Goal: Task Accomplishment & Management: Use online tool/utility

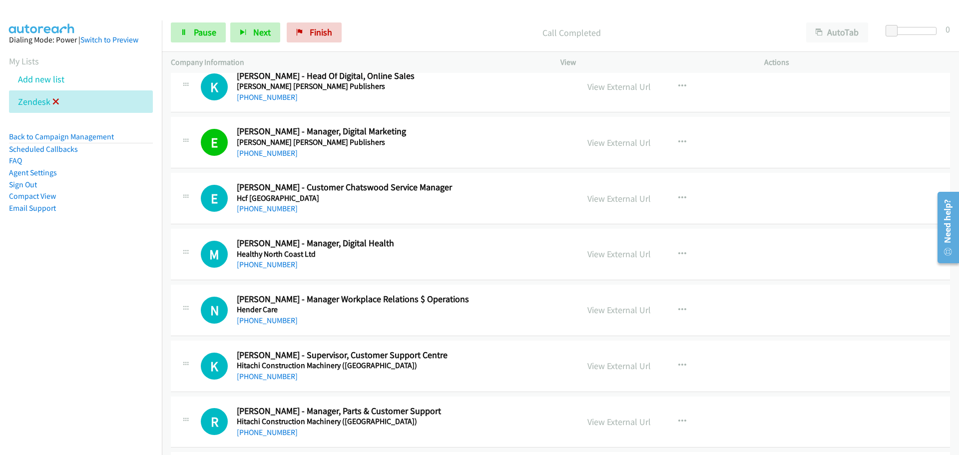
click at [54, 102] on icon at bounding box center [55, 102] width 7 height 7
click at [51, 79] on link "Add new list" at bounding box center [41, 78] width 46 height 11
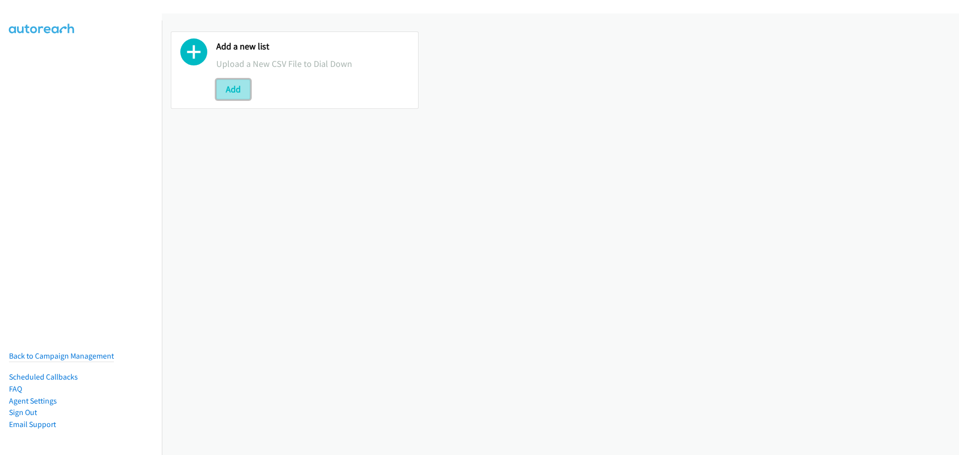
click at [235, 93] on button "Add" at bounding box center [233, 89] width 34 height 20
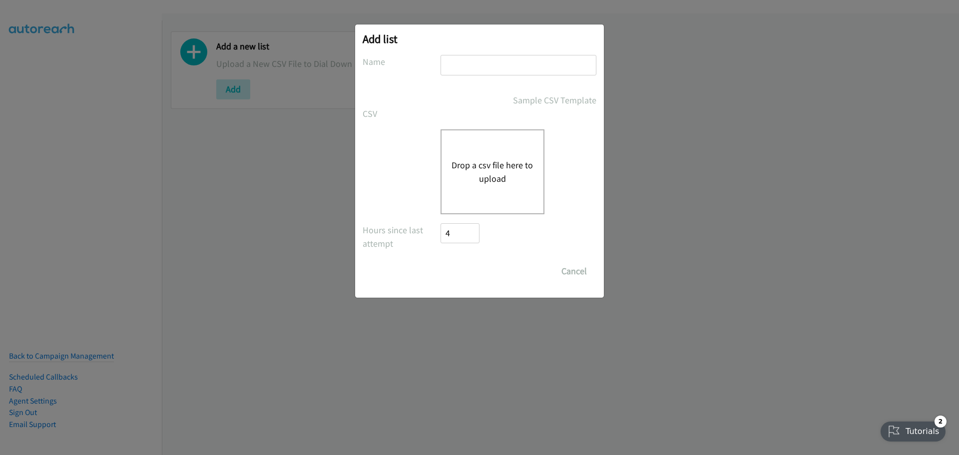
click at [461, 70] on input "text" at bounding box center [518, 65] width 156 height 20
type input "zendesk"
click at [496, 164] on button "Drop a csv file here to upload" at bounding box center [492, 171] width 82 height 27
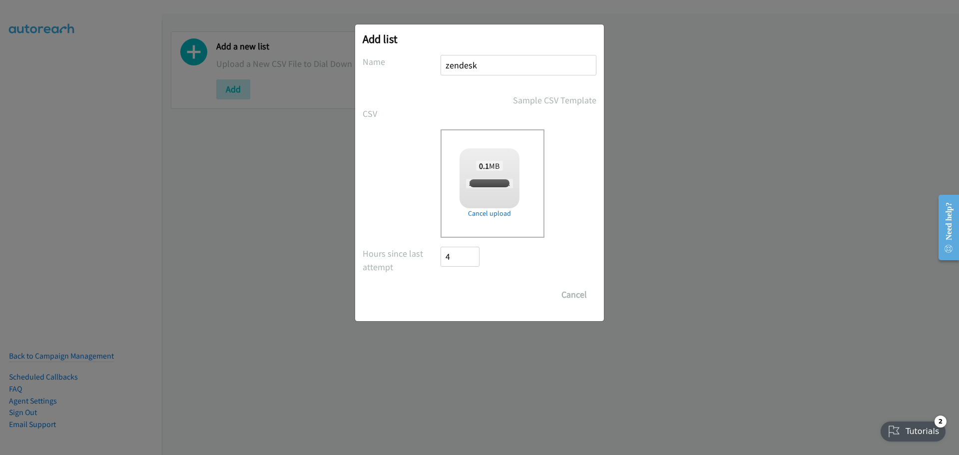
checkbox input "true"
click at [490, 301] on input "Save List" at bounding box center [466, 295] width 52 height 20
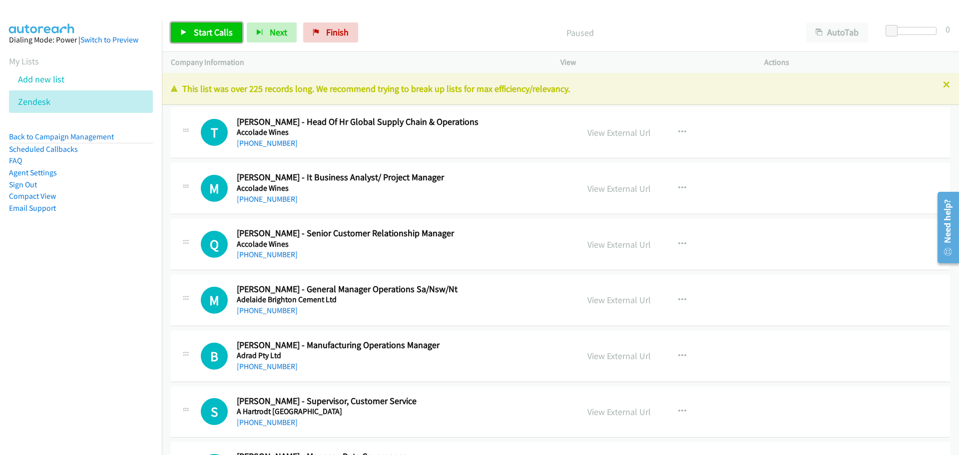
click at [206, 26] on span "Start Calls" at bounding box center [213, 31] width 39 height 11
click at [281, 201] on link "+61 8 8582 0362" at bounding box center [267, 198] width 61 height 9
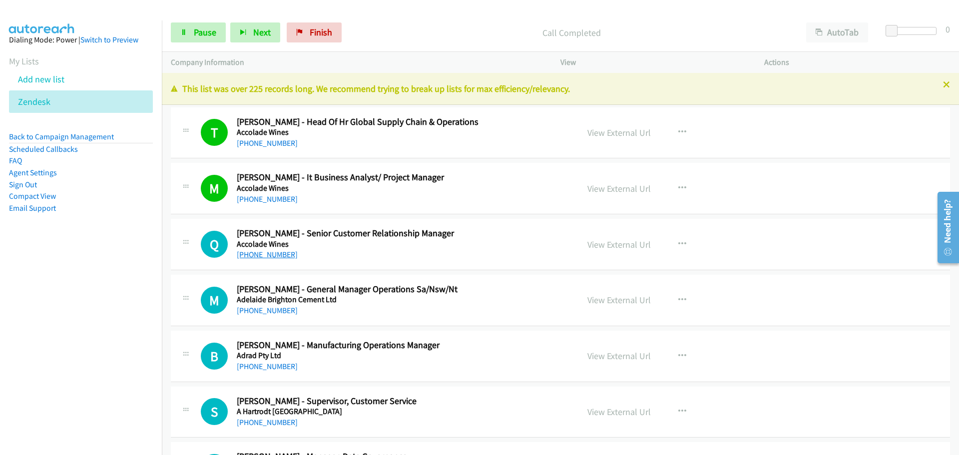
click at [275, 257] on link "+61 8 8392 2572" at bounding box center [267, 254] width 61 height 9
click at [286, 311] on link "+61 409 698 355" at bounding box center [267, 310] width 61 height 9
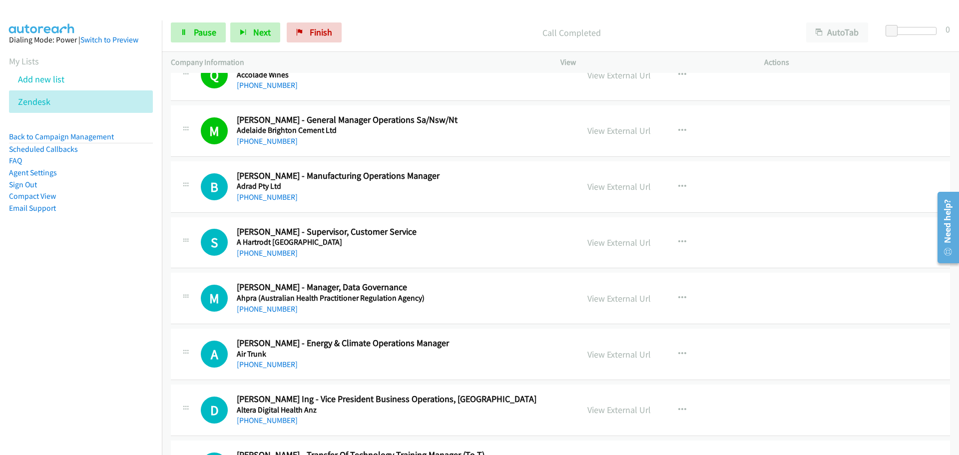
scroll to position [200, 0]
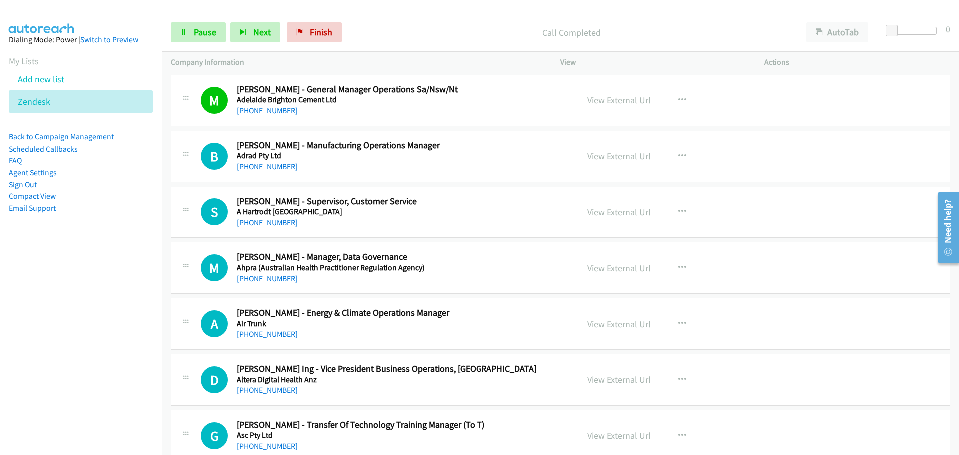
click at [276, 221] on link "+61 2 9914 5900" at bounding box center [267, 222] width 61 height 9
click at [283, 280] on link "+61 417 810 128" at bounding box center [267, 278] width 61 height 9
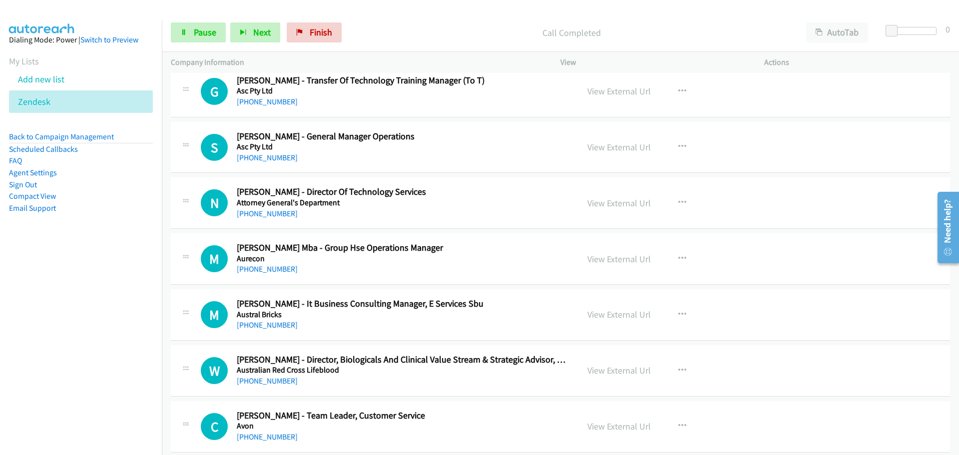
scroll to position [549, 0]
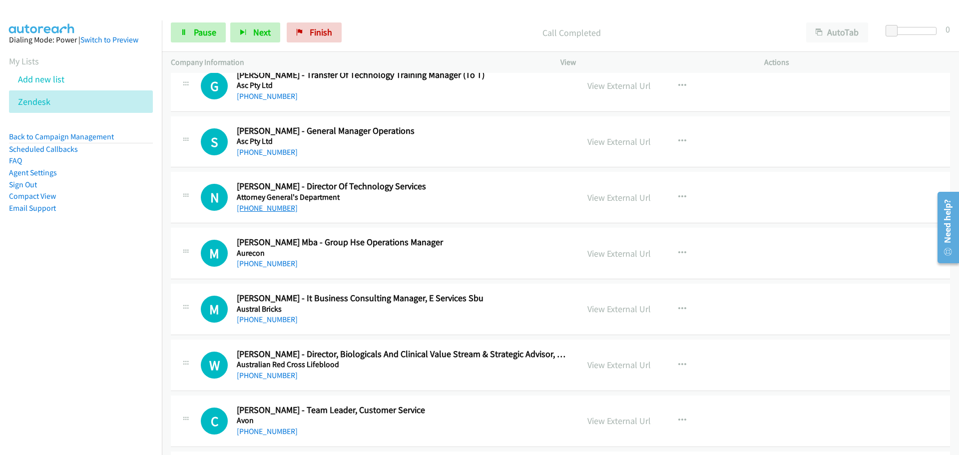
click at [272, 208] on link "+61 8 8202 8921" at bounding box center [267, 207] width 61 height 9
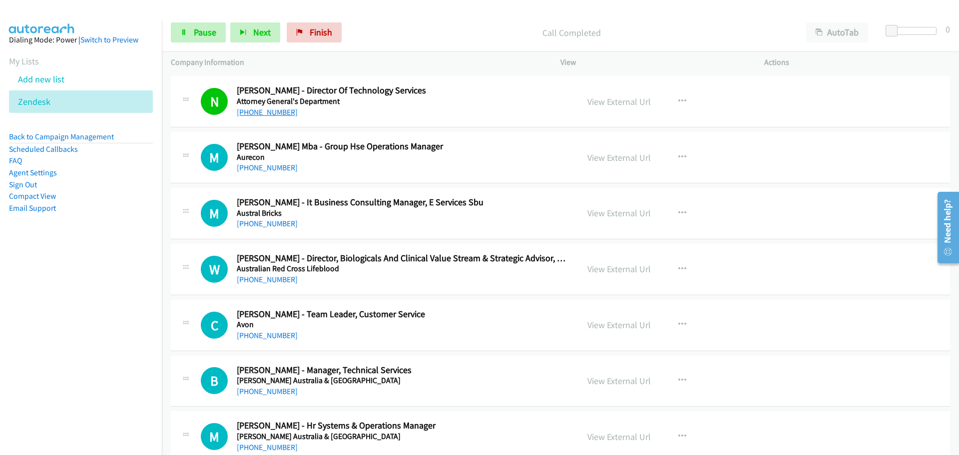
scroll to position [649, 0]
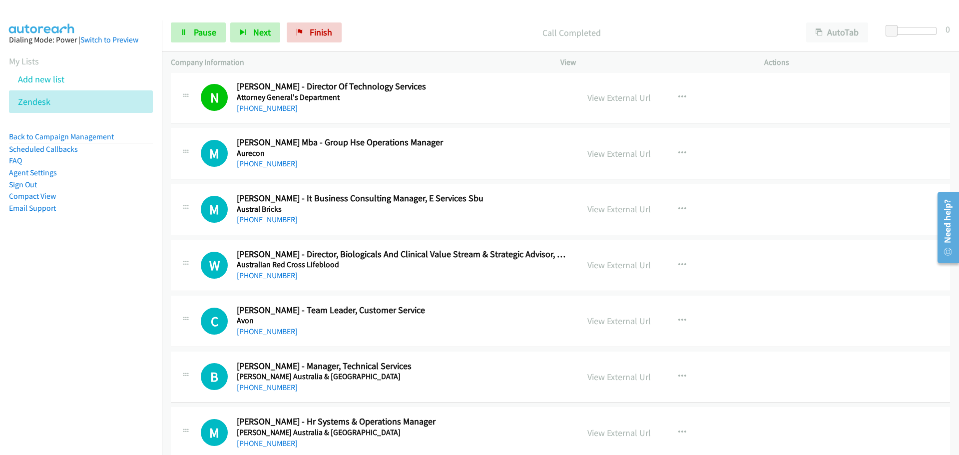
click at [267, 216] on link "+61 2 9202 6729" at bounding box center [267, 219] width 61 height 9
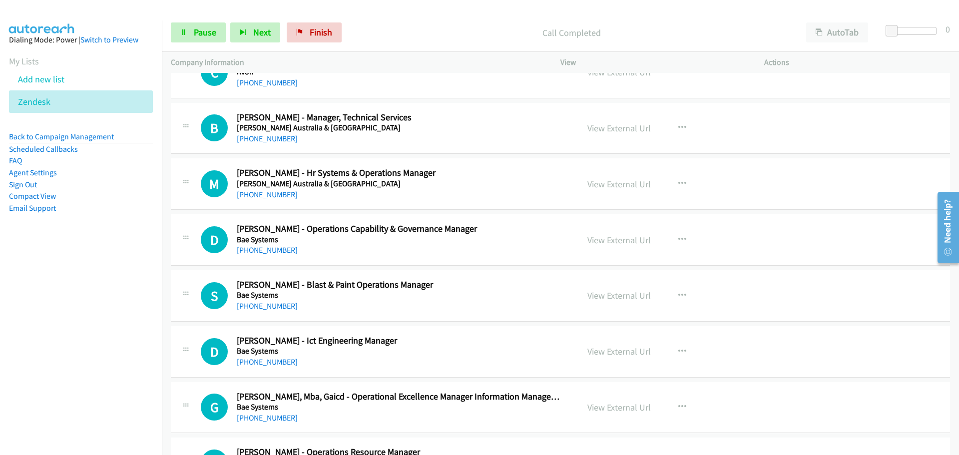
scroll to position [899, 0]
drag, startPoint x: 255, startPoint y: 135, endPoint x: 261, endPoint y: 139, distance: 7.2
click at [255, 135] on link "+61 405 494 462" at bounding box center [267, 137] width 61 height 9
click at [258, 191] on link "+61 408 437 881" at bounding box center [267, 193] width 61 height 9
click at [268, 252] on link "+61 438 721 219" at bounding box center [267, 248] width 61 height 9
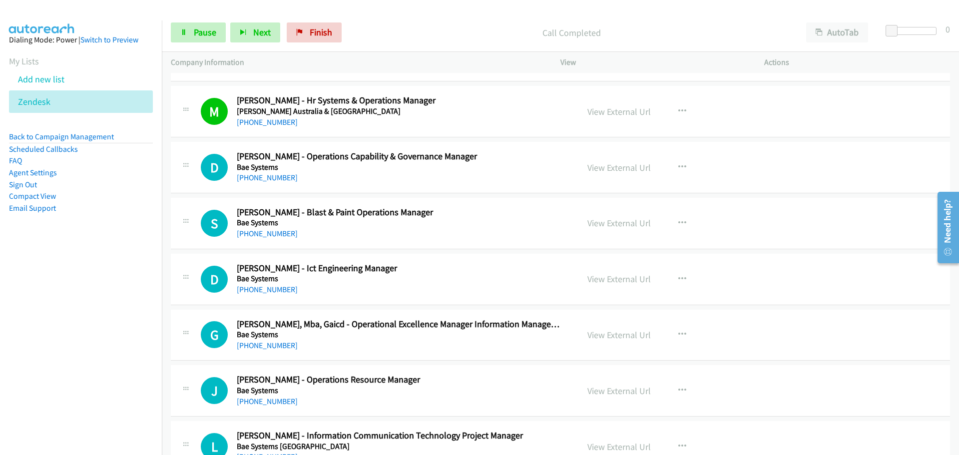
scroll to position [1049, 0]
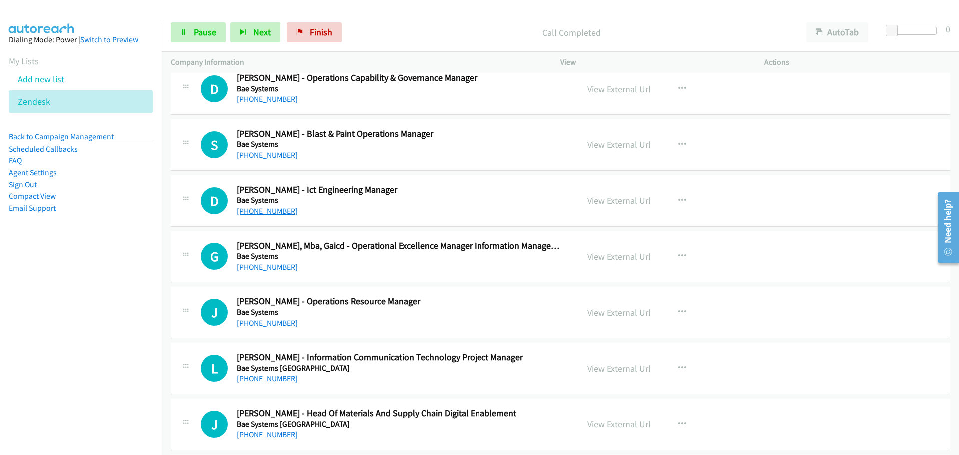
click at [254, 208] on link "+61 407 045 709" at bounding box center [267, 210] width 61 height 9
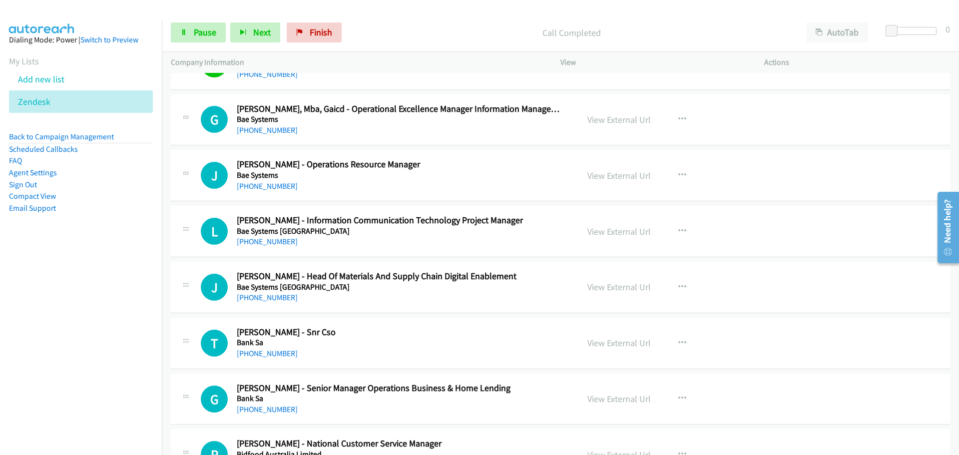
scroll to position [1249, 0]
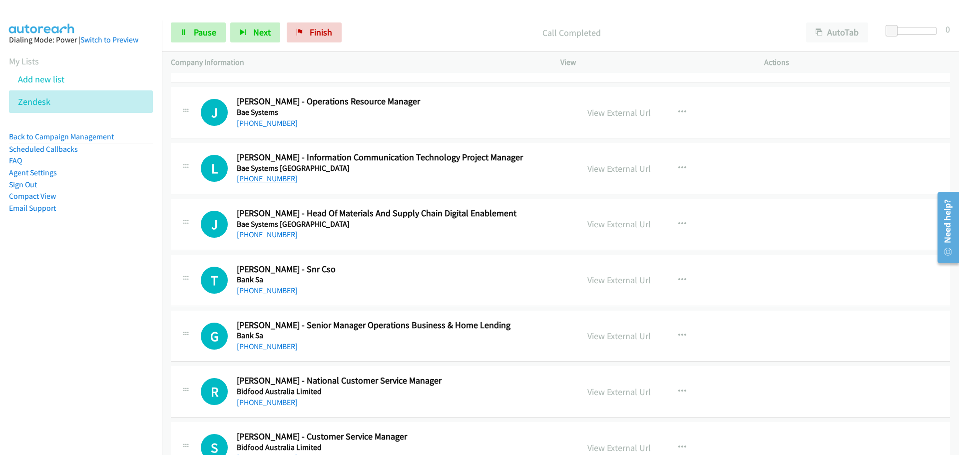
click at [267, 178] on link "+61 8 7375 9441" at bounding box center [267, 178] width 61 height 9
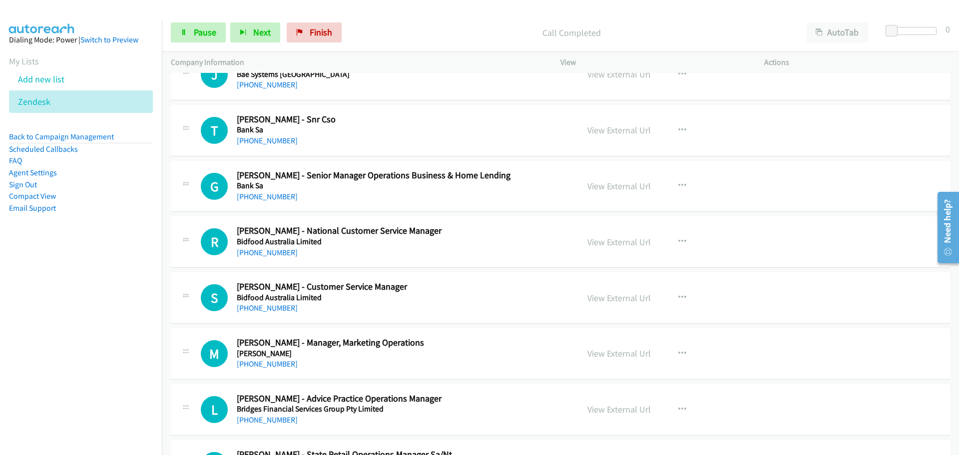
scroll to position [1498, 0]
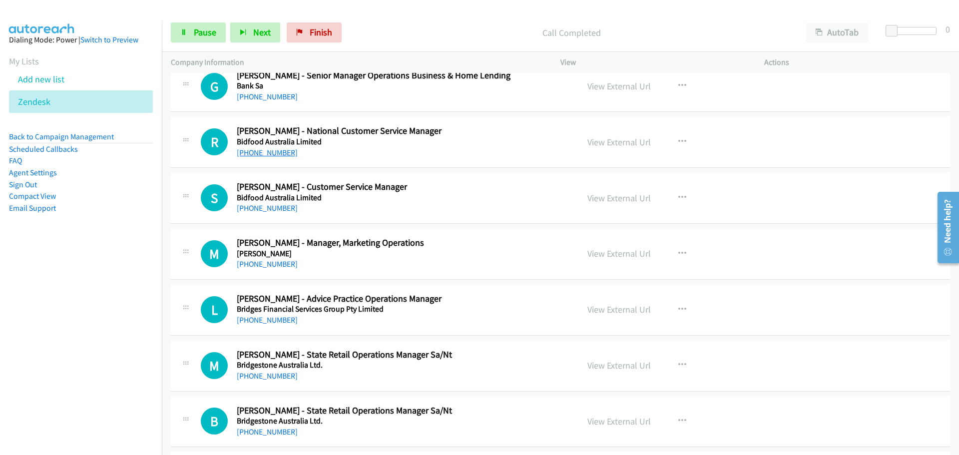
click at [264, 155] on link "+61 8 8243 5100" at bounding box center [267, 152] width 61 height 9
click at [260, 207] on link "+61 3 8366 7400" at bounding box center [267, 207] width 61 height 9
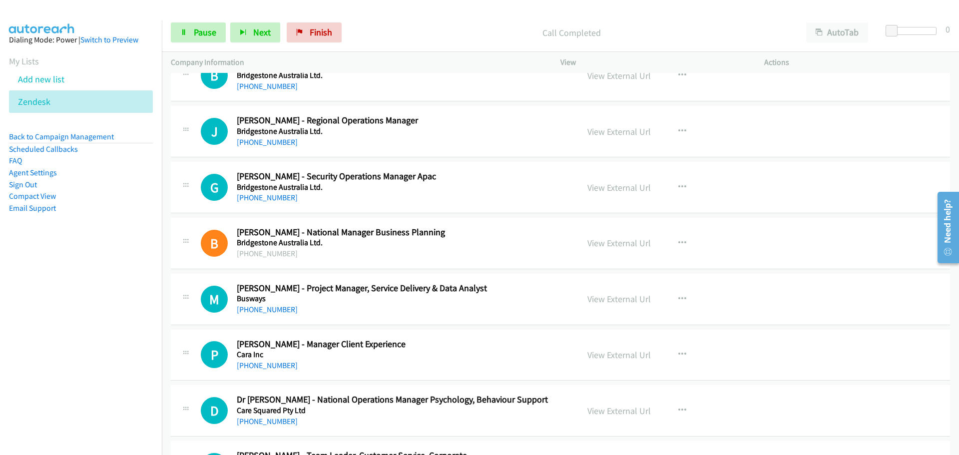
scroll to position [1848, 0]
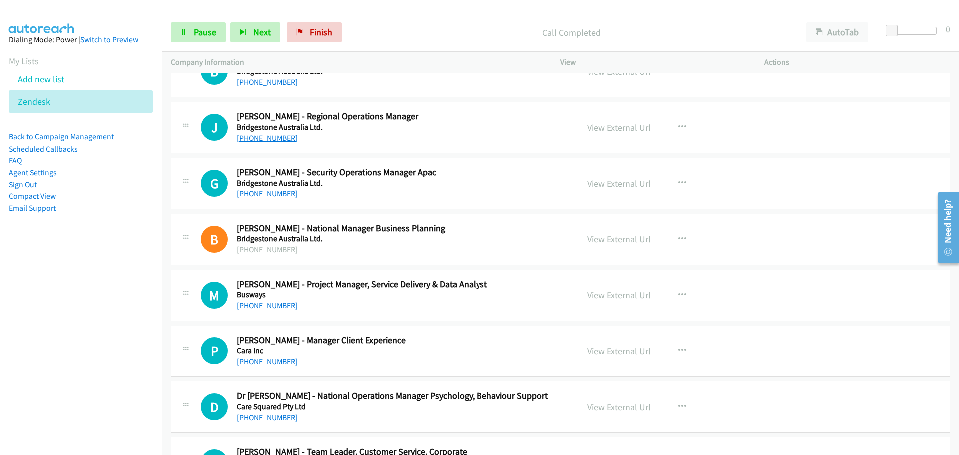
click at [258, 137] on link "+61 437 067 491" at bounding box center [267, 137] width 61 height 9
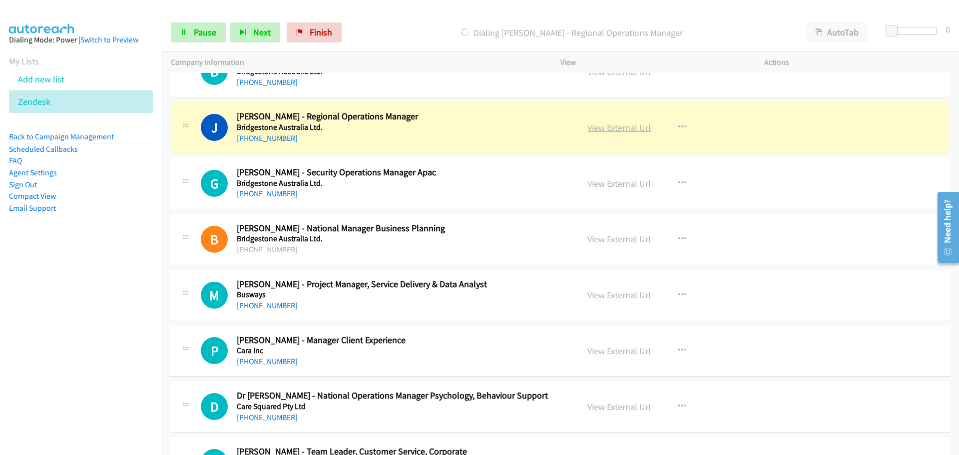
click at [631, 131] on link "View External Url" at bounding box center [618, 127] width 63 height 11
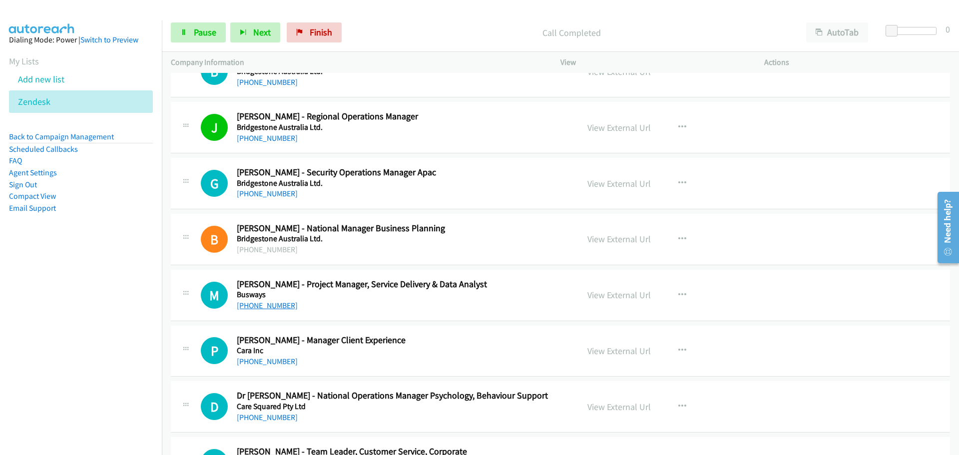
click at [262, 304] on link "+61 434 354 272" at bounding box center [267, 305] width 61 height 9
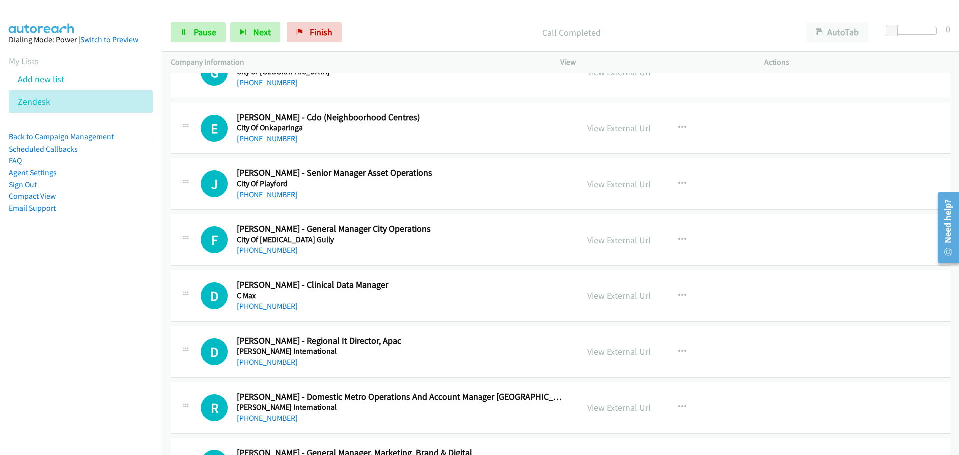
scroll to position [2397, 0]
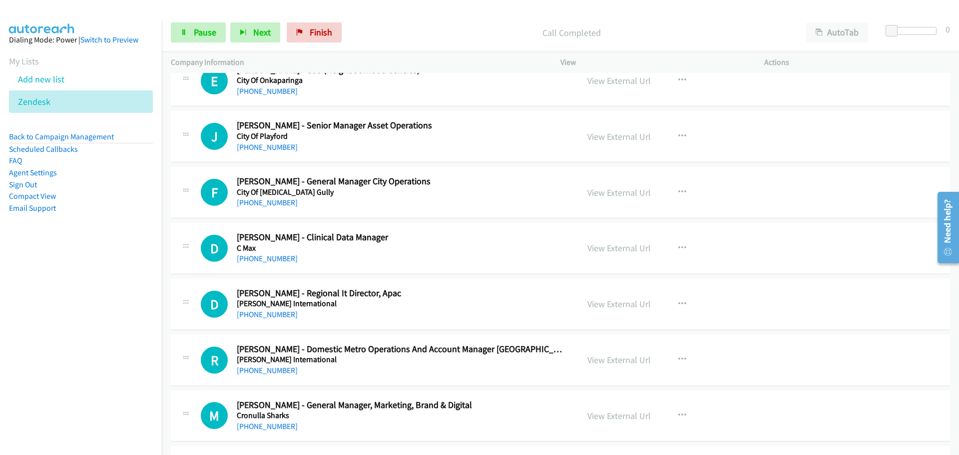
drag, startPoint x: 267, startPoint y: 261, endPoint x: 509, endPoint y: 302, distance: 245.7
click at [267, 261] on link "+61 421 088 751" at bounding box center [267, 258] width 61 height 9
drag, startPoint x: 278, startPoint y: 316, endPoint x: 285, endPoint y: 310, distance: 9.2
click at [278, 316] on link "+61 439 107 461" at bounding box center [267, 314] width 61 height 9
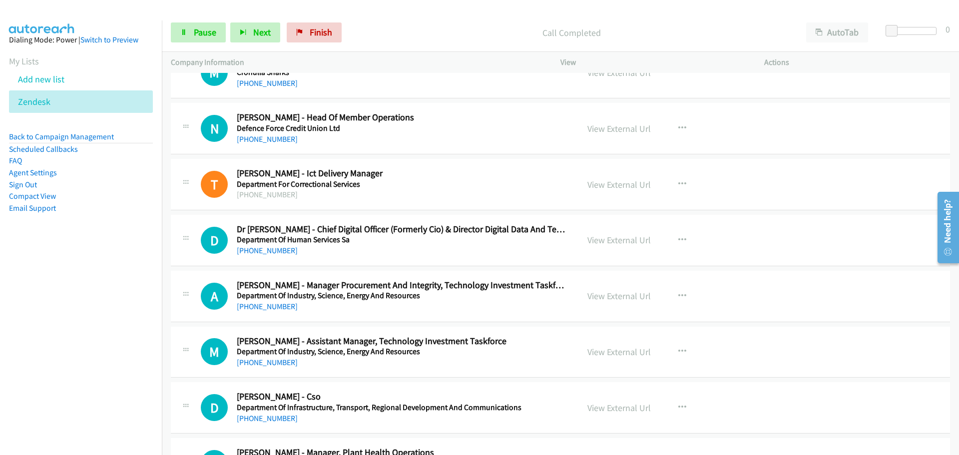
scroll to position [2797, 0]
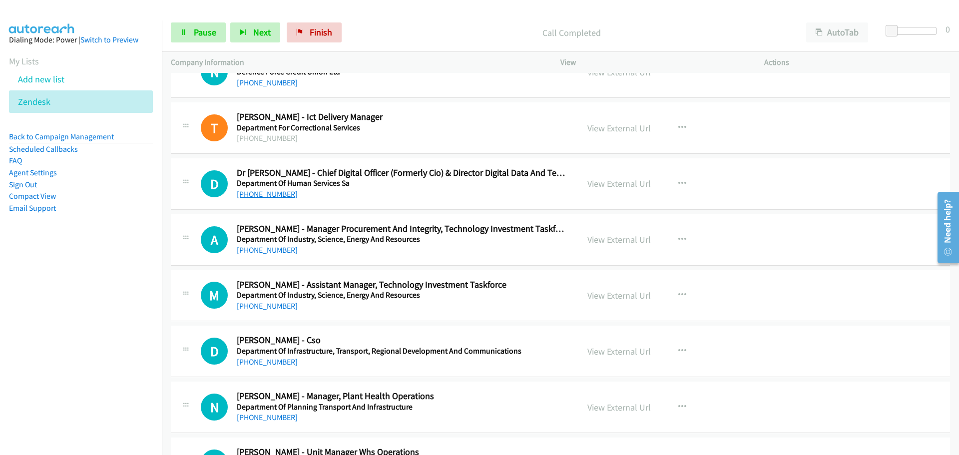
click at [250, 195] on link "+61 466 940 735" at bounding box center [267, 193] width 61 height 9
click at [272, 198] on link "+61 466 940 735" at bounding box center [267, 193] width 61 height 9
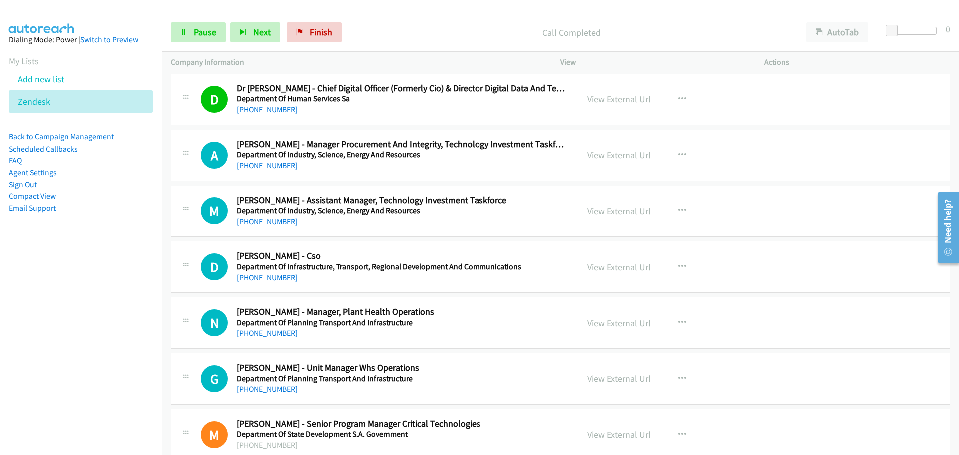
scroll to position [2947, 0]
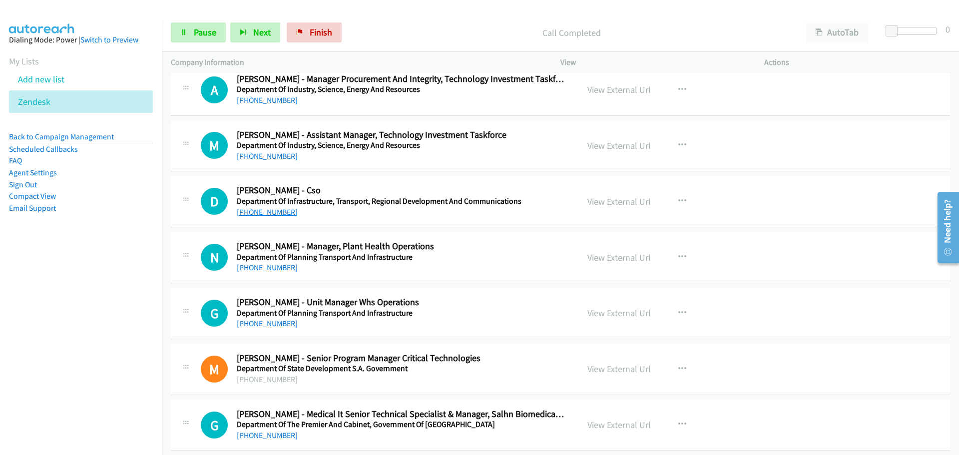
click at [255, 211] on link "+61 8 8303 0938" at bounding box center [267, 211] width 61 height 9
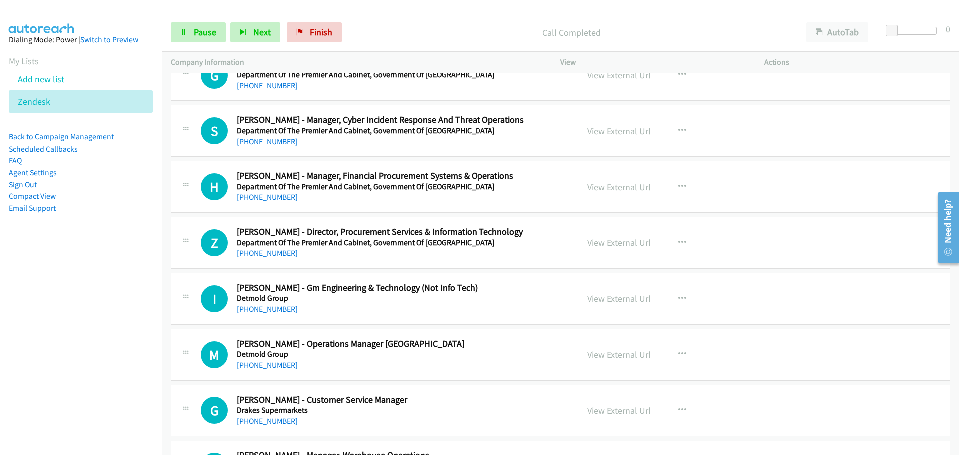
scroll to position [3496, 0]
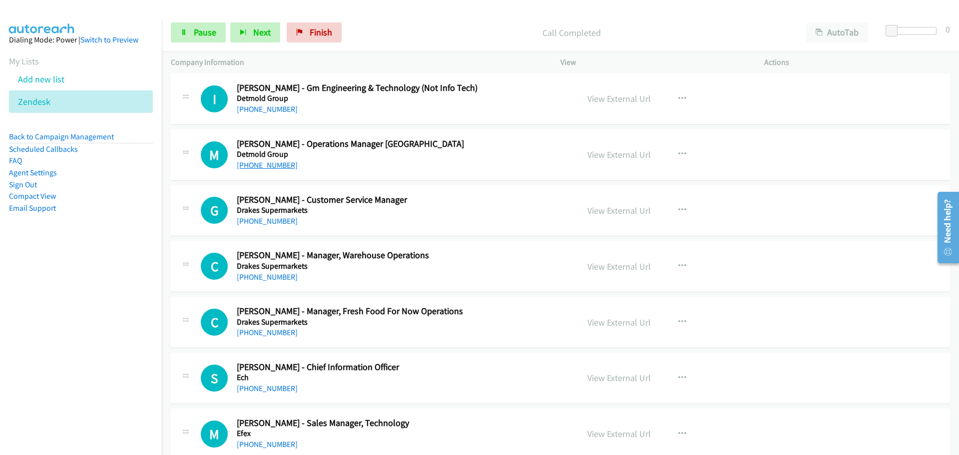
click at [281, 162] on link "+61 421 056 541" at bounding box center [267, 164] width 61 height 9
click at [275, 224] on link "+61 404 582 822" at bounding box center [267, 220] width 61 height 9
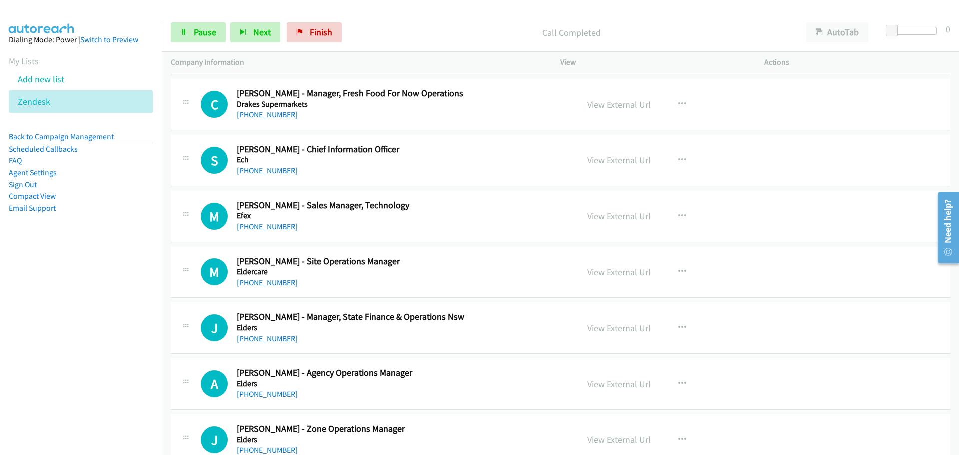
scroll to position [3746, 0]
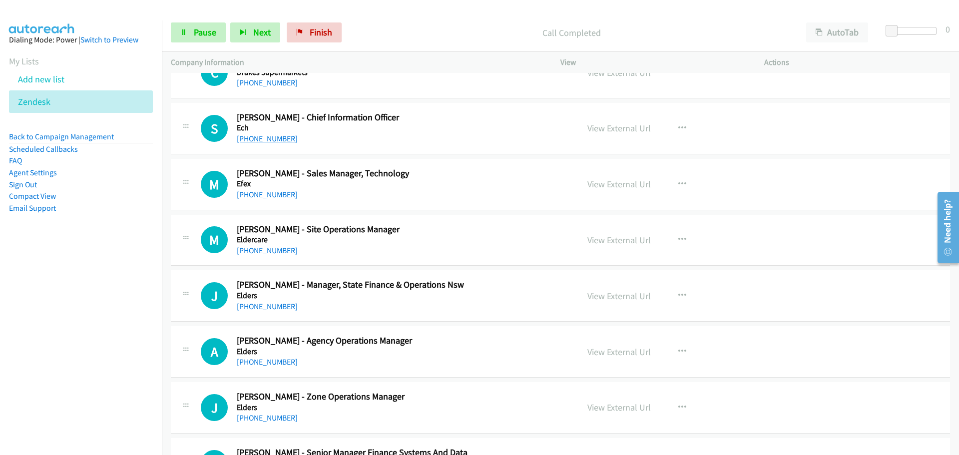
click at [274, 138] on link "+61 408 515 554" at bounding box center [267, 138] width 61 height 9
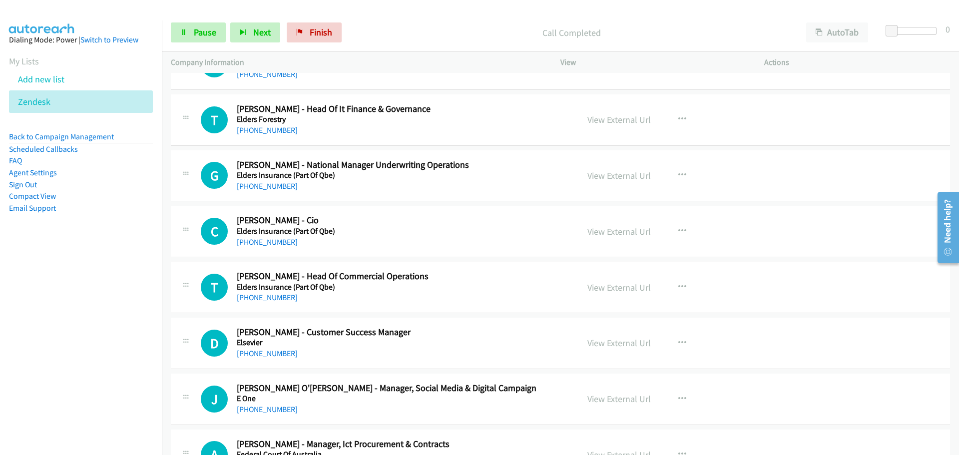
scroll to position [4445, 0]
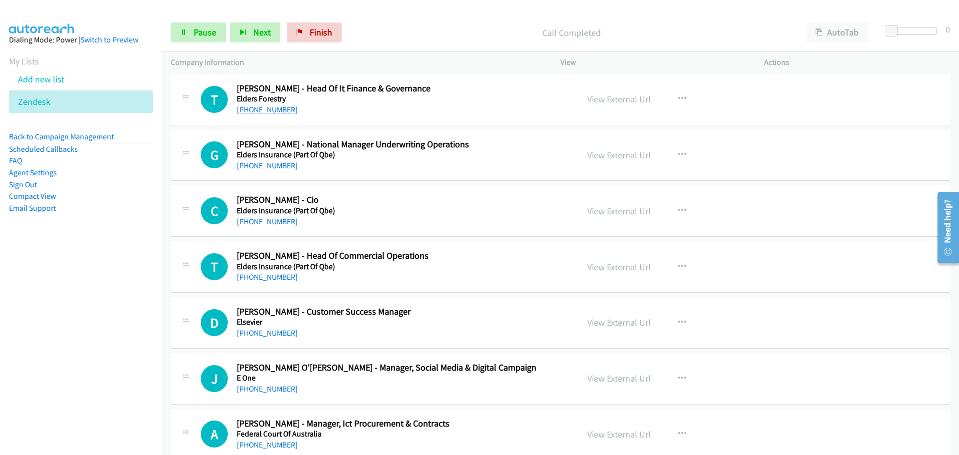
click at [287, 112] on link "+61 423 928 033" at bounding box center [267, 109] width 61 height 9
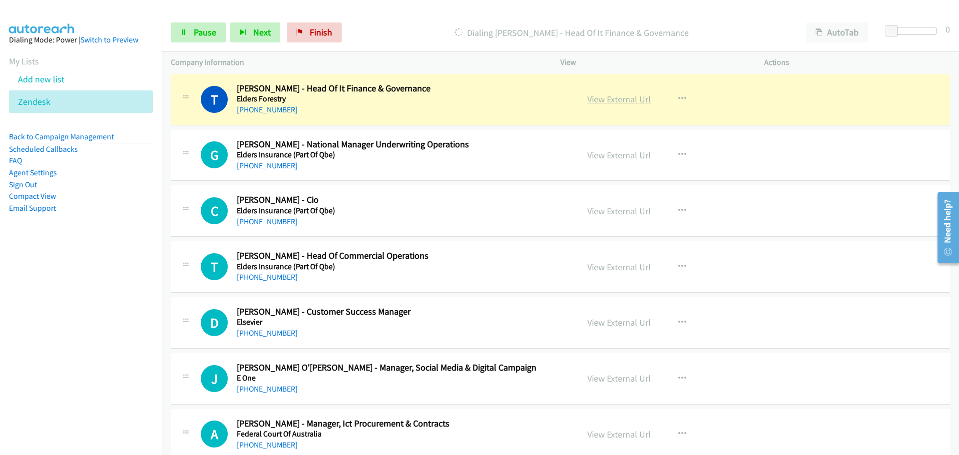
click at [620, 95] on link "View External Url" at bounding box center [618, 98] width 63 height 11
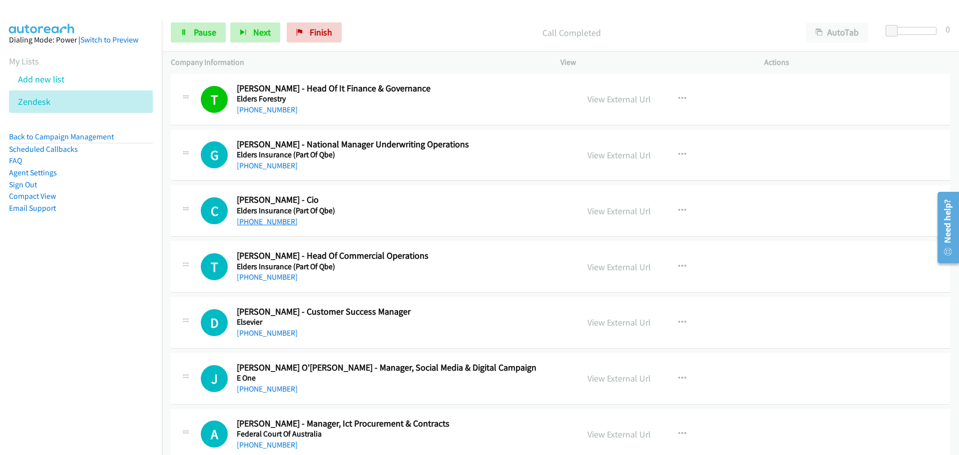
drag, startPoint x: 253, startPoint y: 223, endPoint x: 266, endPoint y: 222, distance: 12.5
click at [253, 223] on link "+61 2 6881 4700" at bounding box center [267, 221] width 61 height 9
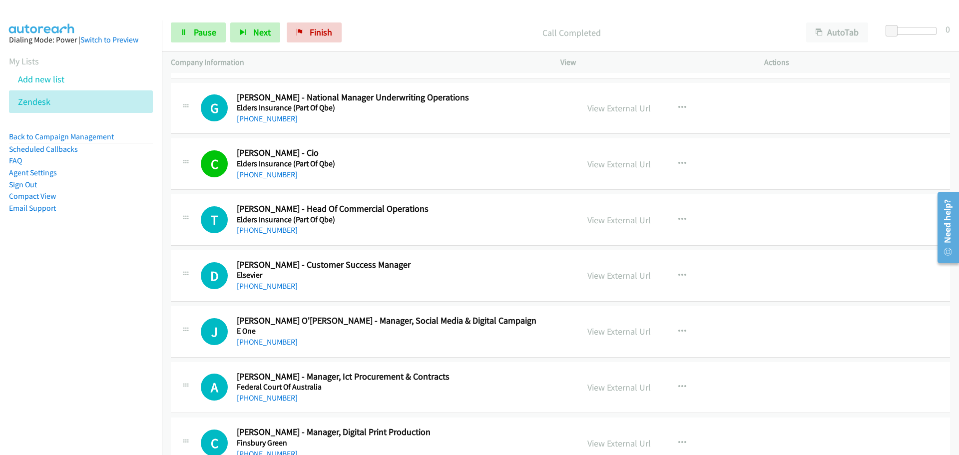
scroll to position [4545, 0]
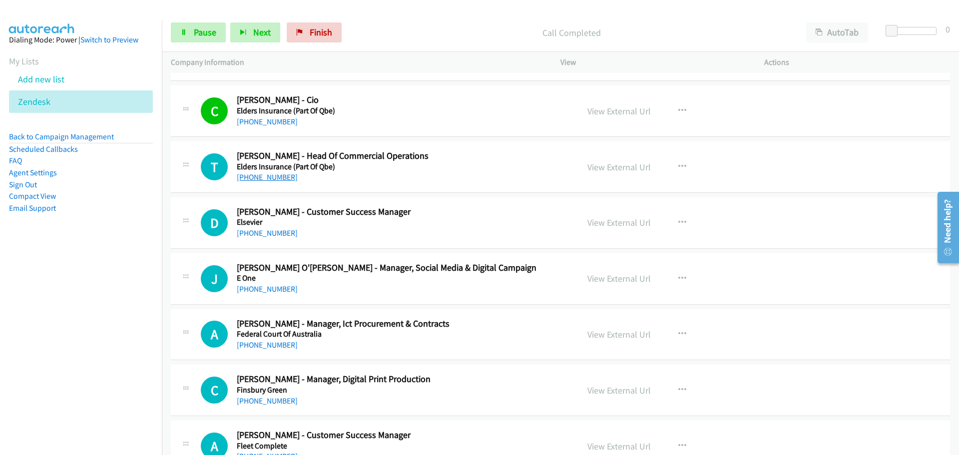
click at [261, 178] on link "+61 437 812 956" at bounding box center [267, 176] width 61 height 9
drag, startPoint x: 263, startPoint y: 177, endPoint x: 406, endPoint y: 188, distance: 143.2
click at [278, 233] on link "+61 451 997 057" at bounding box center [267, 232] width 61 height 9
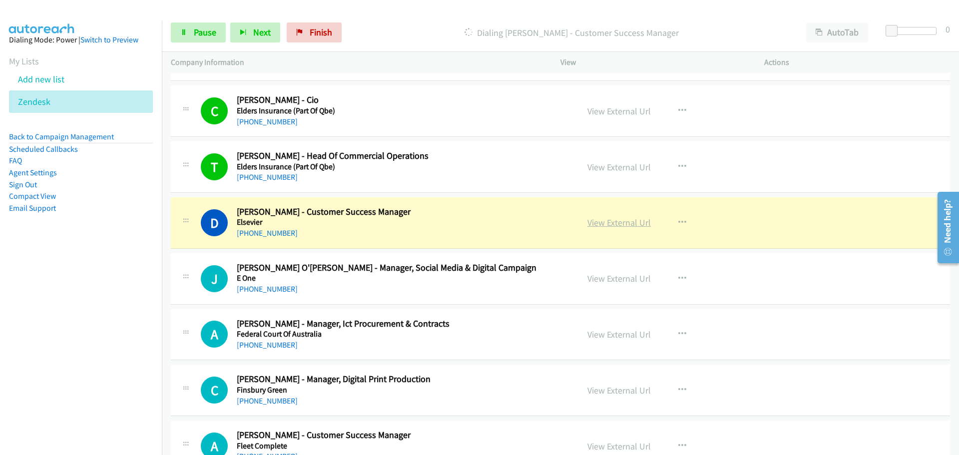
click at [635, 222] on link "View External Url" at bounding box center [618, 222] width 63 height 11
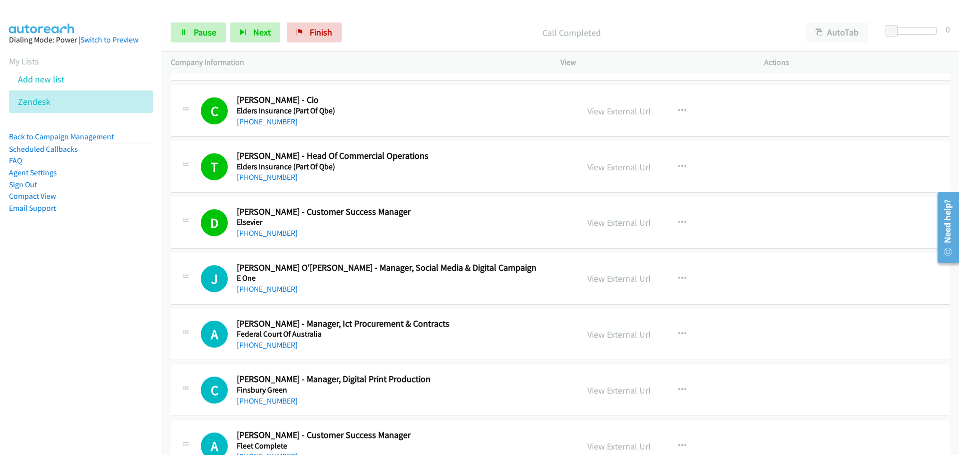
scroll to position [4645, 0]
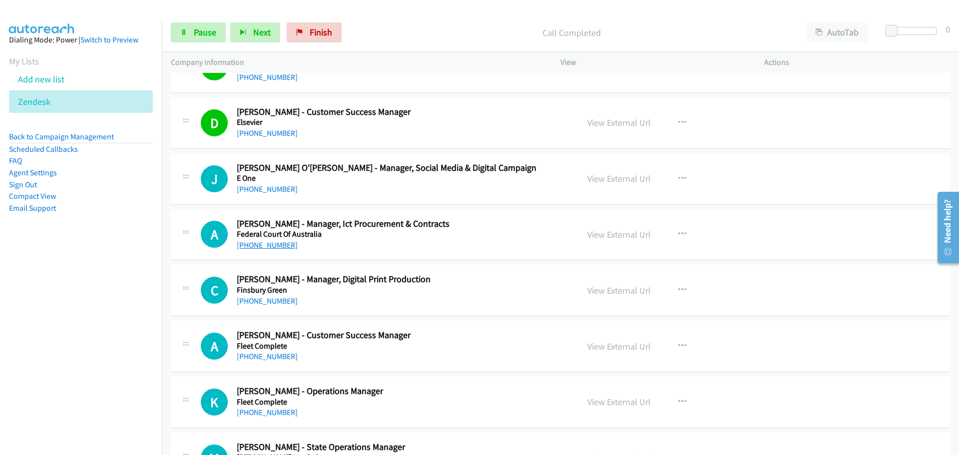
click at [263, 242] on link "+61 3 8600 3333" at bounding box center [267, 244] width 61 height 9
click at [256, 299] on link "+61 448 097 639" at bounding box center [267, 300] width 61 height 9
click at [620, 288] on link "View External Url" at bounding box center [618, 290] width 63 height 11
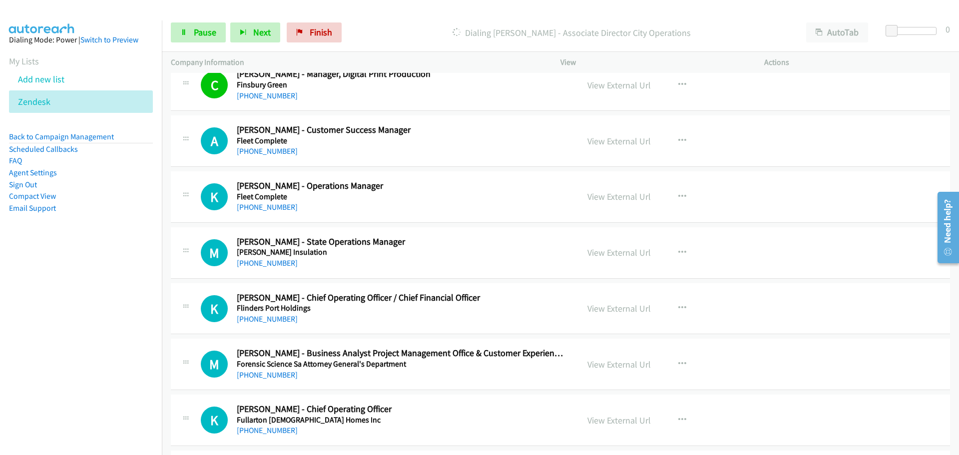
scroll to position [4894, 0]
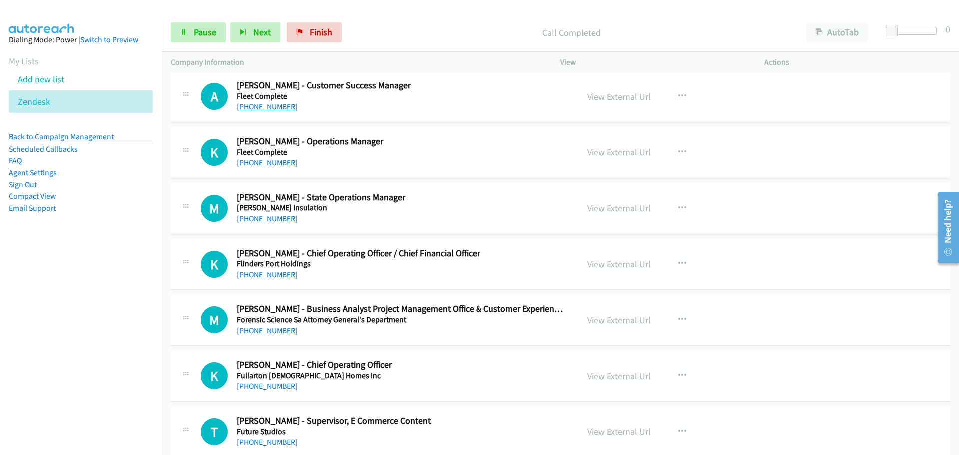
click at [288, 105] on link "+61 438 330 100" at bounding box center [267, 106] width 61 height 9
click at [263, 162] on link "+61 432 350 022" at bounding box center [267, 162] width 61 height 9
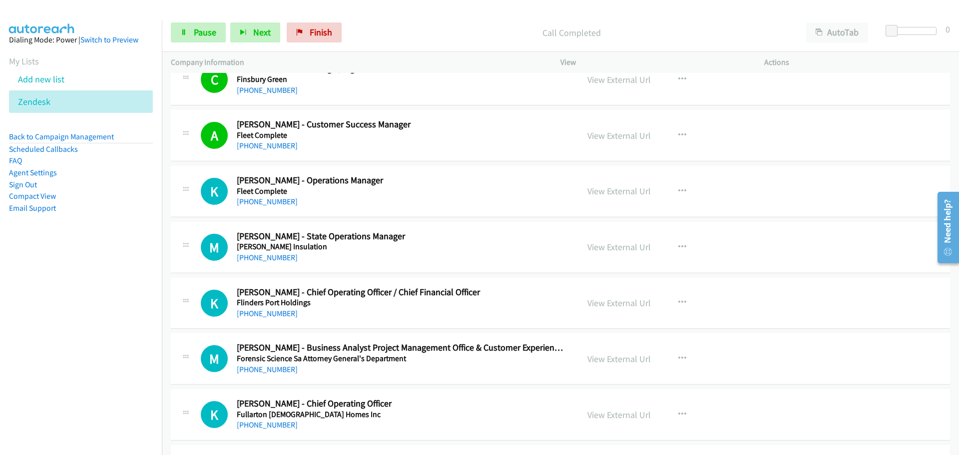
scroll to position [4844, 0]
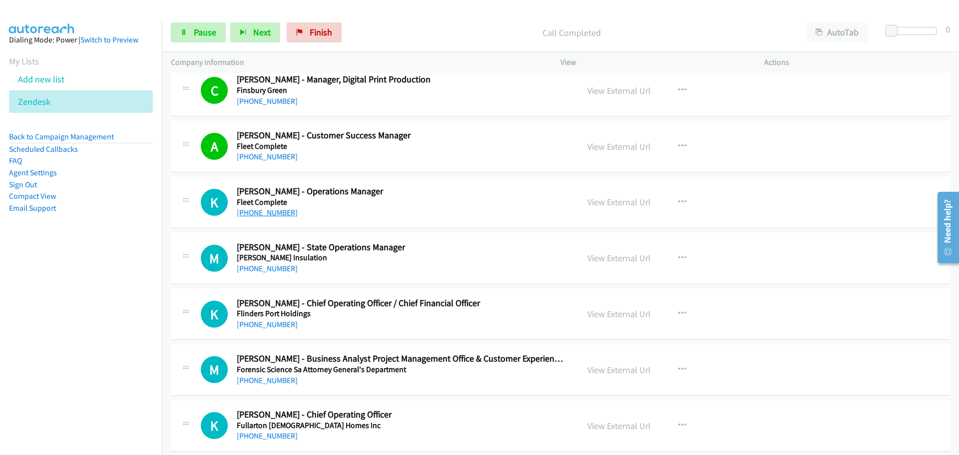
click at [285, 212] on link "+61 432 350 022" at bounding box center [267, 212] width 61 height 9
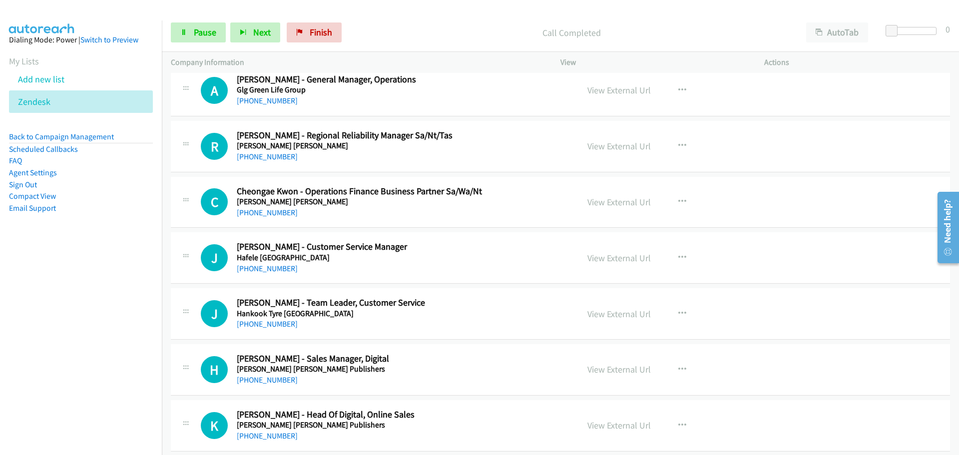
scroll to position [5294, 0]
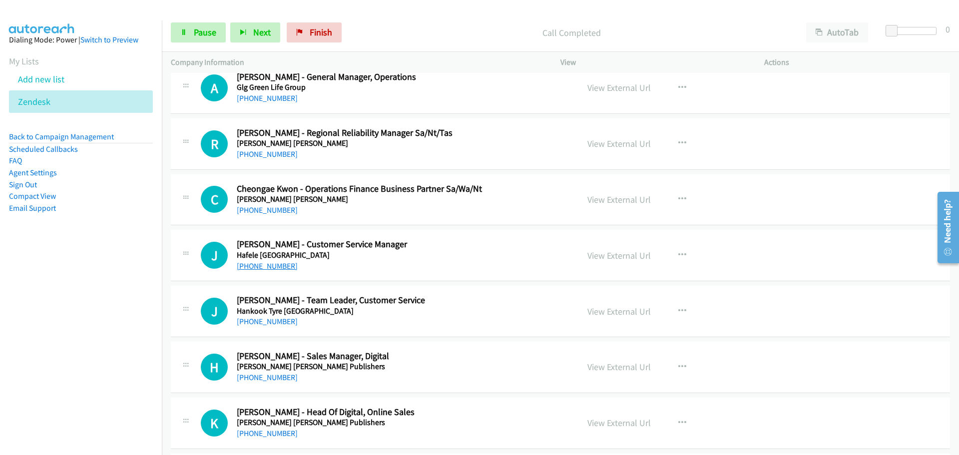
click at [272, 264] on link "+61 8 8232 9933" at bounding box center [267, 265] width 61 height 9
click at [250, 324] on link "+61 2 9870 1200" at bounding box center [267, 321] width 61 height 9
click at [271, 323] on link "+61 2 9870 1200" at bounding box center [267, 321] width 61 height 9
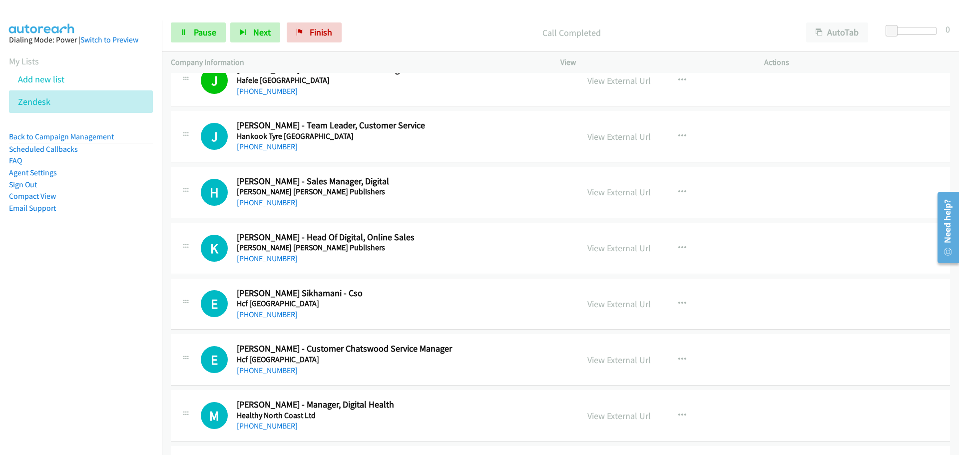
scroll to position [5494, 0]
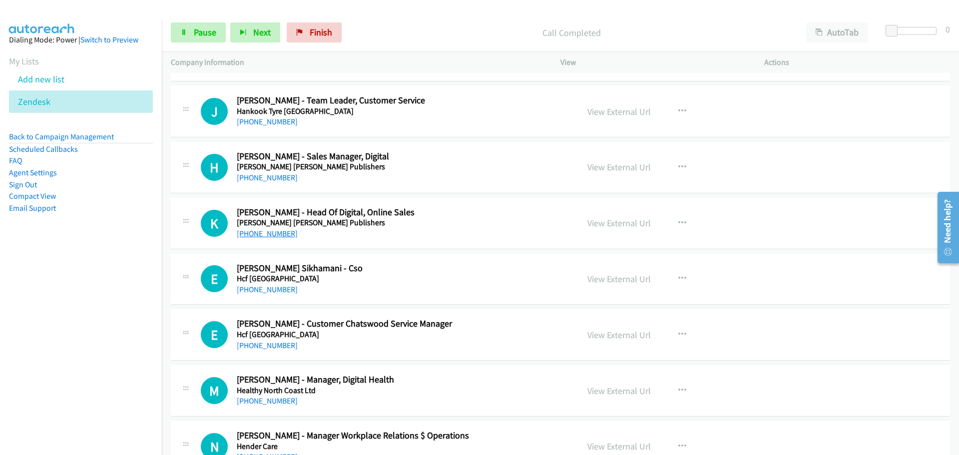
click at [269, 230] on link "+61 478 487 452" at bounding box center [267, 233] width 61 height 9
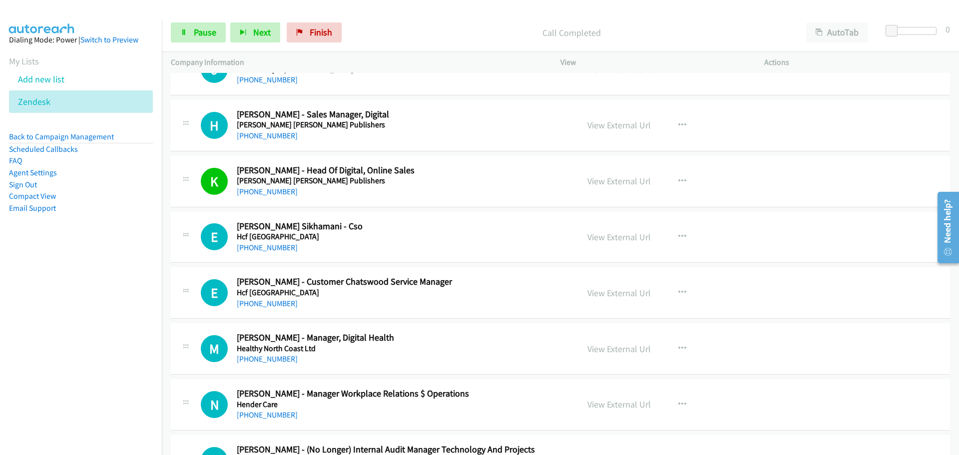
scroll to position [5593, 0]
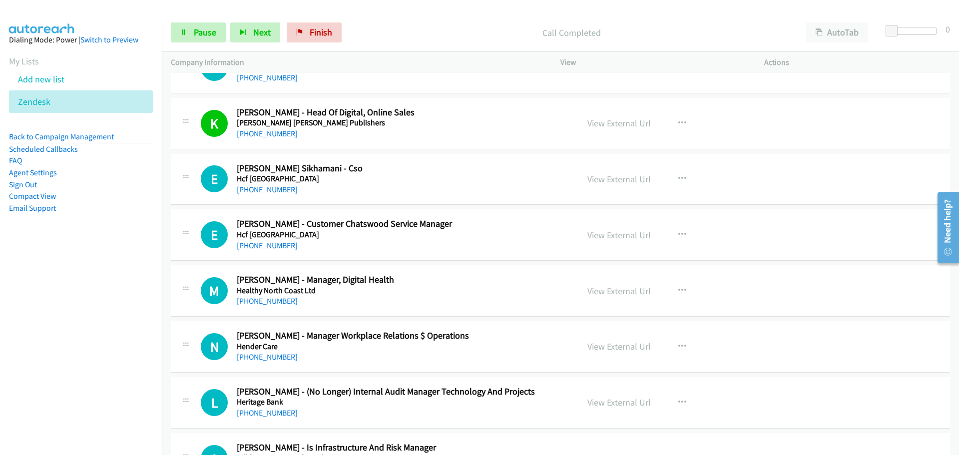
click at [269, 244] on link "+61 2 9419 2722" at bounding box center [267, 245] width 61 height 9
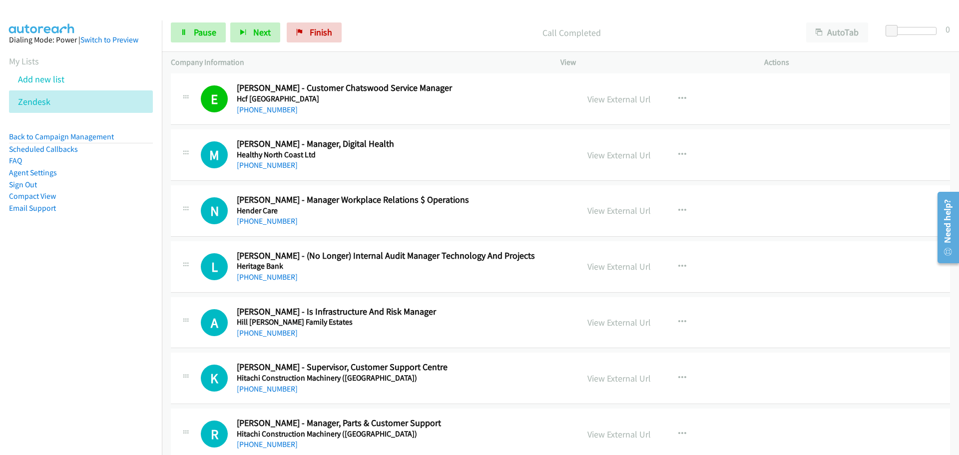
scroll to position [5743, 0]
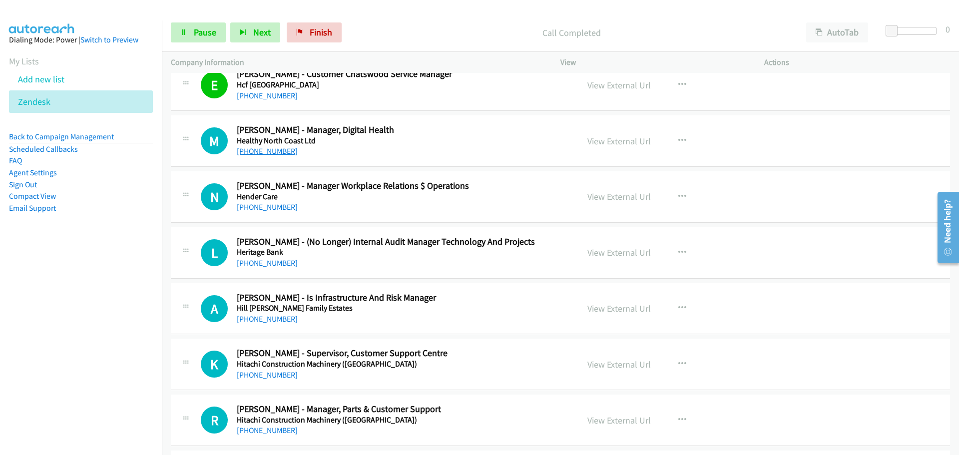
click at [264, 152] on link "+61 437 819 946" at bounding box center [267, 150] width 61 height 9
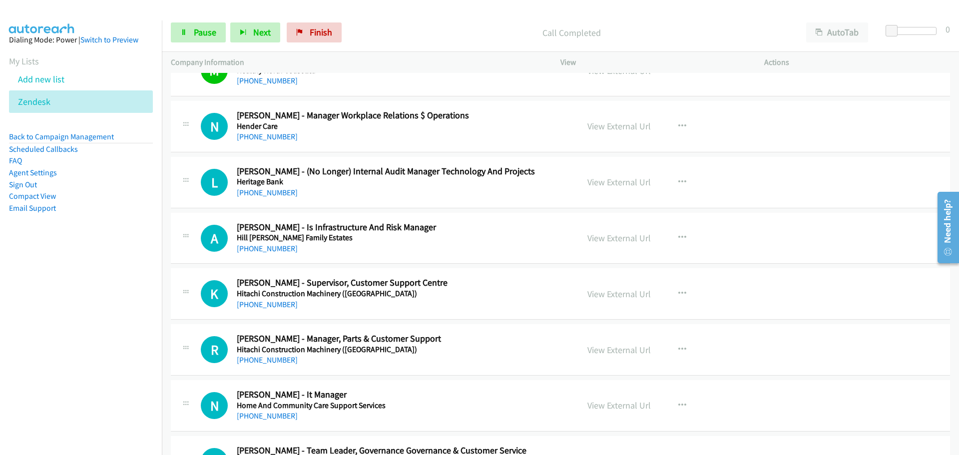
scroll to position [5843, 0]
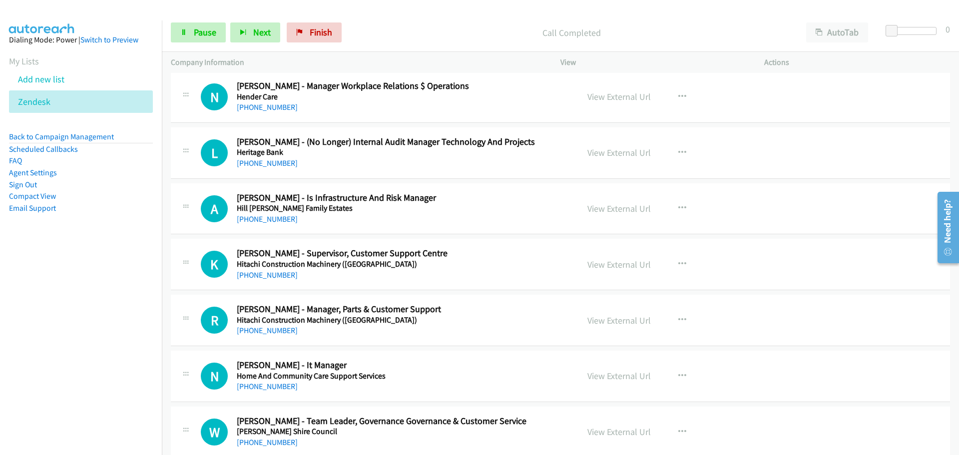
click at [79, 418] on nav "Dialing Mode: Power | Switch to Preview My Lists Add new list Zendesk Back to C…" at bounding box center [81, 247] width 162 height 455
click at [280, 386] on link "+61 447 018 825" at bounding box center [267, 386] width 61 height 9
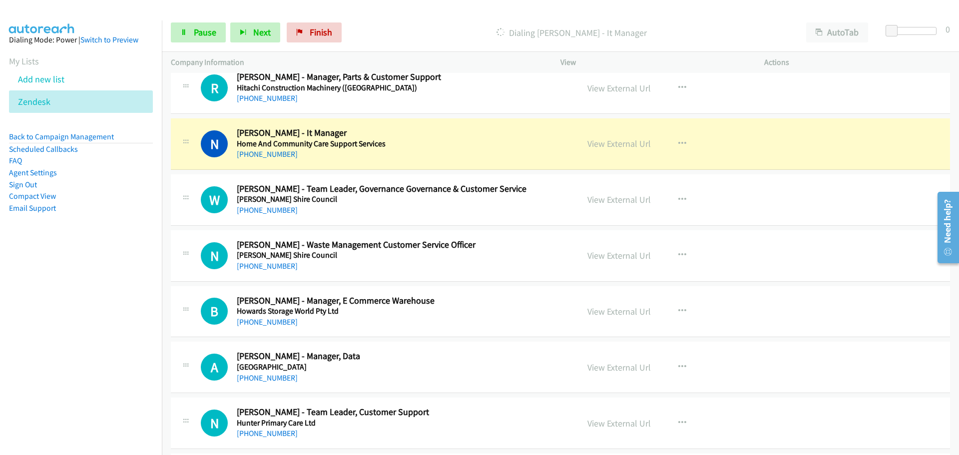
scroll to position [6093, 0]
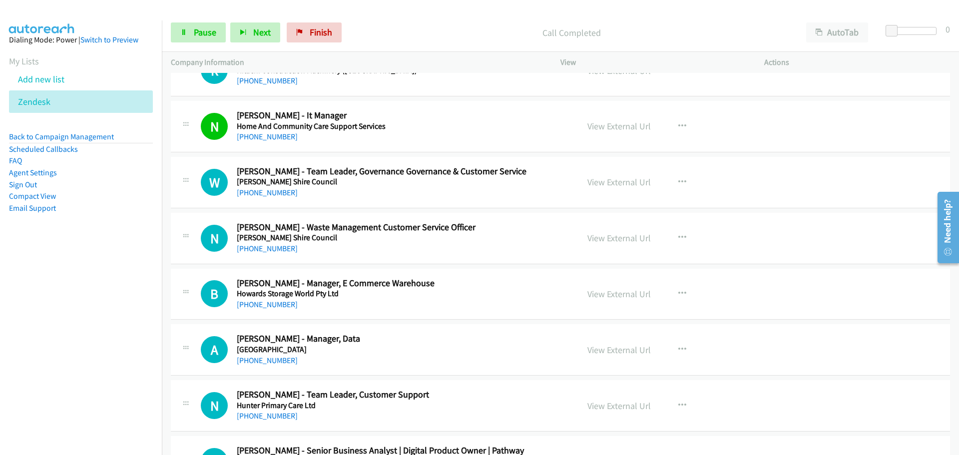
click at [281, 309] on div "+61 2 9196 8879" at bounding box center [401, 305] width 329 height 12
click at [282, 308] on link "+61 2 9196 8879" at bounding box center [267, 304] width 61 height 9
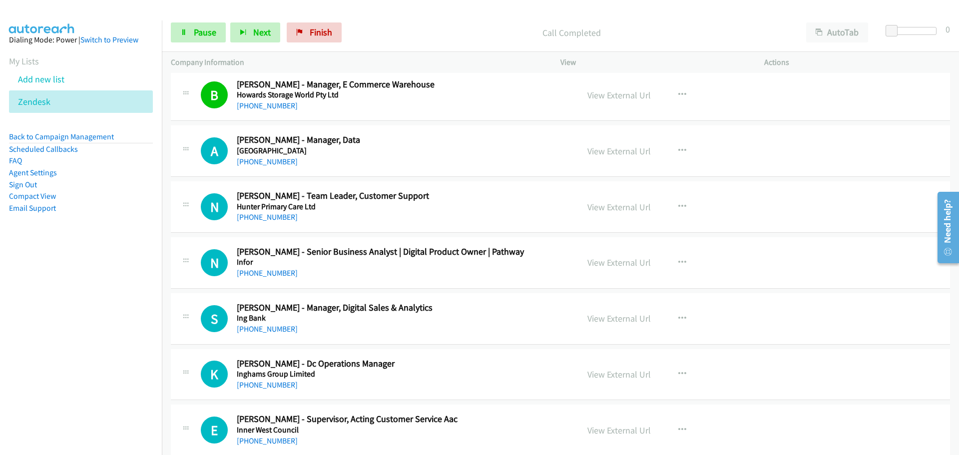
scroll to position [6293, 0]
drag, startPoint x: 281, startPoint y: 161, endPoint x: 330, endPoint y: 166, distance: 48.7
click at [281, 161] on link "+61 2 4042 0588" at bounding box center [267, 160] width 61 height 9
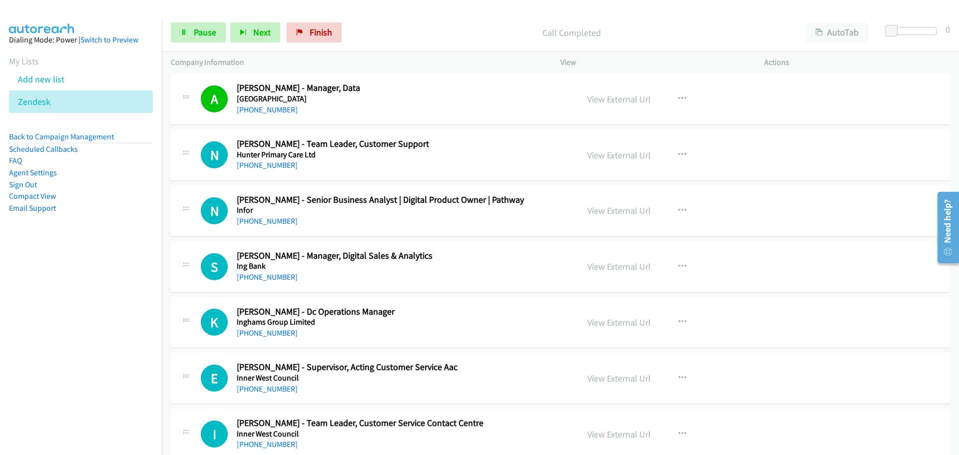
scroll to position [6392, 0]
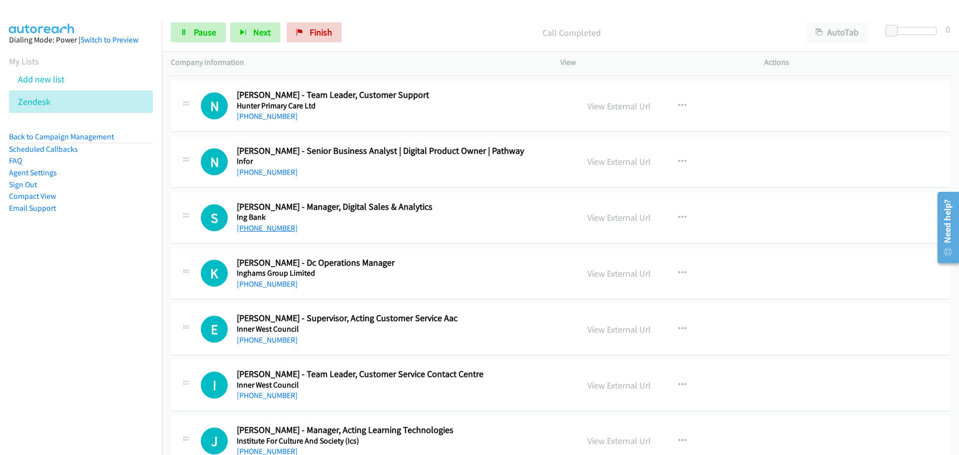
click at [260, 227] on link "+61 429 662 549" at bounding box center [267, 227] width 61 height 9
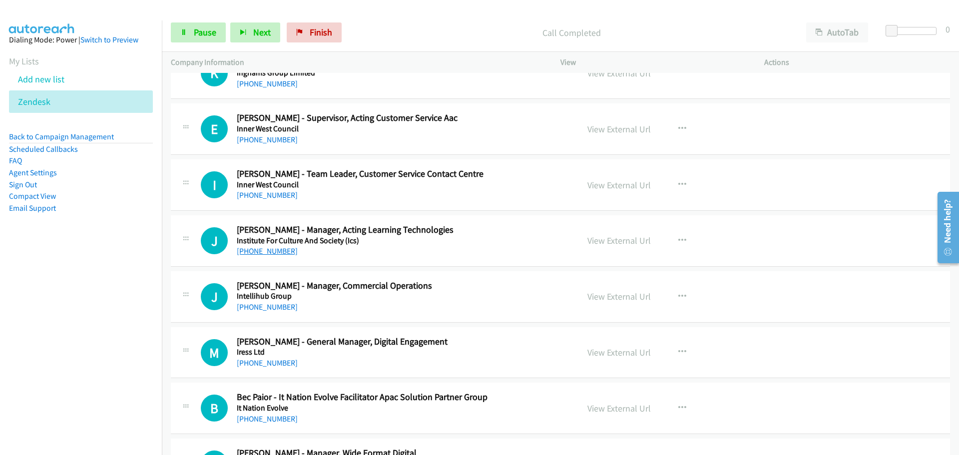
scroll to position [6642, 0]
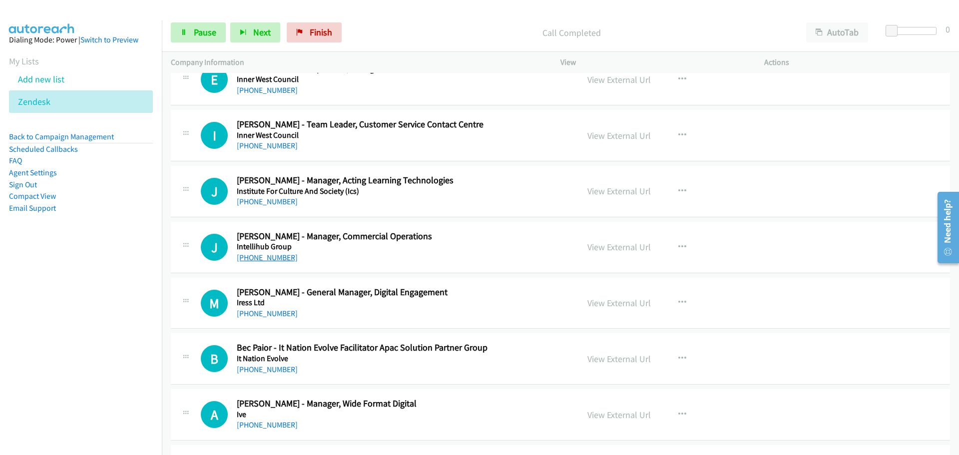
click at [286, 255] on link "+61 477 973 983" at bounding box center [267, 257] width 61 height 9
click at [270, 309] on link "+61 481 906 502" at bounding box center [267, 313] width 61 height 9
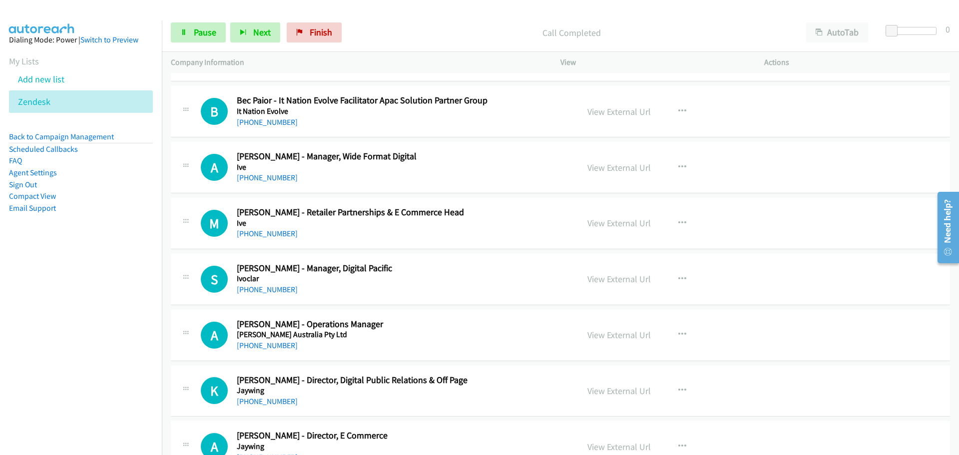
scroll to position [6892, 0]
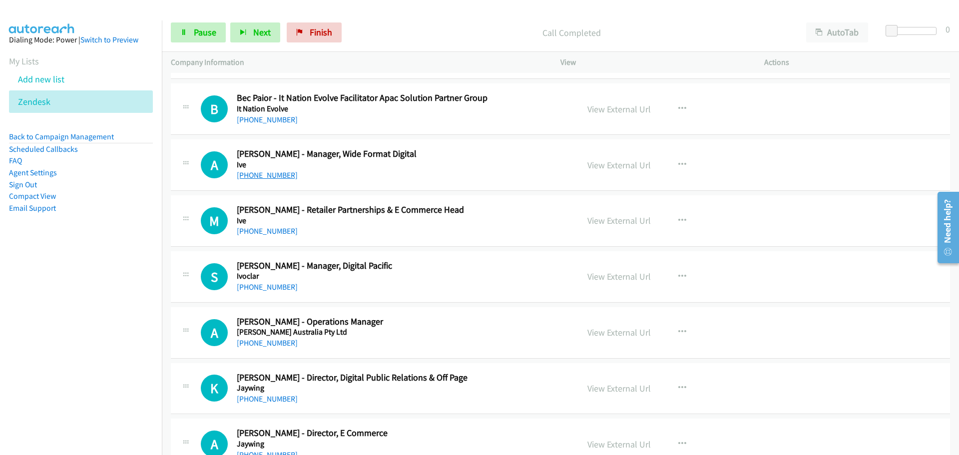
click at [266, 175] on link "+61 417 492 138" at bounding box center [267, 174] width 61 height 9
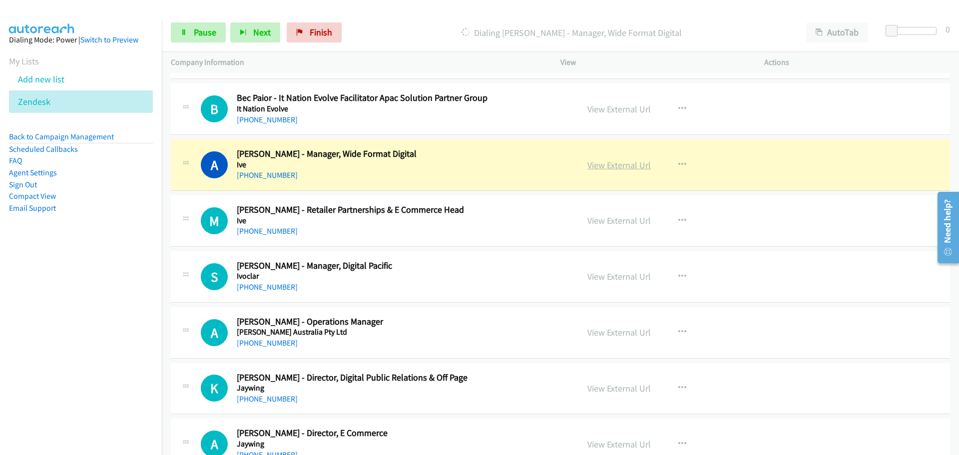
click at [627, 164] on link "View External Url" at bounding box center [618, 164] width 63 height 11
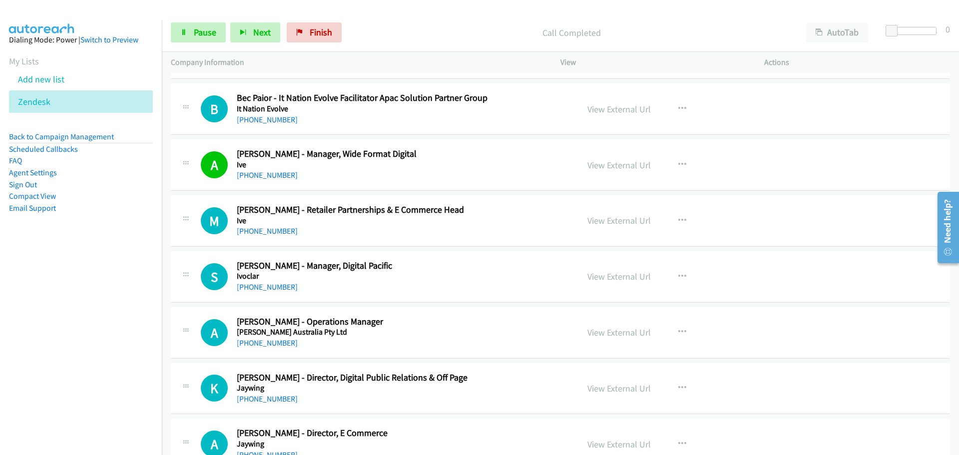
drag, startPoint x: 277, startPoint y: 233, endPoint x: 578, endPoint y: 205, distance: 302.4
click at [277, 233] on link "+61 404 104 421" at bounding box center [267, 230] width 61 height 9
drag, startPoint x: 284, startPoint y: 291, endPoint x: 281, endPoint y: 267, distance: 23.7
click at [284, 291] on link "+61 409 843 219" at bounding box center [267, 286] width 61 height 9
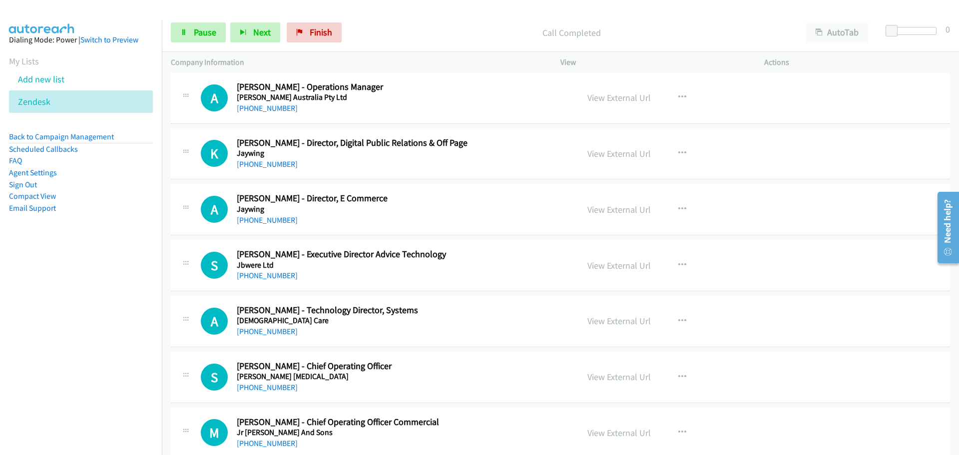
scroll to position [7142, 0]
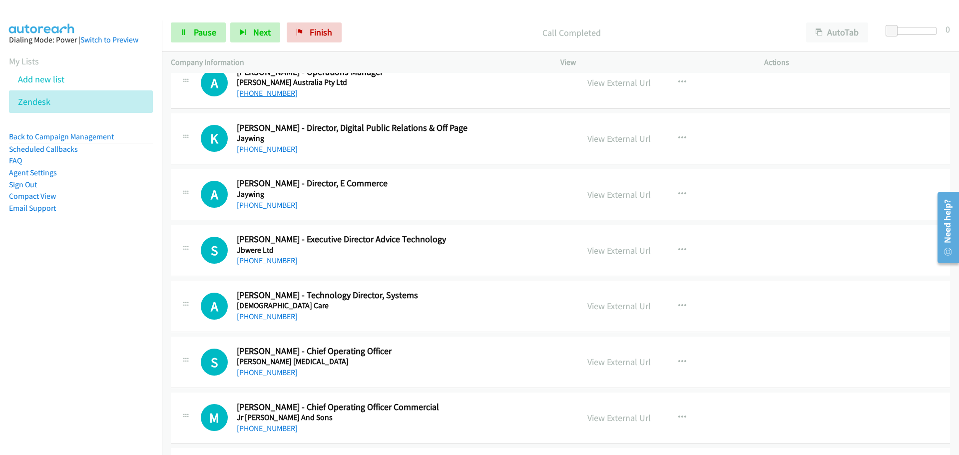
click at [267, 92] on link "+61 435 778 857" at bounding box center [267, 92] width 61 height 9
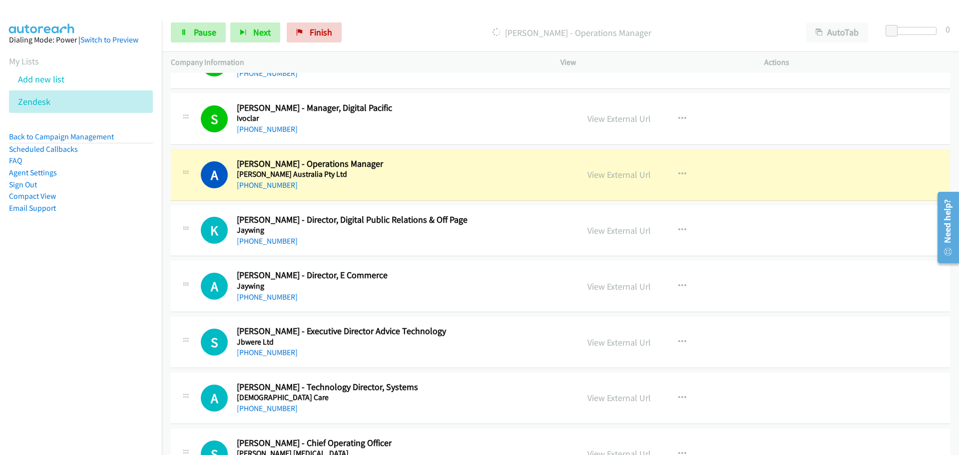
scroll to position [7042, 0]
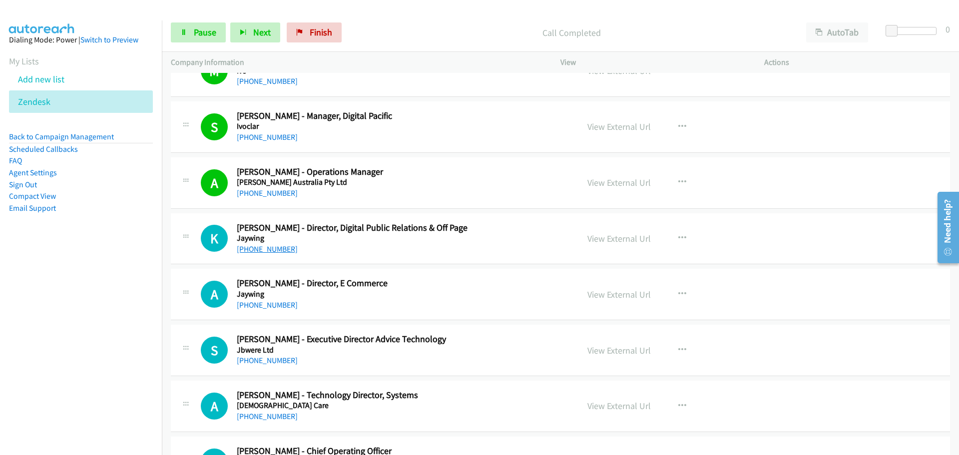
click at [279, 248] on link "+61 413 612 893" at bounding box center [267, 248] width 61 height 9
drag, startPoint x: 283, startPoint y: 302, endPoint x: 285, endPoint y: 297, distance: 5.8
click at [283, 302] on link "+61 433 115 804" at bounding box center [267, 304] width 61 height 9
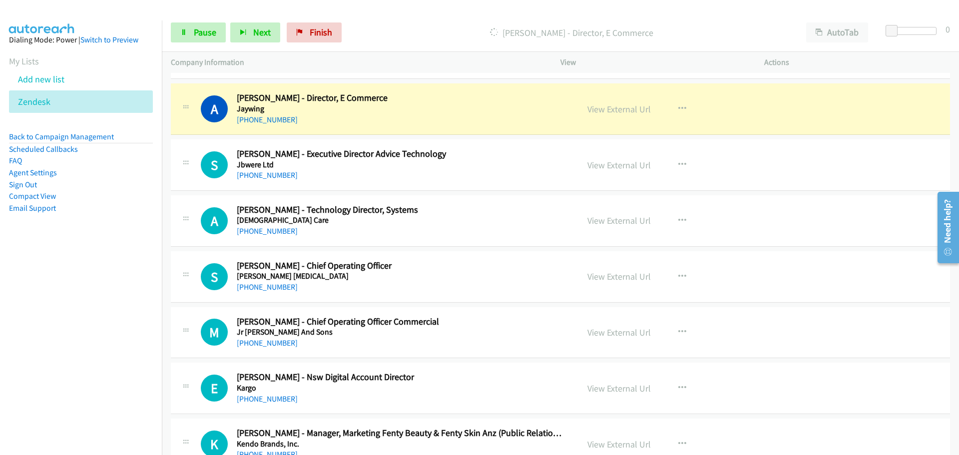
scroll to position [7241, 0]
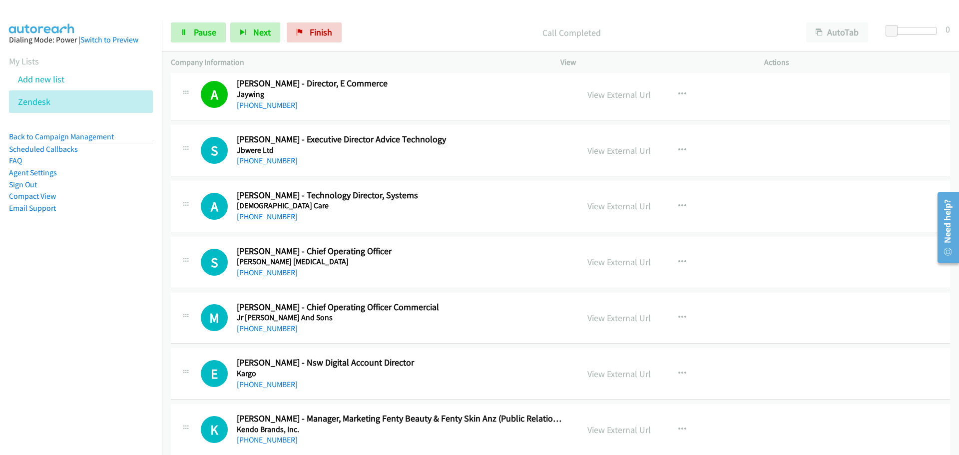
click at [272, 217] on link "+61 437 007 067" at bounding box center [267, 216] width 61 height 9
click at [264, 164] on link "+61 8 8407 1178" at bounding box center [267, 160] width 61 height 9
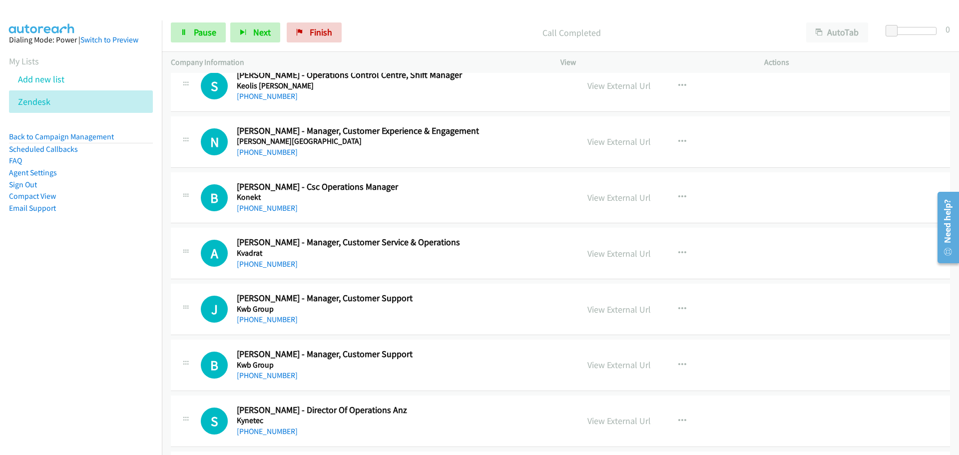
scroll to position [7541, 0]
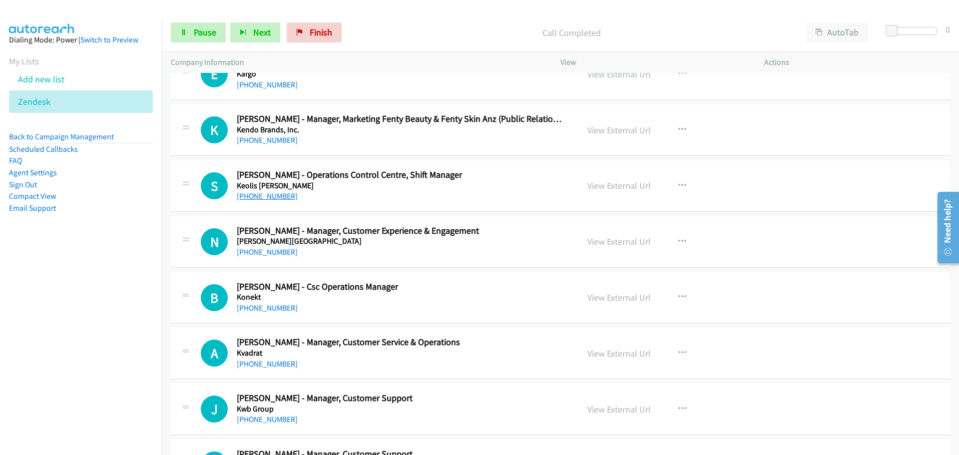
click at [268, 197] on link "+61 419 838 260" at bounding box center [267, 195] width 61 height 9
click at [268, 251] on link "+61 410 430 515" at bounding box center [267, 251] width 61 height 9
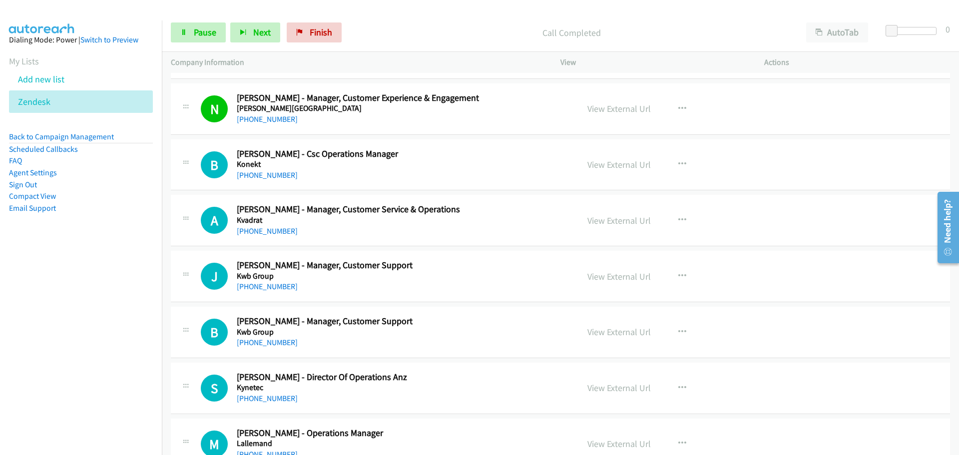
scroll to position [7691, 0]
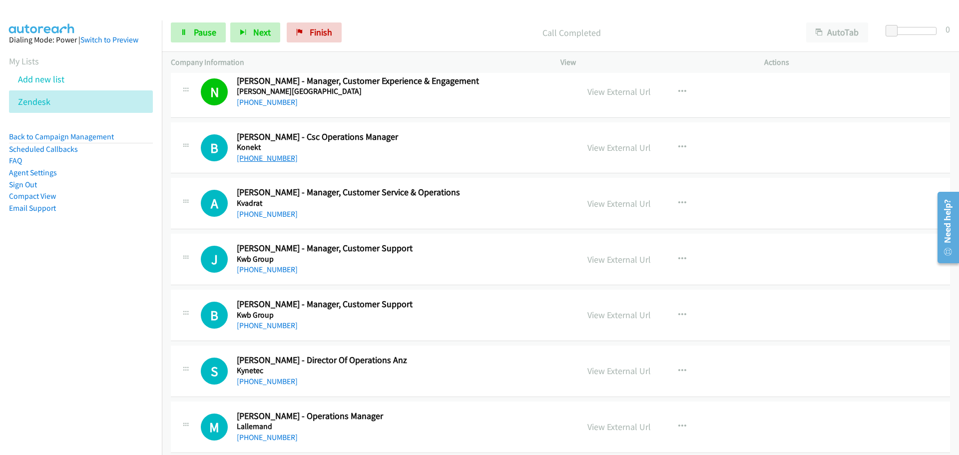
click at [271, 160] on link "+61 431 075 090" at bounding box center [267, 157] width 61 height 9
drag, startPoint x: 277, startPoint y: 215, endPoint x: 279, endPoint y: 198, distance: 17.2
click at [277, 215] on link "+61 430 364 917" at bounding box center [267, 213] width 61 height 9
click at [614, 207] on link "View External Url" at bounding box center [618, 203] width 63 height 11
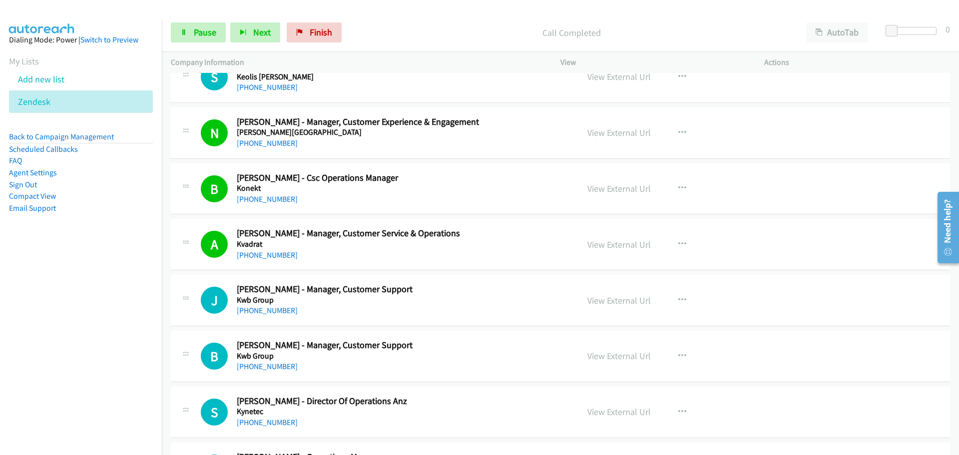
scroll to position [7641, 0]
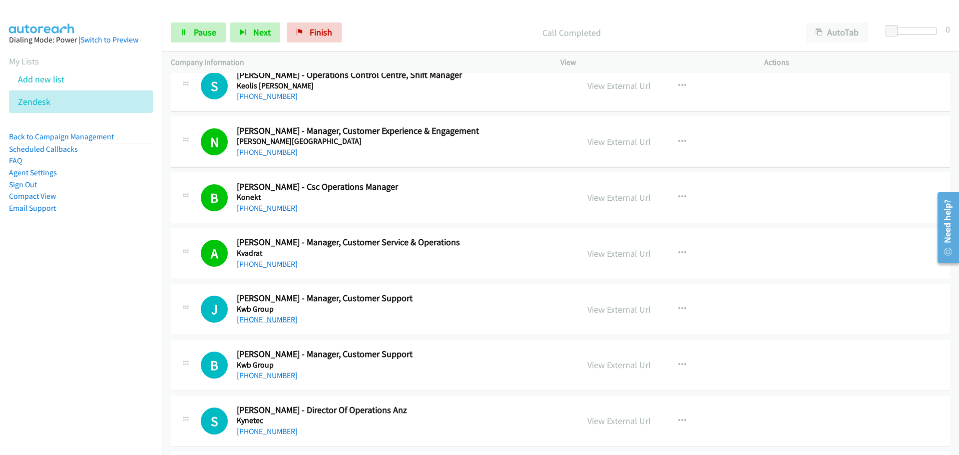
click at [257, 316] on link "+61 411 364 288" at bounding box center [267, 319] width 61 height 9
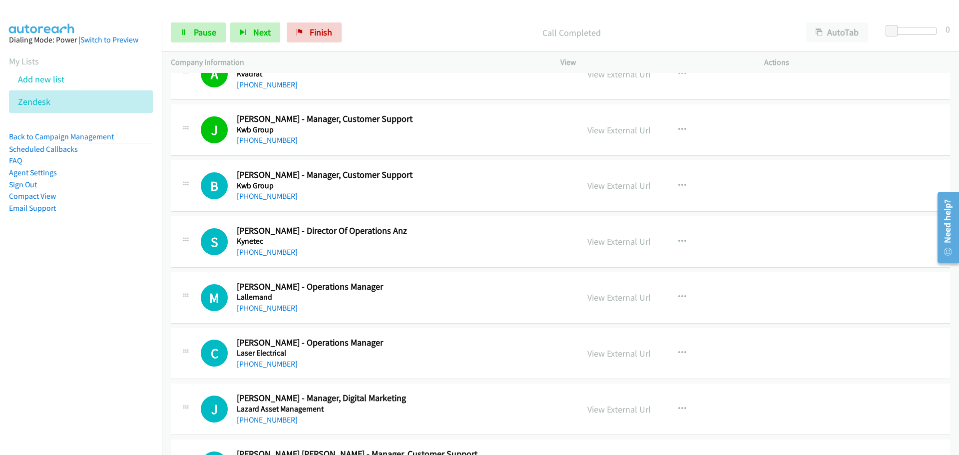
scroll to position [7841, 0]
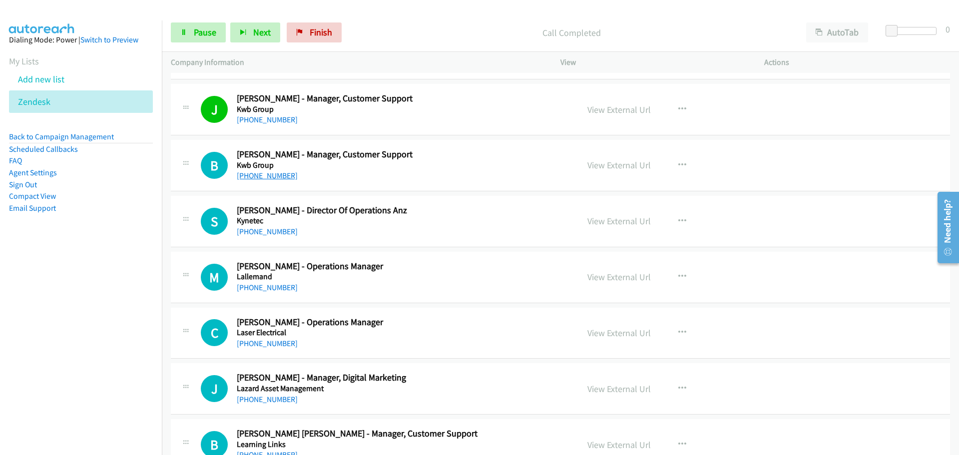
drag, startPoint x: 269, startPoint y: 177, endPoint x: 279, endPoint y: 175, distance: 10.2
click at [269, 177] on link "+61 468 367 650" at bounding box center [267, 175] width 61 height 9
click at [245, 232] on link "+61 438 455 287" at bounding box center [267, 231] width 61 height 9
click at [286, 287] on link "+61 8 8276 1200" at bounding box center [267, 287] width 61 height 9
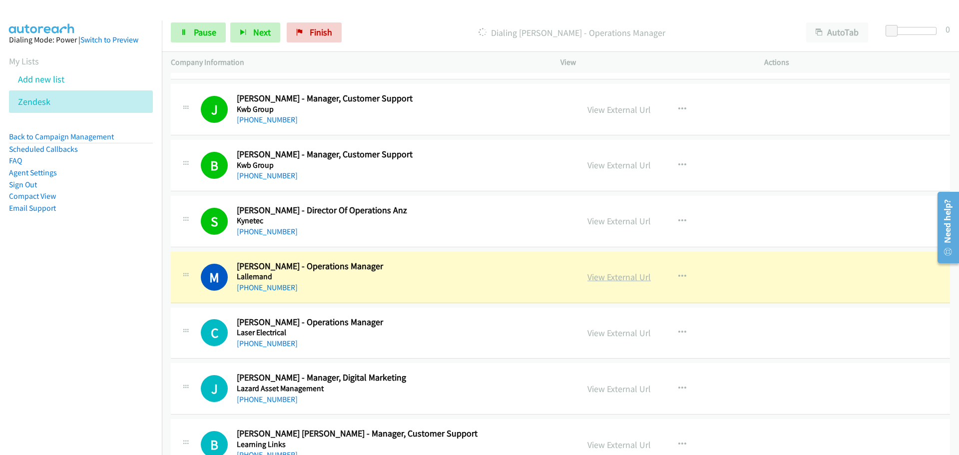
click at [616, 274] on link "View External Url" at bounding box center [618, 276] width 63 height 11
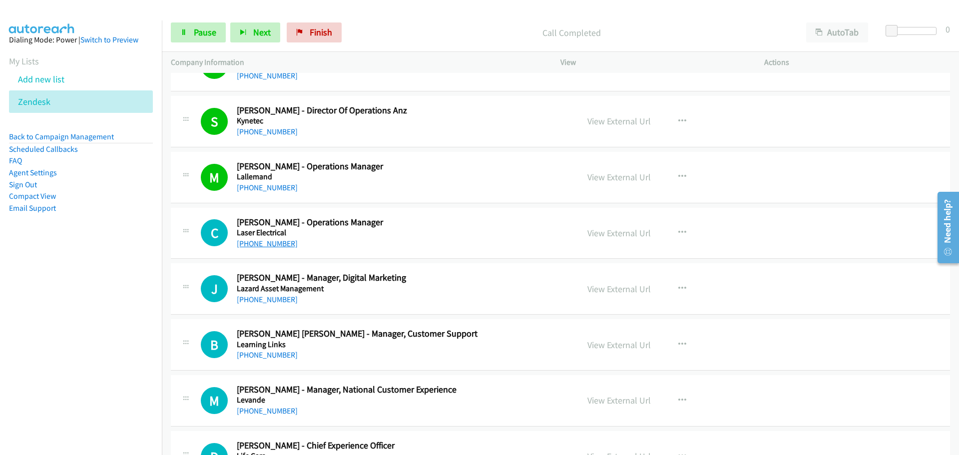
click at [271, 247] on link "+61 1300 051 482" at bounding box center [267, 243] width 61 height 9
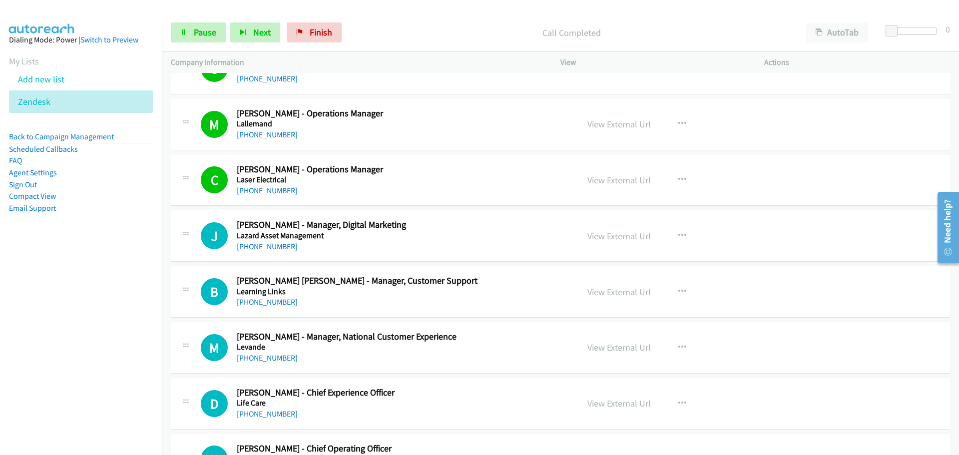
scroll to position [8090, 0]
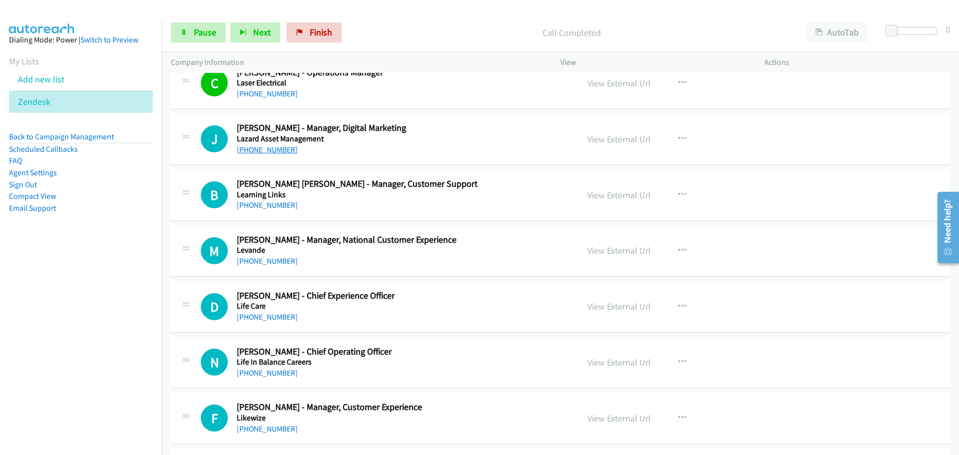
click at [267, 152] on link "+61 1800 825 287" at bounding box center [267, 149] width 61 height 9
click at [252, 200] on link "+61 2 8413 7681" at bounding box center [267, 204] width 61 height 9
click at [260, 262] on link "+61 419 495 148" at bounding box center [267, 260] width 61 height 9
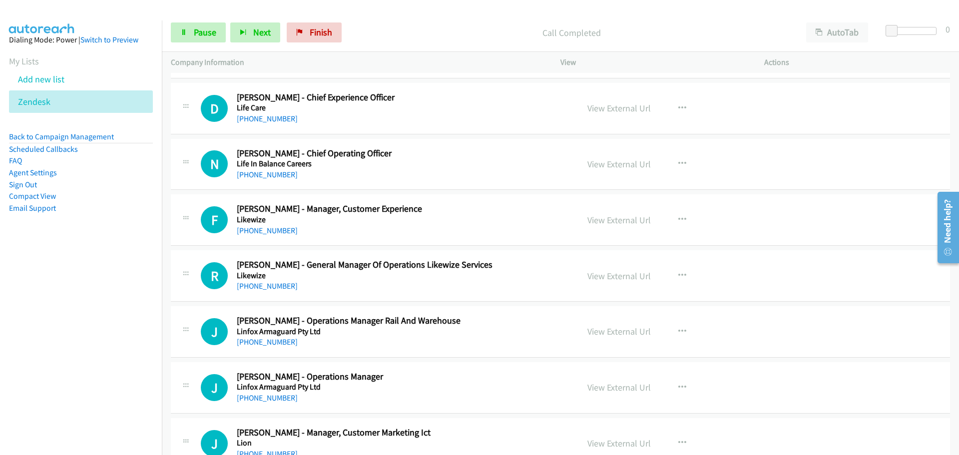
scroll to position [8290, 0]
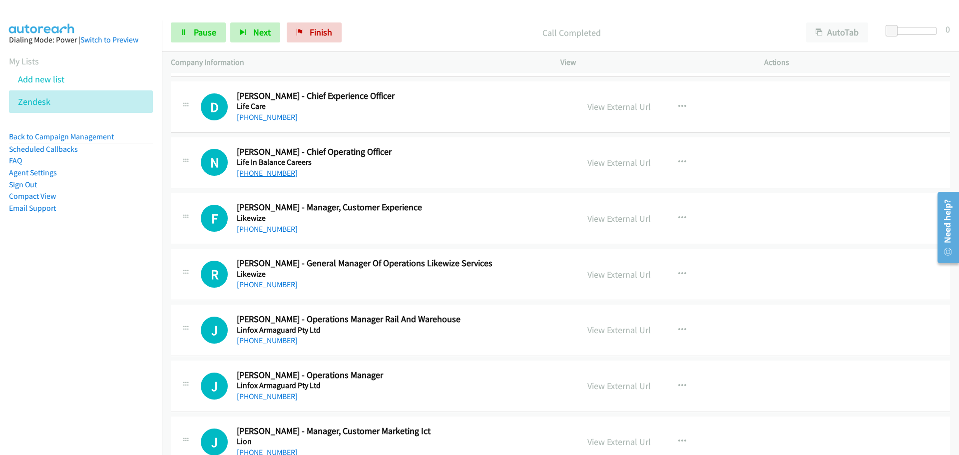
click at [285, 173] on link "+61 412 874 450" at bounding box center [267, 172] width 61 height 9
click at [267, 231] on link "+61 8 7223 1744" at bounding box center [267, 228] width 61 height 9
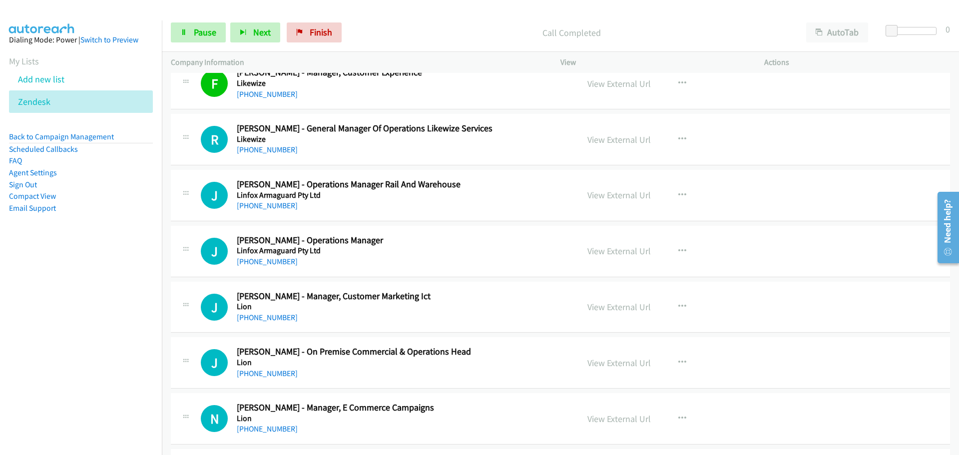
scroll to position [8440, 0]
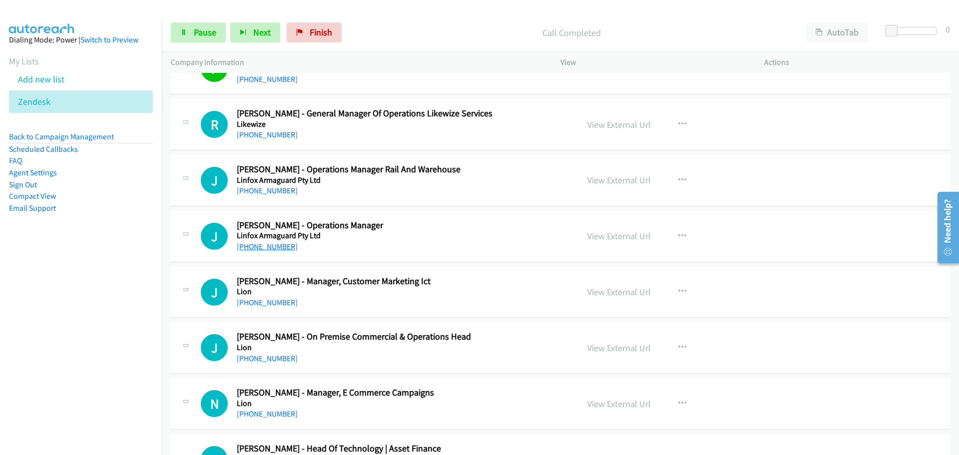
drag, startPoint x: 258, startPoint y: 250, endPoint x: 256, endPoint y: 244, distance: 6.8
click at [258, 250] on link "+61 403 701 824" at bounding box center [267, 246] width 61 height 9
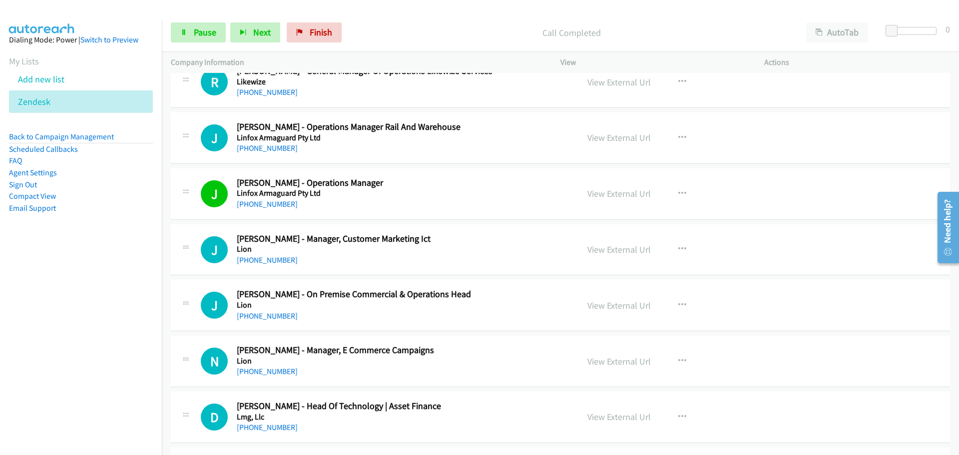
scroll to position [8590, 0]
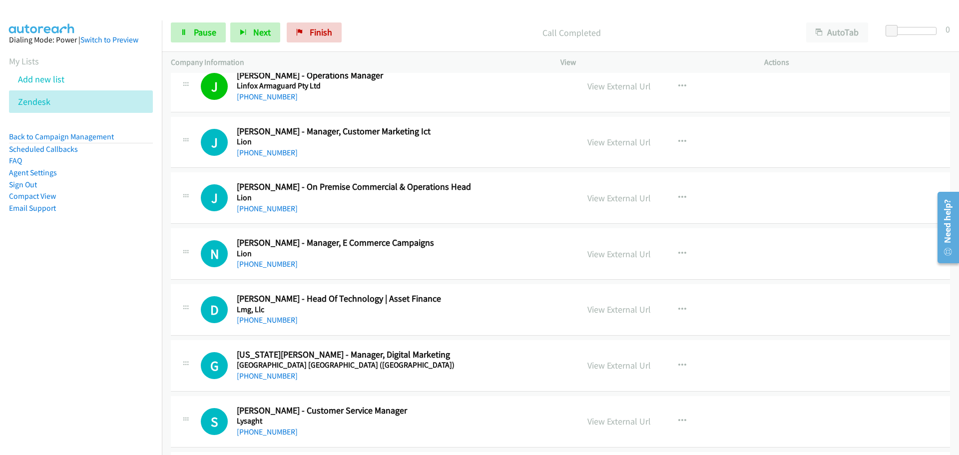
drag, startPoint x: 282, startPoint y: 153, endPoint x: 491, endPoint y: 179, distance: 210.9
click at [282, 153] on link "+61 400 815 423" at bounding box center [267, 152] width 61 height 9
drag, startPoint x: 279, startPoint y: 206, endPoint x: 312, endPoint y: 205, distance: 33.0
click at [266, 209] on link "+61 408 106 387" at bounding box center [267, 208] width 61 height 9
click at [269, 265] on link "+61 421 400 005" at bounding box center [267, 263] width 61 height 9
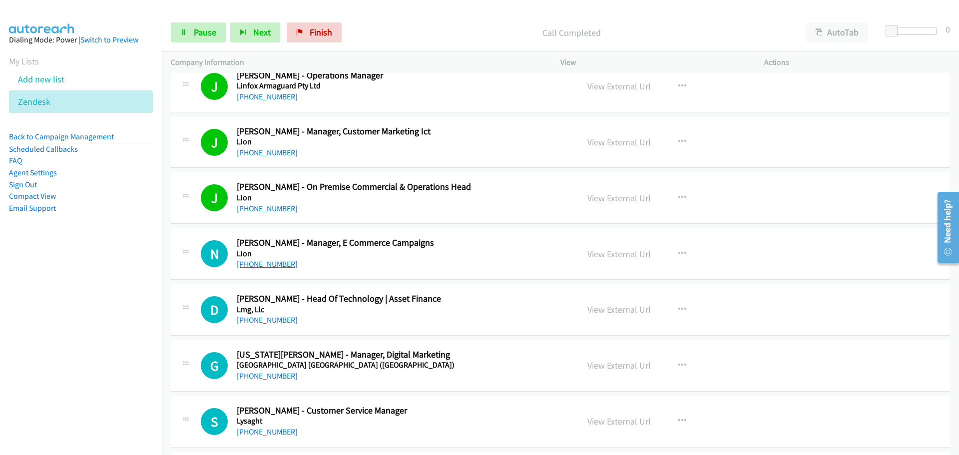
click at [244, 262] on link "+61 421 400 005" at bounding box center [267, 263] width 61 height 9
click at [272, 321] on link "+61 8 8152 0470" at bounding box center [267, 319] width 61 height 9
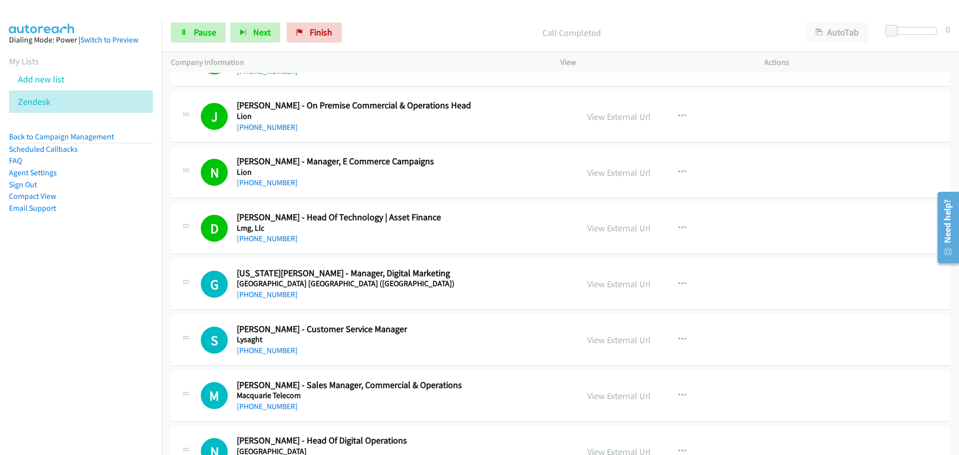
scroll to position [8740, 0]
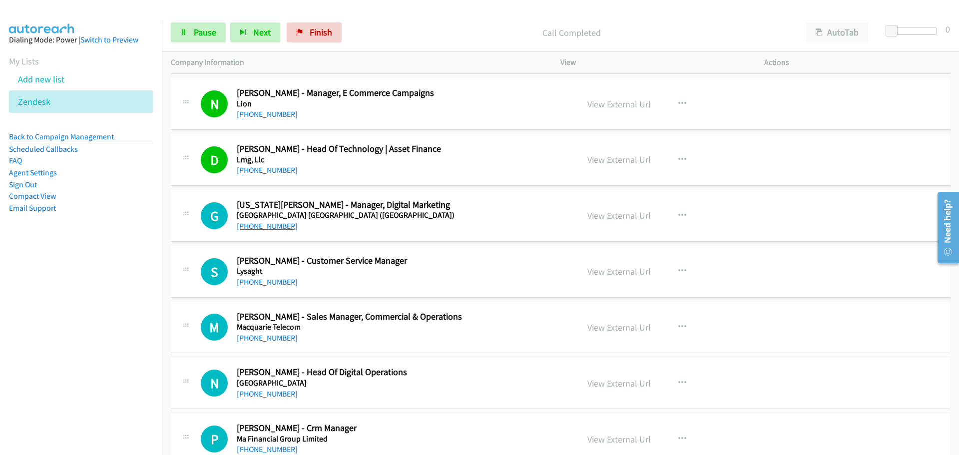
click at [277, 226] on link "+61 428 475 622" at bounding box center [267, 225] width 61 height 9
click at [273, 285] on link "+61 3 8795 2153" at bounding box center [267, 281] width 61 height 9
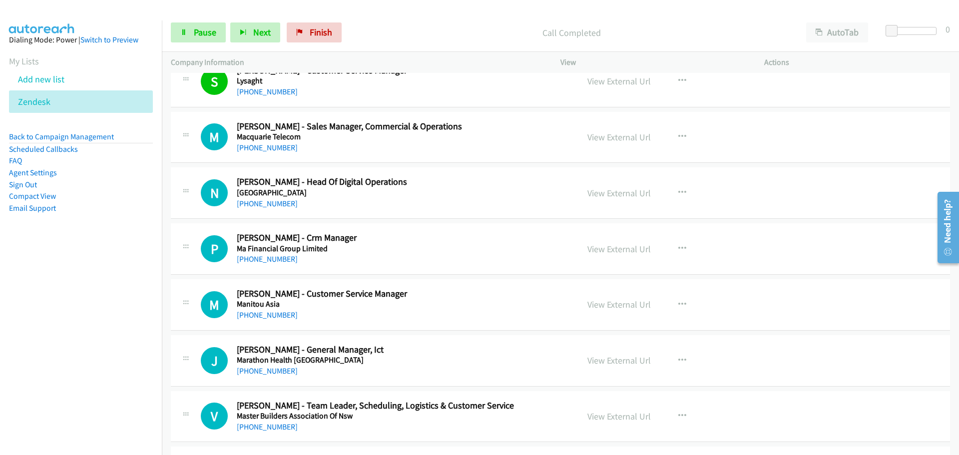
scroll to position [8939, 0]
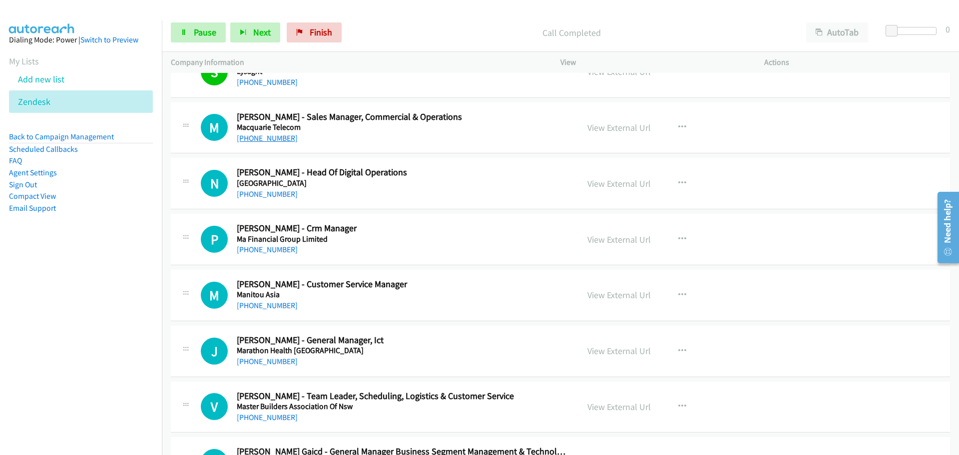
click at [277, 137] on link "+61 468 957 424" at bounding box center [267, 137] width 61 height 9
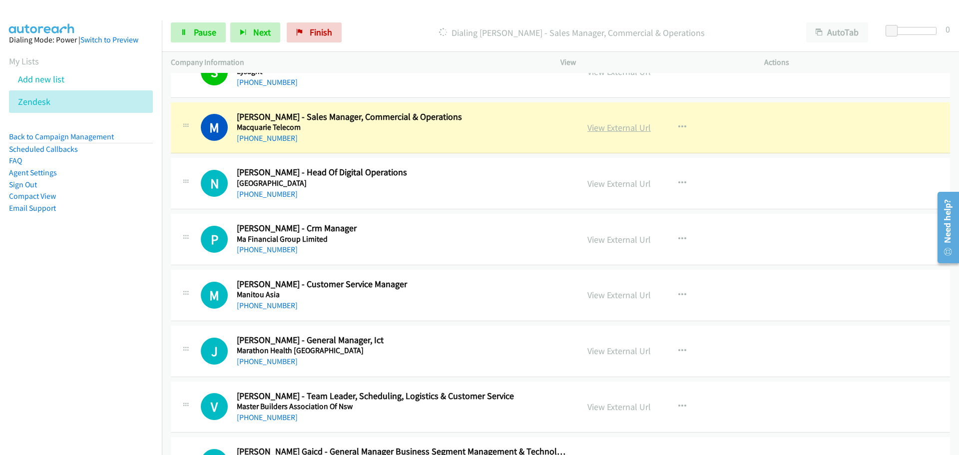
click at [624, 126] on link "View External Url" at bounding box center [618, 127] width 63 height 11
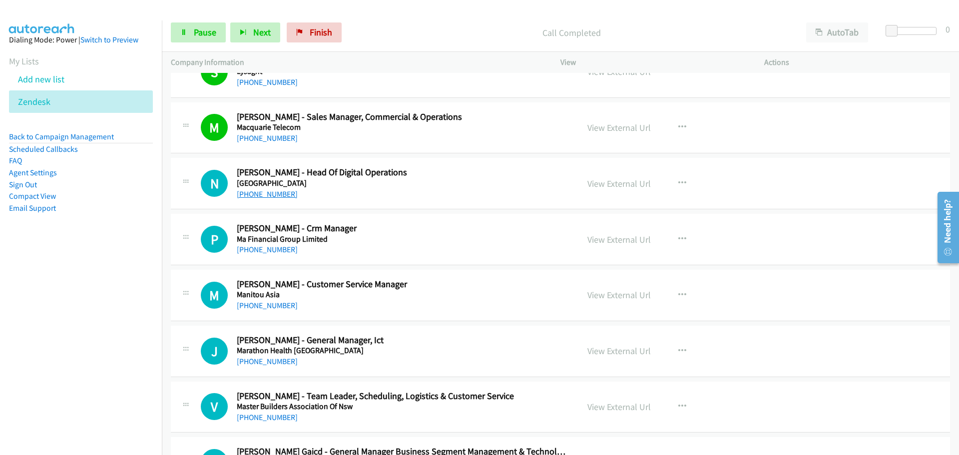
click at [276, 195] on link "+61 456 609 142" at bounding box center [267, 193] width 61 height 9
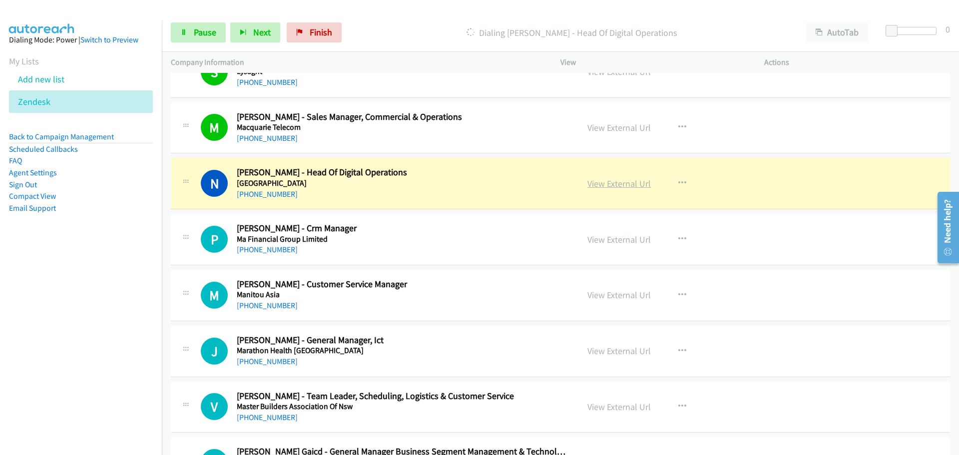
click at [628, 182] on link "View External Url" at bounding box center [618, 183] width 63 height 11
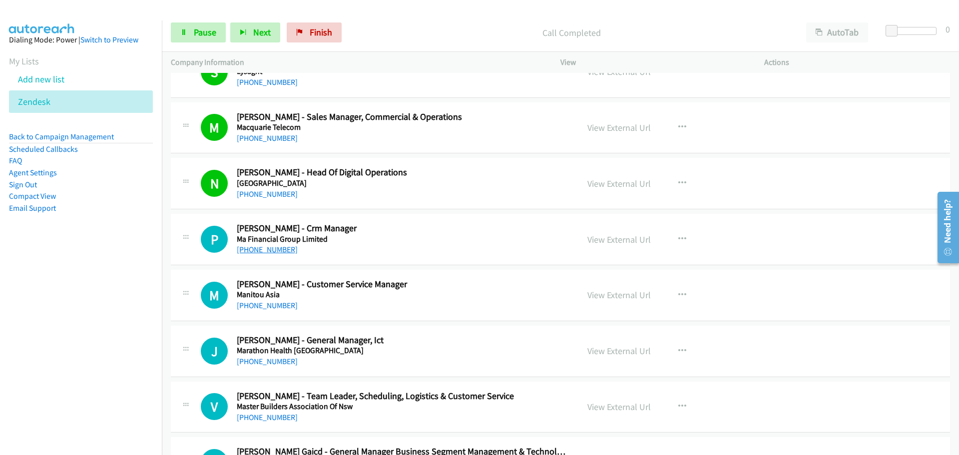
click at [282, 249] on link "+61 404 678 539" at bounding box center [267, 249] width 61 height 9
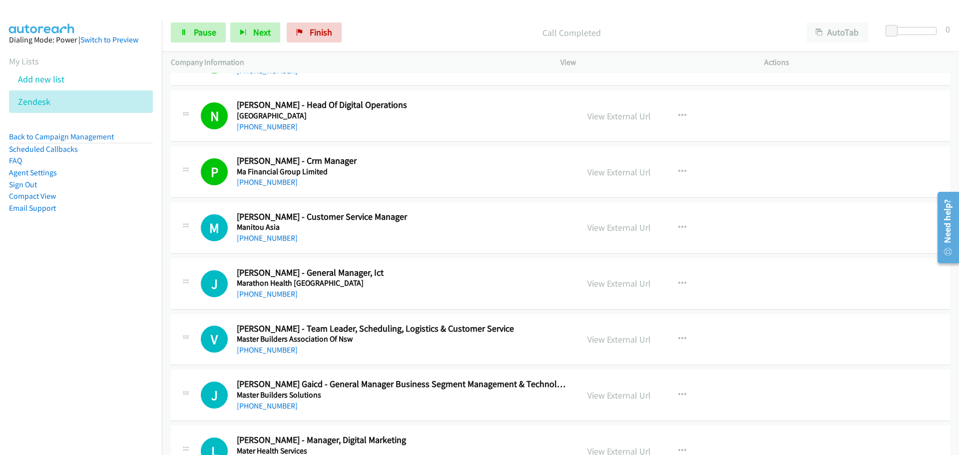
scroll to position [9089, 0]
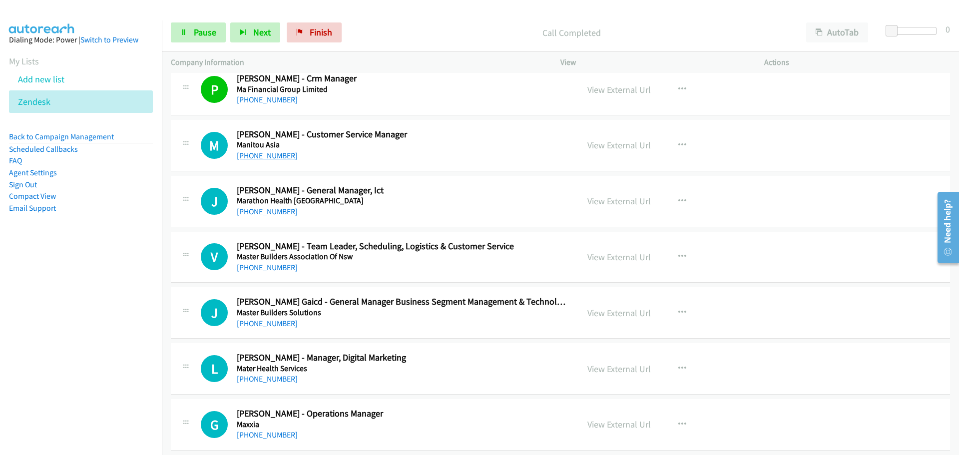
drag, startPoint x: 272, startPoint y: 152, endPoint x: 277, endPoint y: 149, distance: 5.6
click at [272, 152] on link "+61 408 910 323" at bounding box center [267, 155] width 61 height 9
click at [263, 215] on link "+61 438 377 865" at bounding box center [267, 211] width 61 height 9
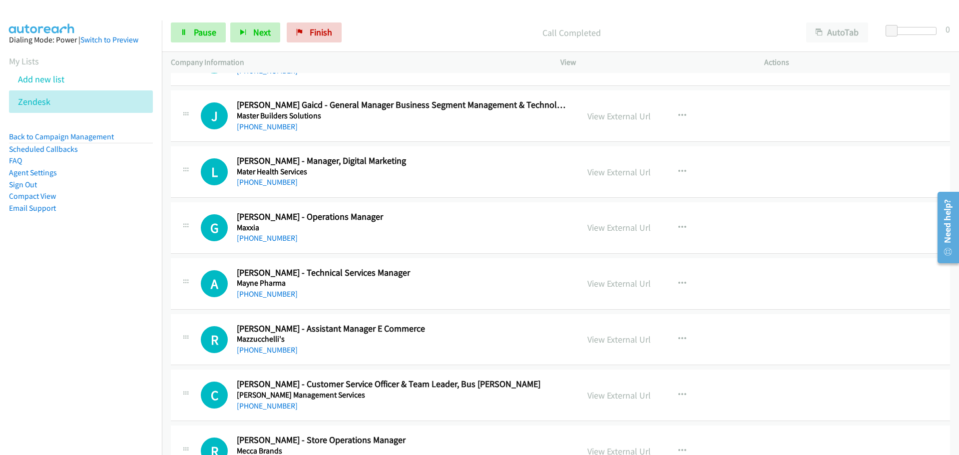
scroll to position [9289, 0]
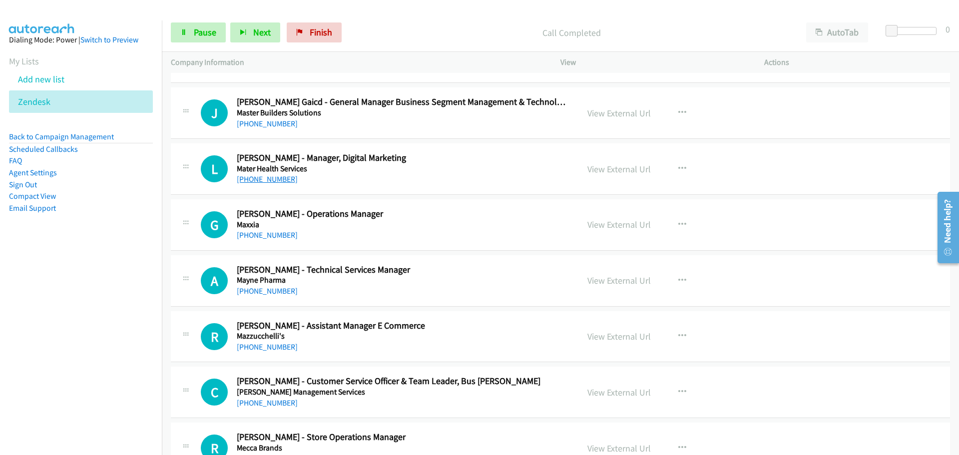
click at [280, 179] on link "+61 430 028 654" at bounding box center [267, 178] width 61 height 9
click at [277, 233] on link "+61 407 000 455" at bounding box center [267, 234] width 61 height 9
click at [261, 290] on link "+61 438 890 068" at bounding box center [267, 290] width 61 height 9
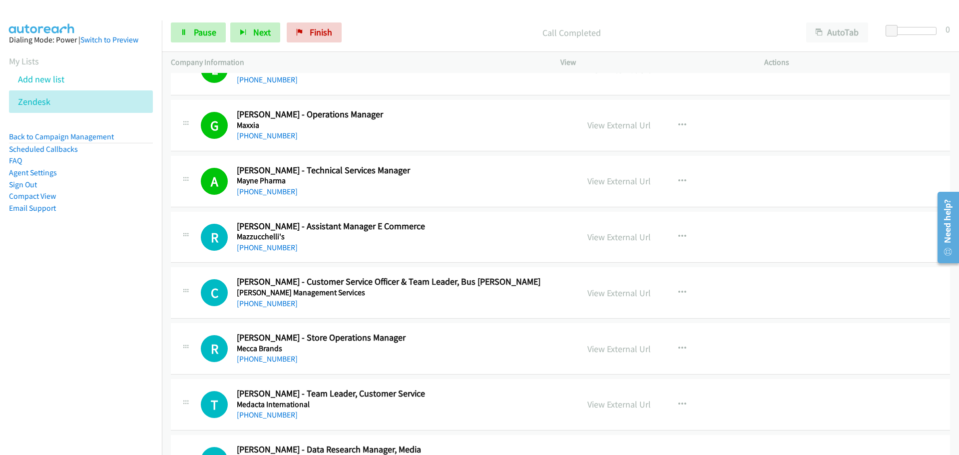
scroll to position [9389, 0]
drag, startPoint x: 267, startPoint y: 246, endPoint x: 262, endPoint y: 247, distance: 5.5
click at [280, 247] on link "+61 8 8228 4546" at bounding box center [267, 246] width 61 height 9
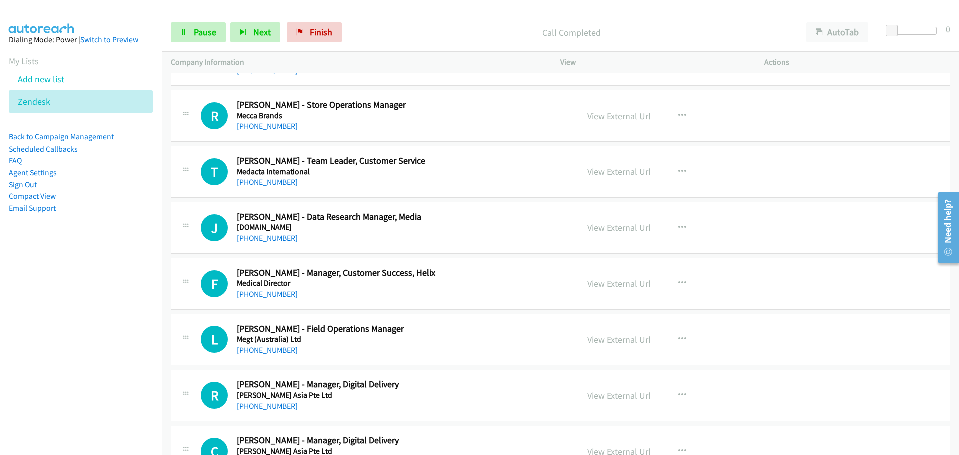
scroll to position [9639, 0]
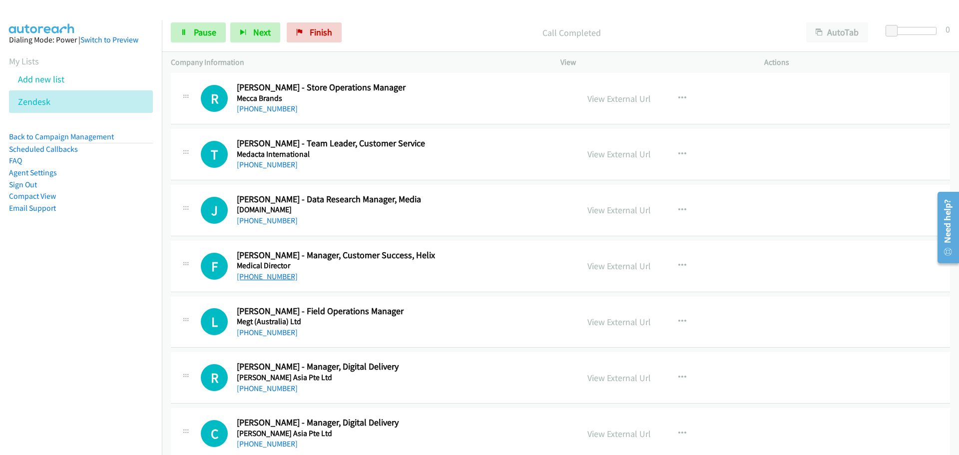
click at [262, 276] on link "+61 3 8650 8824" at bounding box center [267, 276] width 61 height 9
click at [263, 216] on link "+61 2 9322 8370" at bounding box center [267, 220] width 61 height 9
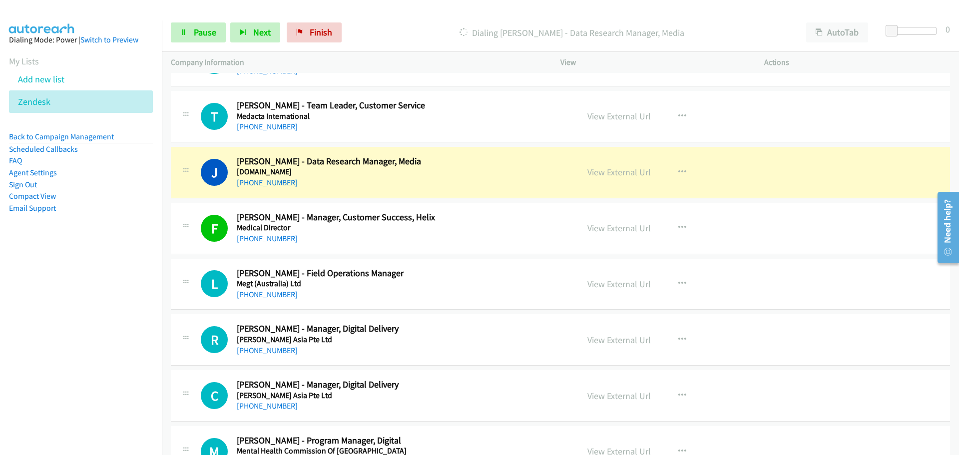
scroll to position [9788, 0]
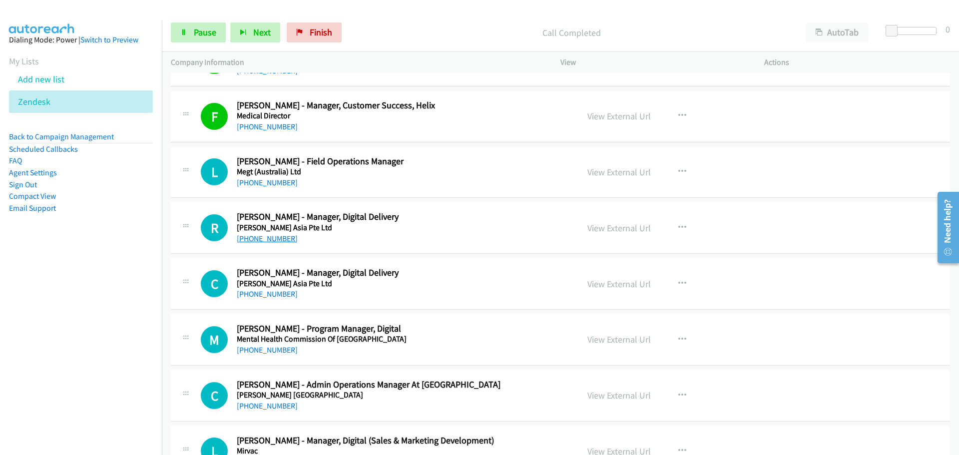
click at [272, 238] on link "+61 2 8252 0409" at bounding box center [267, 238] width 61 height 9
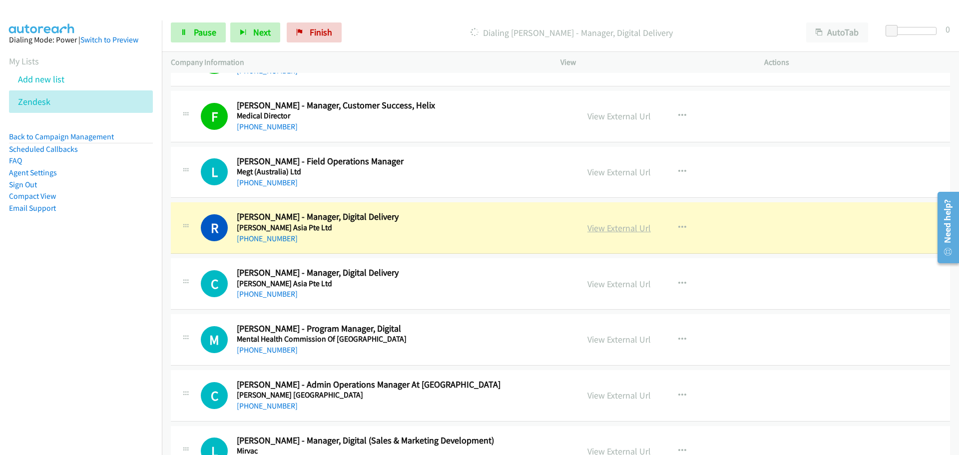
click at [593, 225] on link "View External Url" at bounding box center [618, 227] width 63 height 11
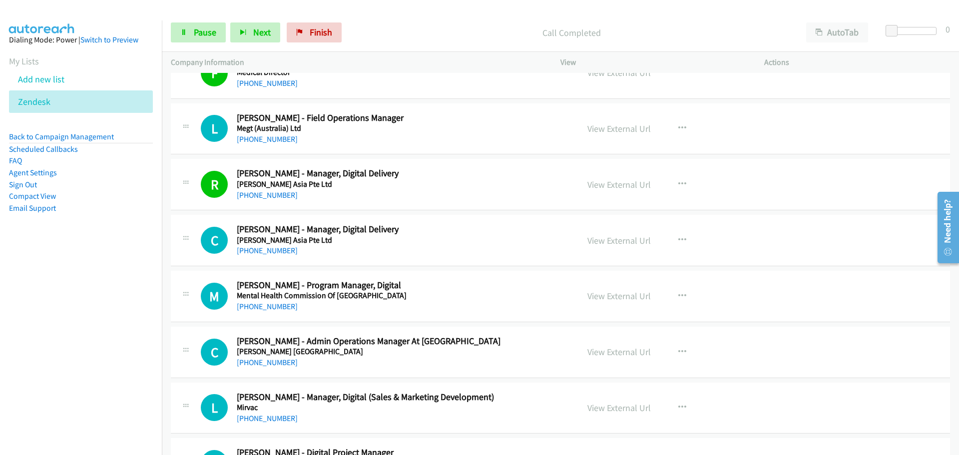
scroll to position [9888, 0]
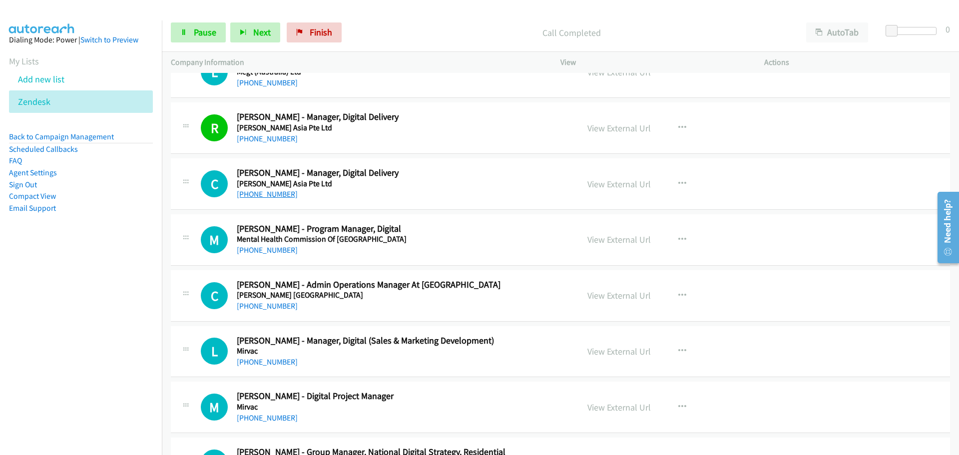
click at [280, 197] on link "+61 2 8247 8437" at bounding box center [267, 193] width 61 height 9
click at [277, 251] on link "+61 2 9552 2100" at bounding box center [267, 249] width 61 height 9
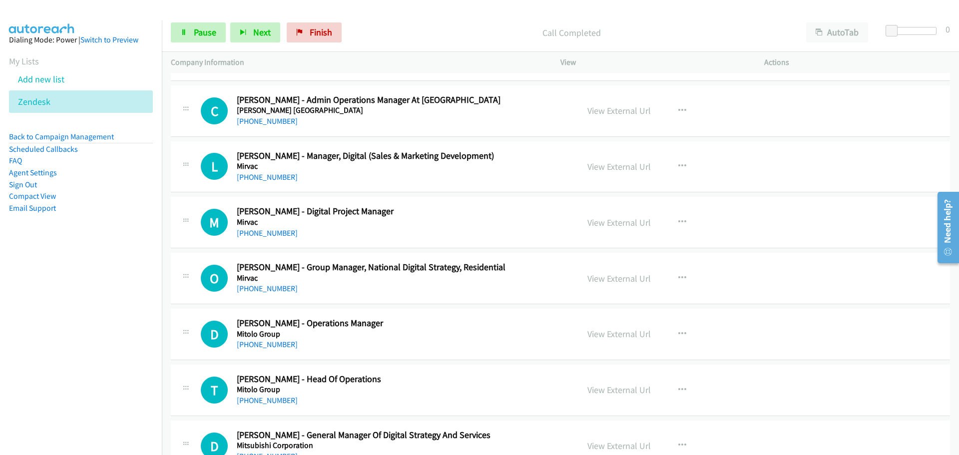
scroll to position [10088, 0]
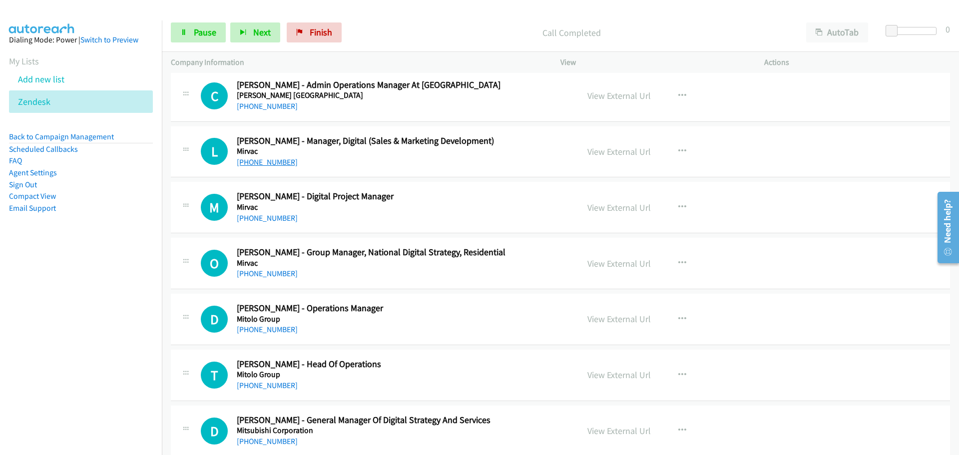
click at [283, 160] on link "+61 2 9080 8914" at bounding box center [267, 161] width 61 height 9
click at [279, 218] on link "+61 435 696 502" at bounding box center [267, 217] width 61 height 9
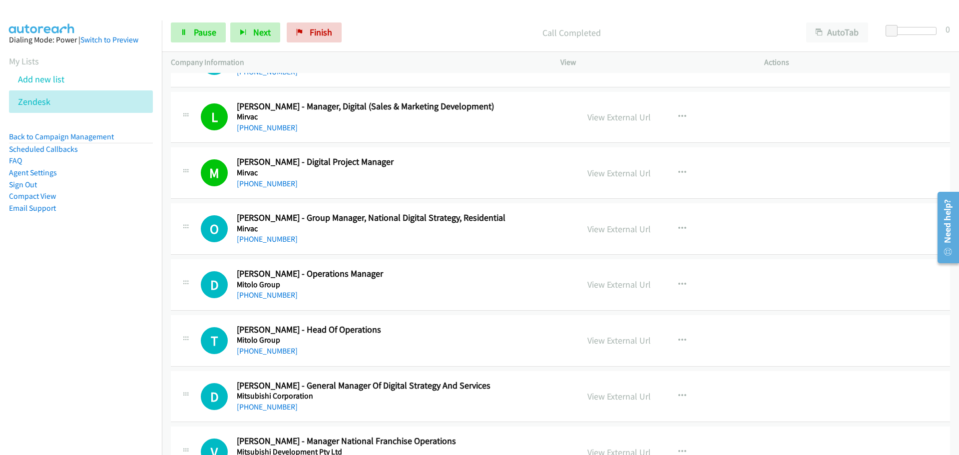
scroll to position [10188, 0]
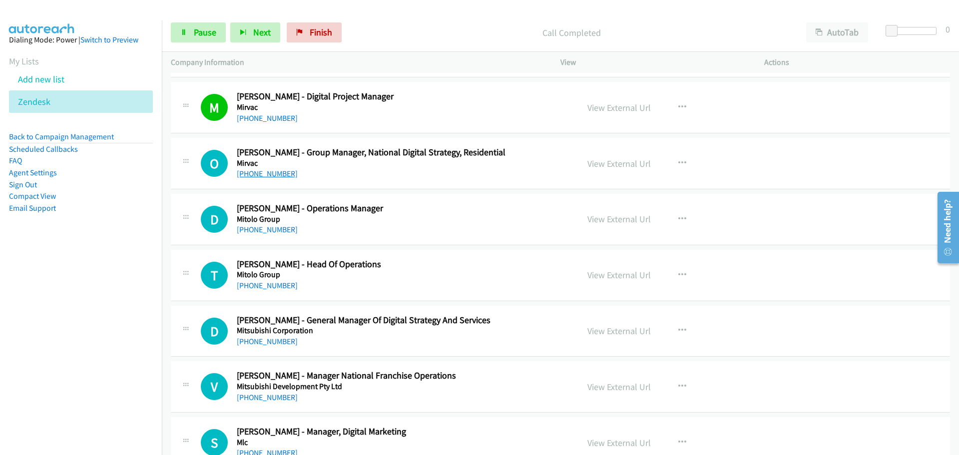
click at [276, 175] on link "+61 2 9080 8320" at bounding box center [267, 173] width 61 height 9
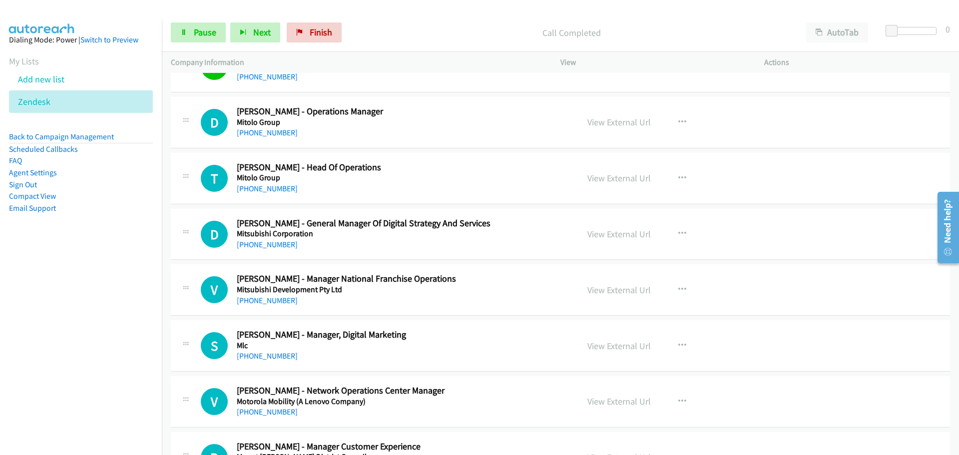
scroll to position [10288, 0]
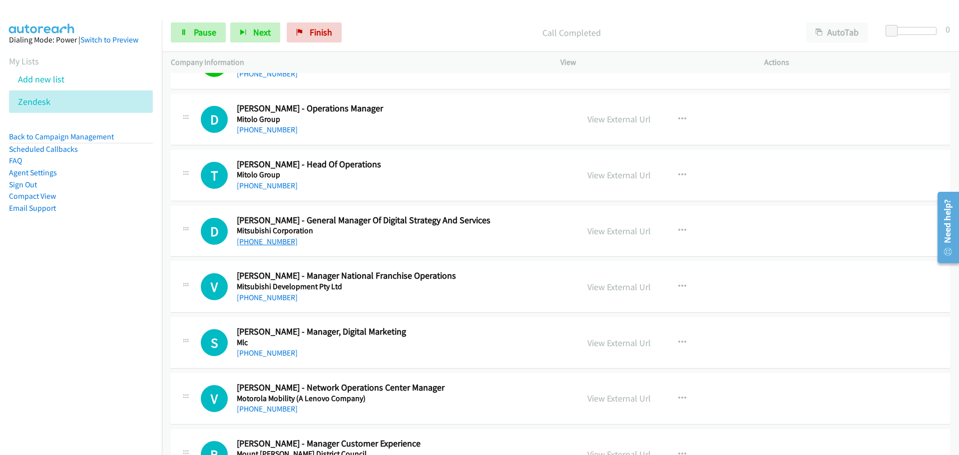
click at [280, 244] on link "+61 437 887 537" at bounding box center [267, 241] width 61 height 9
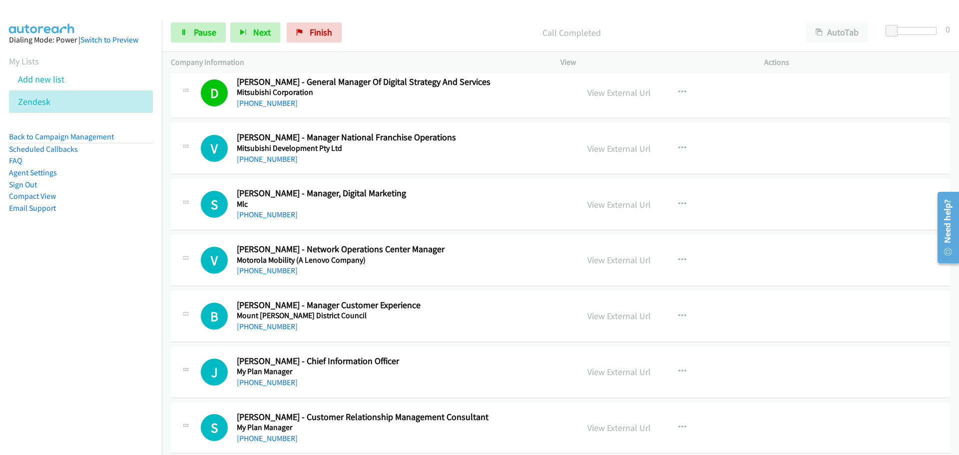
scroll to position [10438, 0]
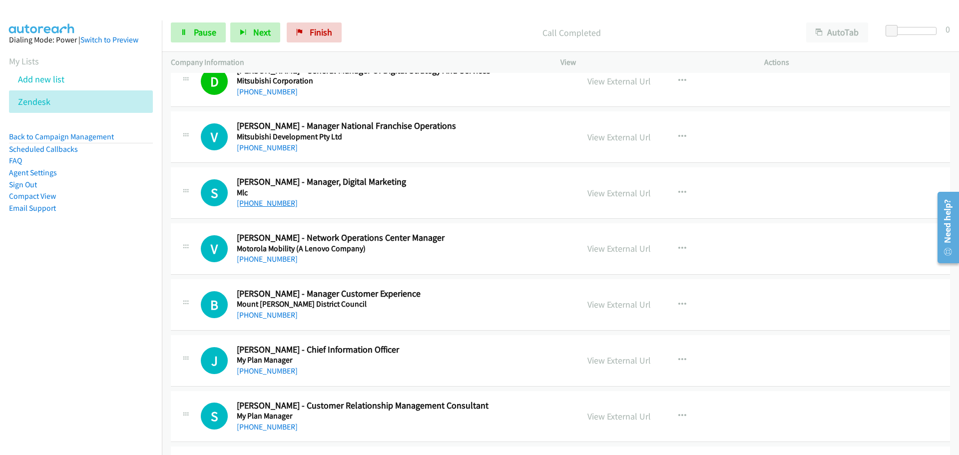
click at [275, 207] on link "+61 7 4957 5822" at bounding box center [267, 202] width 61 height 9
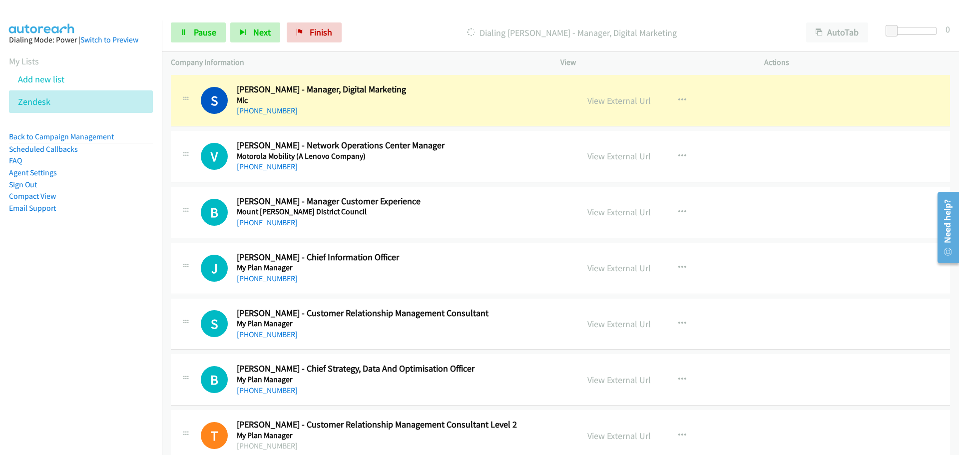
scroll to position [10538, 0]
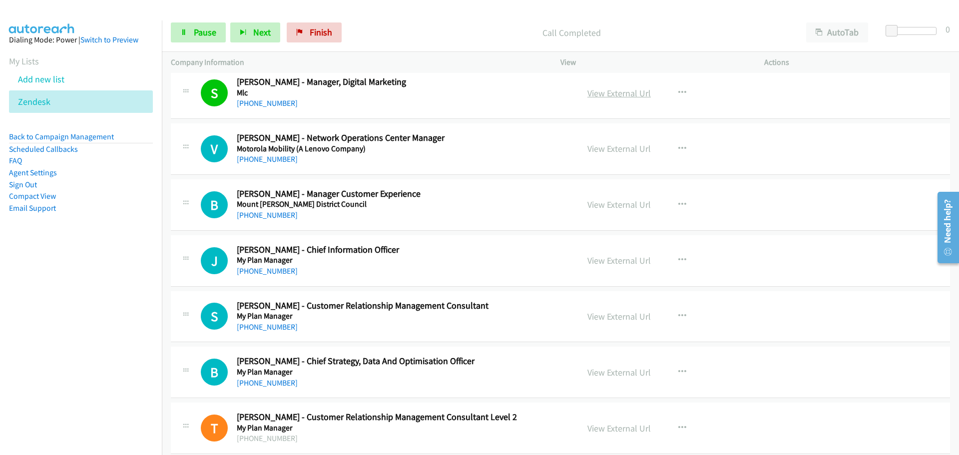
click at [607, 95] on link "View External Url" at bounding box center [618, 92] width 63 height 11
click at [277, 212] on link "+61 404 490 601" at bounding box center [267, 214] width 61 height 9
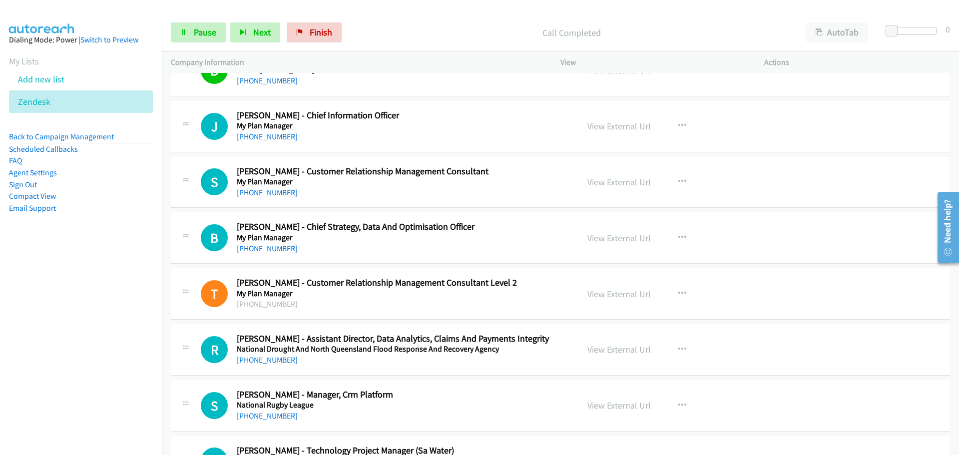
scroll to position [10687, 0]
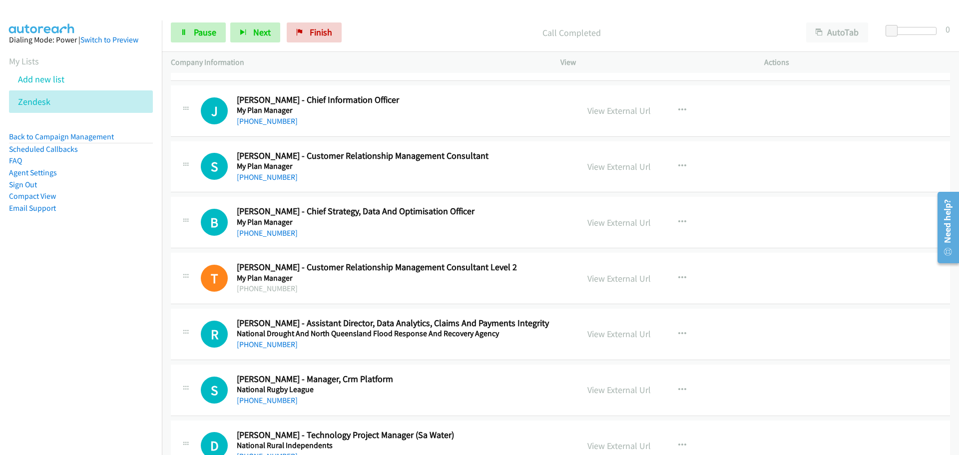
drag, startPoint x: 274, startPoint y: 178, endPoint x: 296, endPoint y: 178, distance: 22.0
click at [270, 178] on link "+61 420 693 561" at bounding box center [267, 176] width 61 height 9
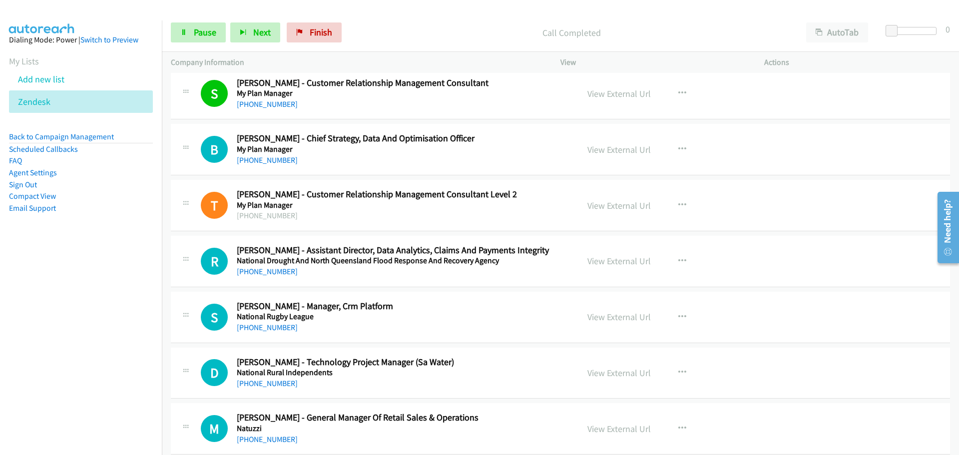
scroll to position [10837, 0]
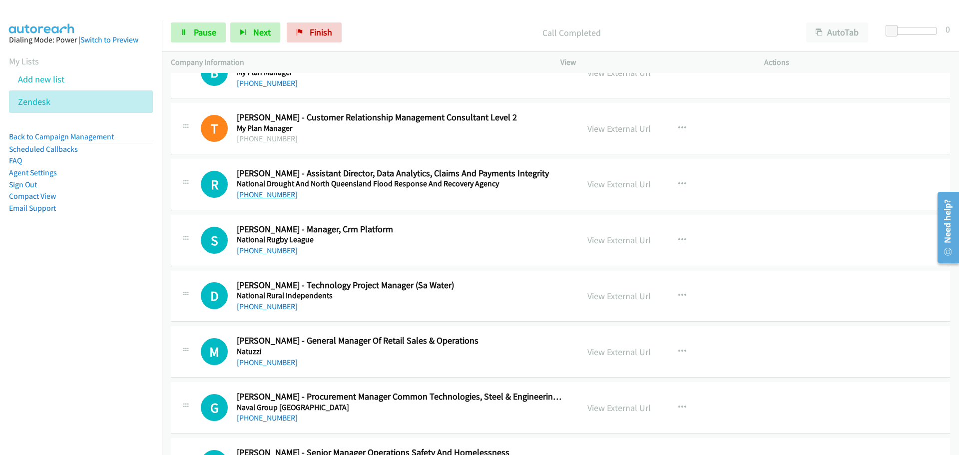
click at [272, 193] on link "+61 428 102 433" at bounding box center [267, 194] width 61 height 9
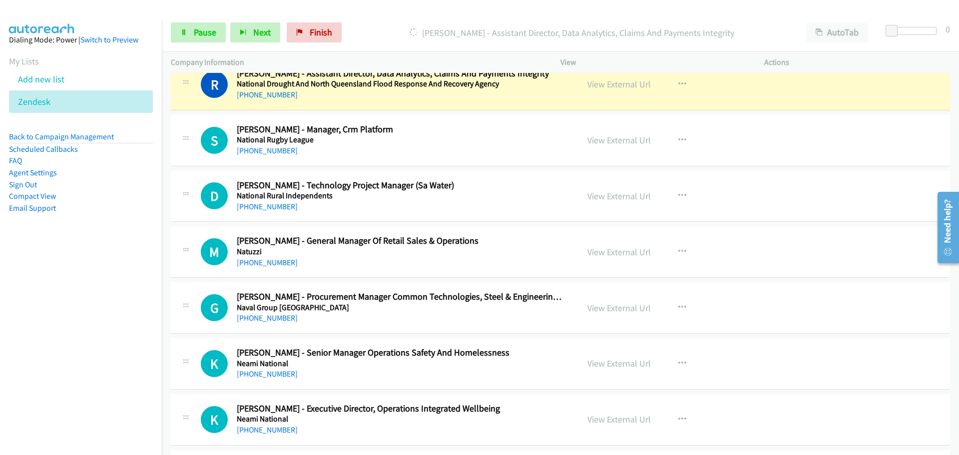
scroll to position [10887, 0]
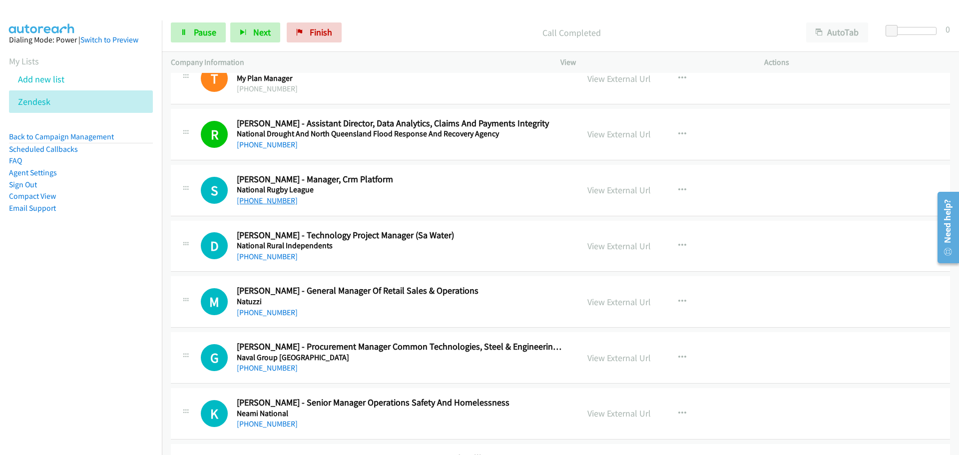
click at [274, 205] on link "+61 452 228 337" at bounding box center [267, 200] width 61 height 9
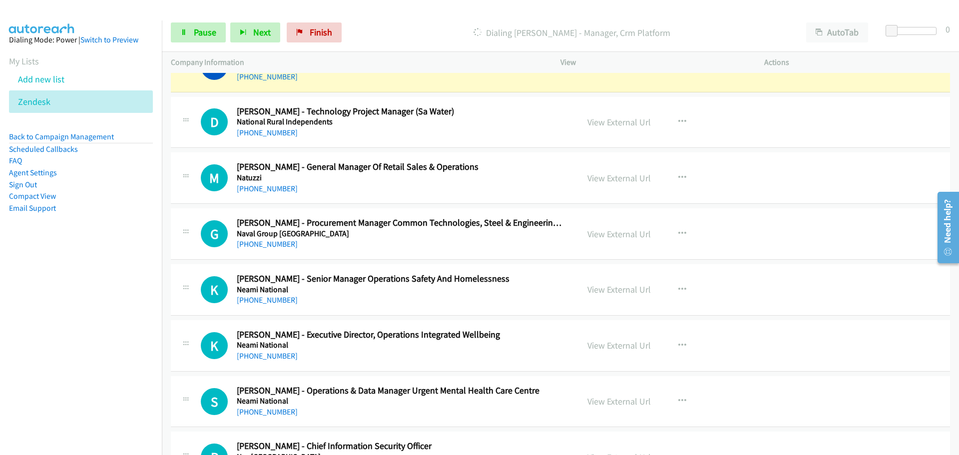
scroll to position [10987, 0]
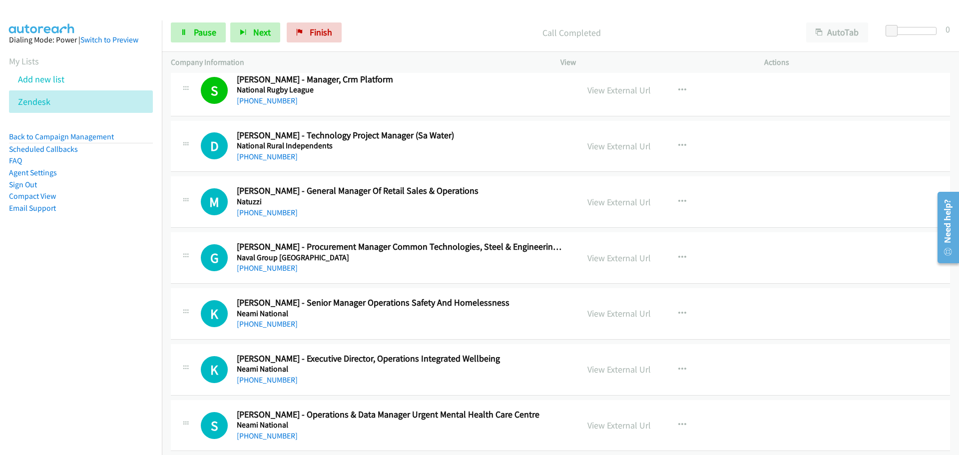
drag, startPoint x: 278, startPoint y: 159, endPoint x: 461, endPoint y: 180, distance: 184.4
click at [278, 159] on link "+61 487 899 358" at bounding box center [267, 156] width 61 height 9
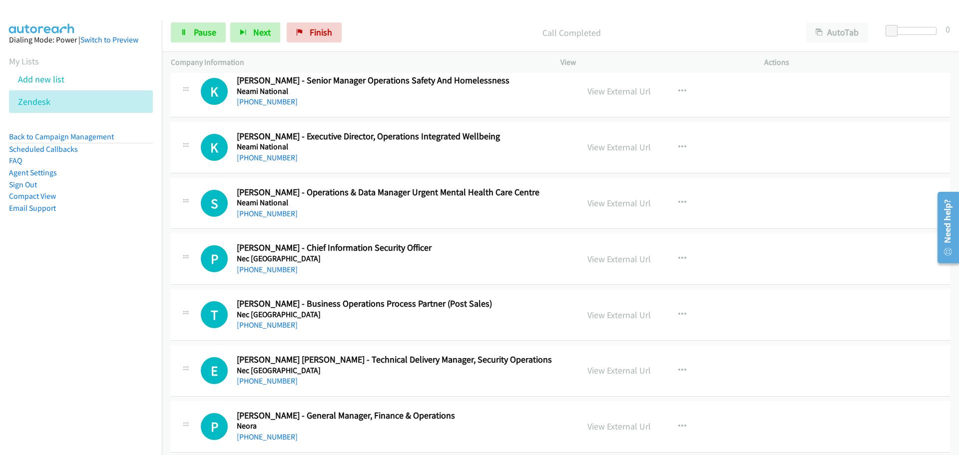
scroll to position [11287, 0]
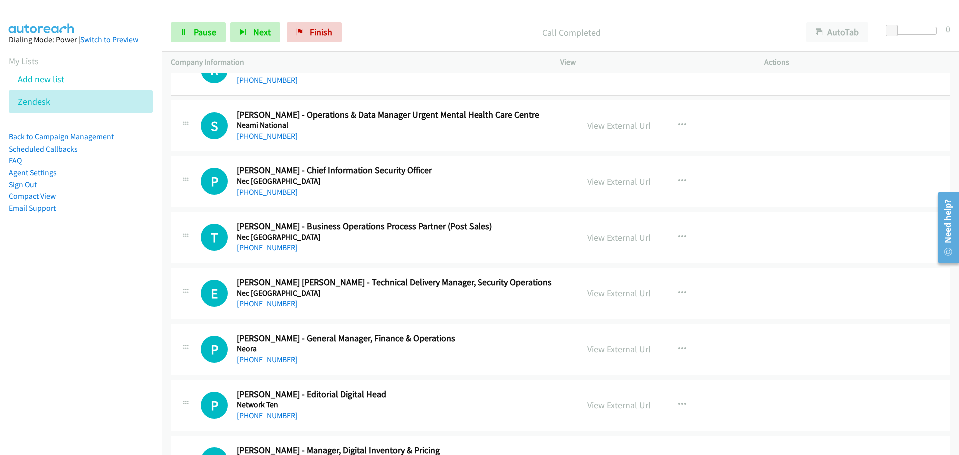
drag, startPoint x: 257, startPoint y: 138, endPoint x: 669, endPoint y: 190, distance: 415.8
click at [257, 138] on link "+61 8 8448 9100" at bounding box center [267, 135] width 61 height 9
drag, startPoint x: 275, startPoint y: 305, endPoint x: 948, endPoint y: 303, distance: 673.2
click at [275, 305] on link "+61 431 725 157" at bounding box center [267, 303] width 61 height 9
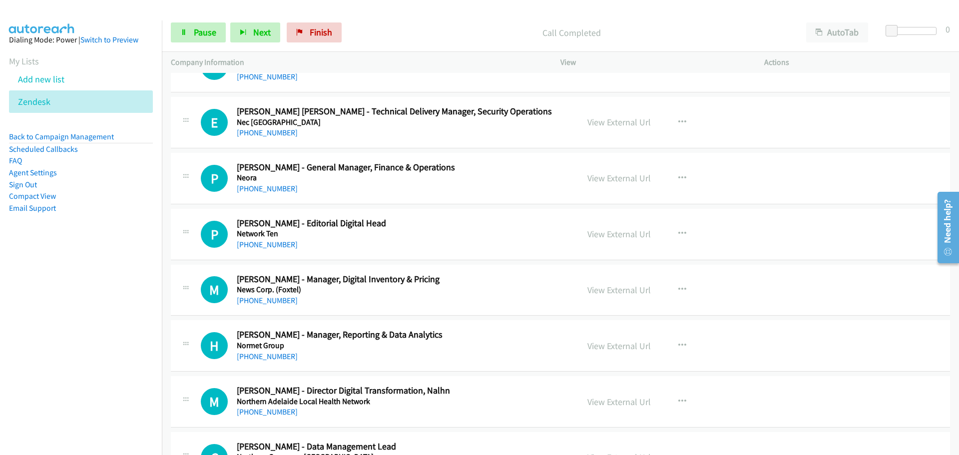
scroll to position [11486, 0]
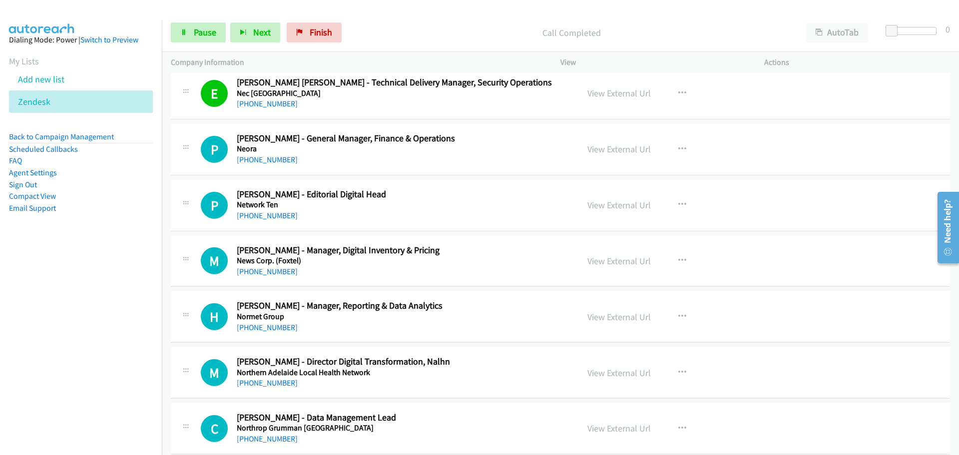
drag, startPoint x: 256, startPoint y: 215, endPoint x: 765, endPoint y: 235, distance: 509.3
click at [256, 215] on link "+61 2 9650 0956" at bounding box center [267, 215] width 61 height 9
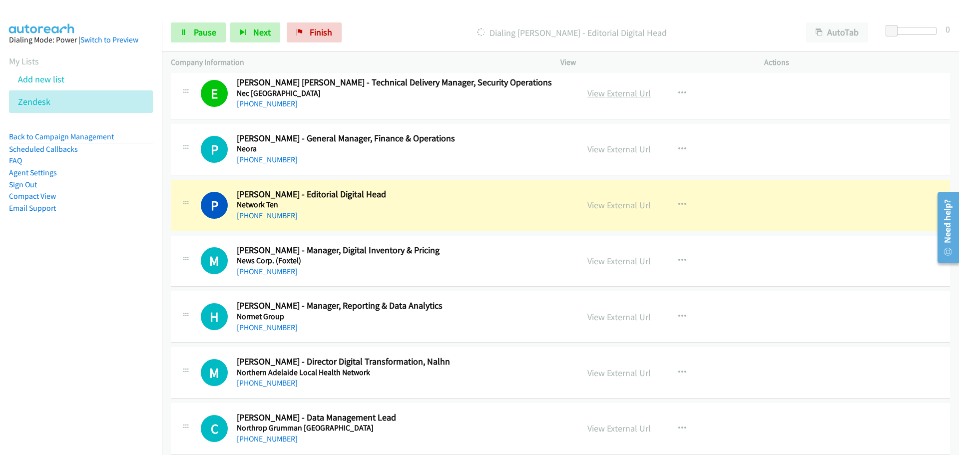
click at [602, 89] on link "View External Url" at bounding box center [618, 92] width 63 height 11
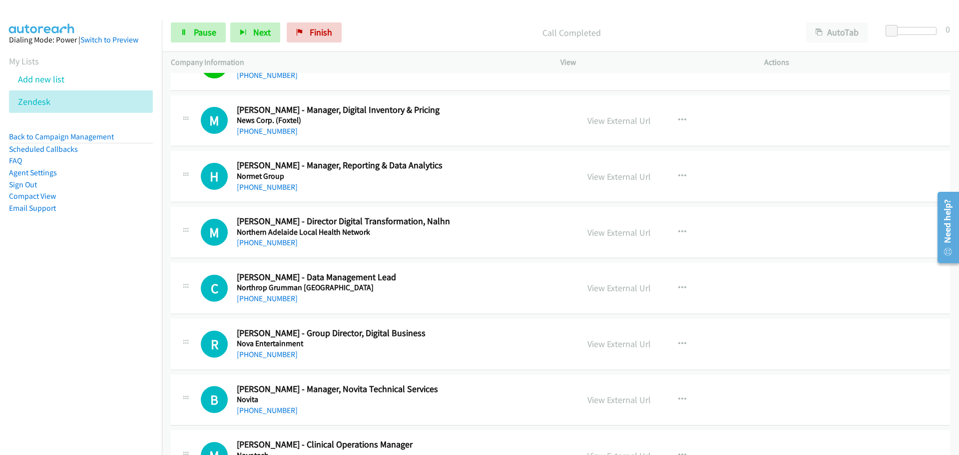
scroll to position [11636, 0]
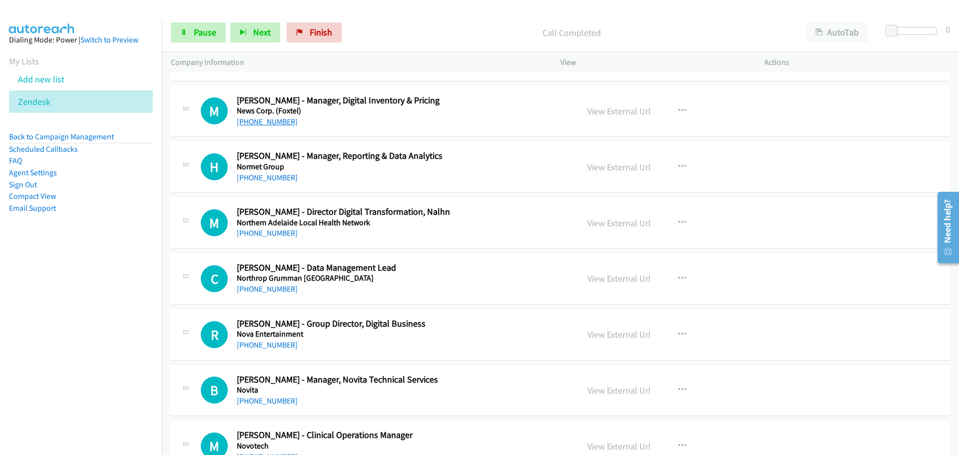
click at [276, 122] on link "+61 2 9813 6017" at bounding box center [267, 121] width 61 height 9
click at [283, 123] on link "+61 2 9813 6017" at bounding box center [267, 121] width 61 height 9
click at [273, 175] on link "+61 8 8152 7716" at bounding box center [267, 177] width 61 height 9
click at [264, 230] on link "+61 430 115 020" at bounding box center [267, 232] width 61 height 9
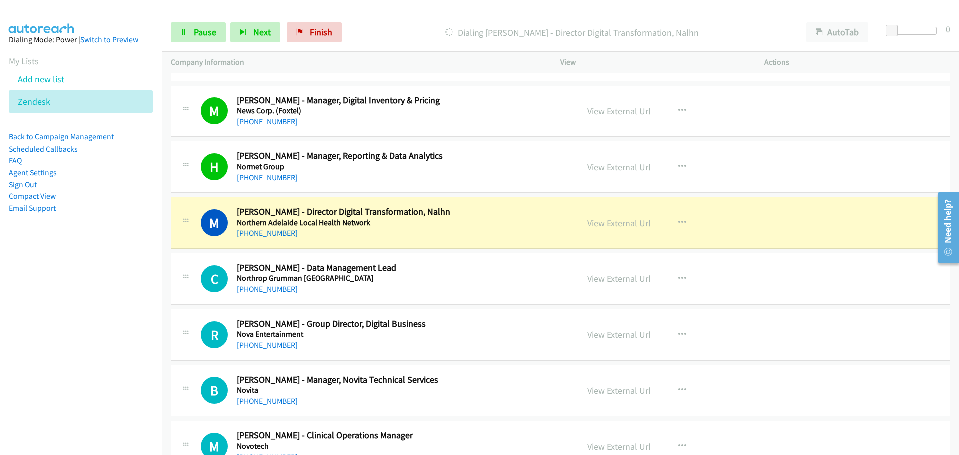
click at [622, 226] on link "View External Url" at bounding box center [618, 222] width 63 height 11
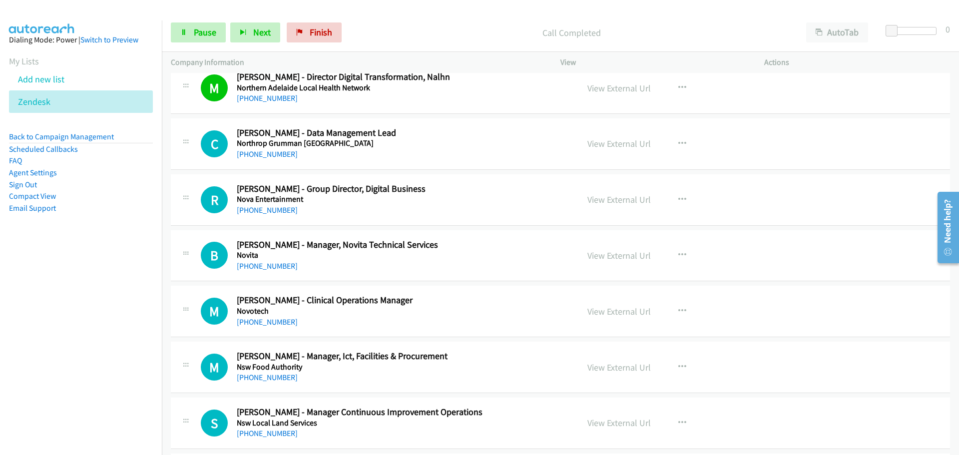
scroll to position [11786, 0]
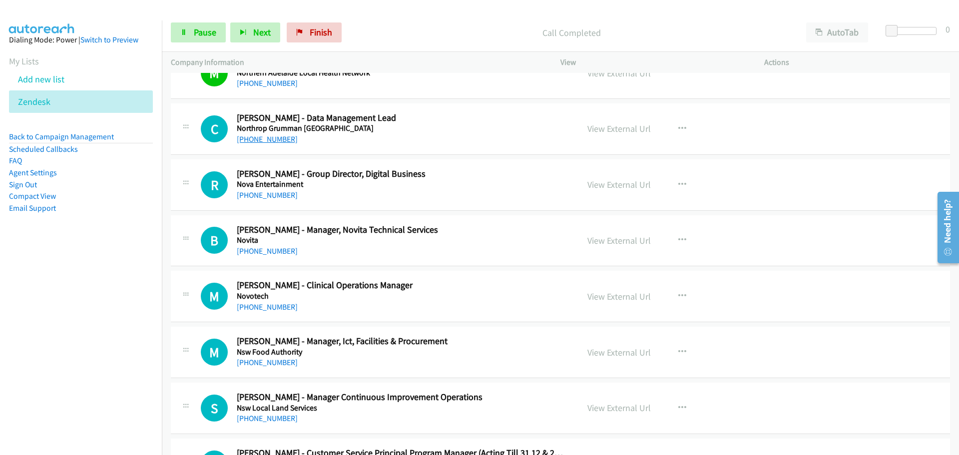
click at [275, 140] on link "+61 433 661 564" at bounding box center [267, 138] width 61 height 9
click at [264, 195] on link "+61 499 185 084" at bounding box center [267, 194] width 61 height 9
click at [258, 252] on link "+61 8 8243 8246" at bounding box center [267, 250] width 61 height 9
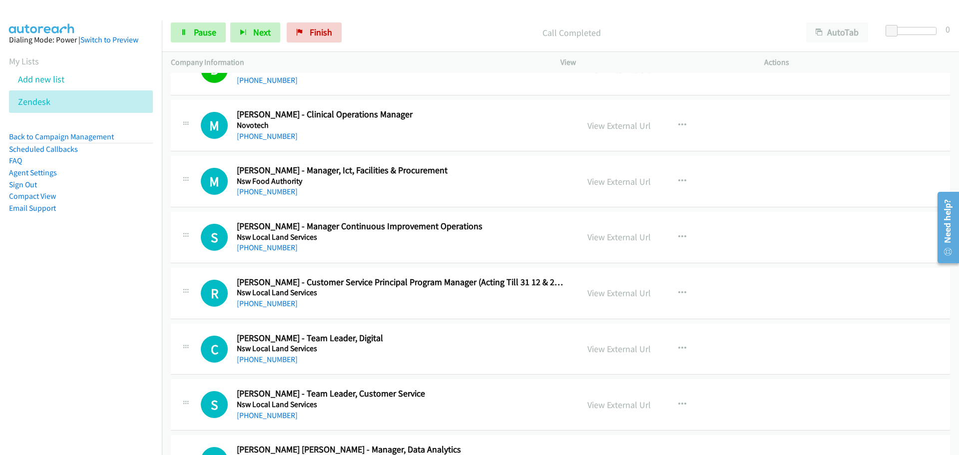
scroll to position [11986, 0]
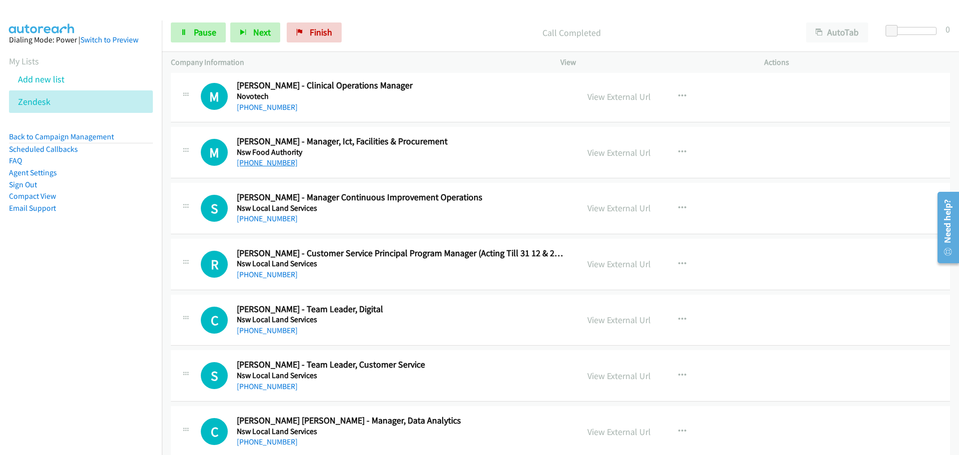
click at [269, 162] on link "+61 2 9741 4746" at bounding box center [267, 162] width 61 height 9
click at [636, 148] on link "View External Url" at bounding box center [618, 152] width 63 height 11
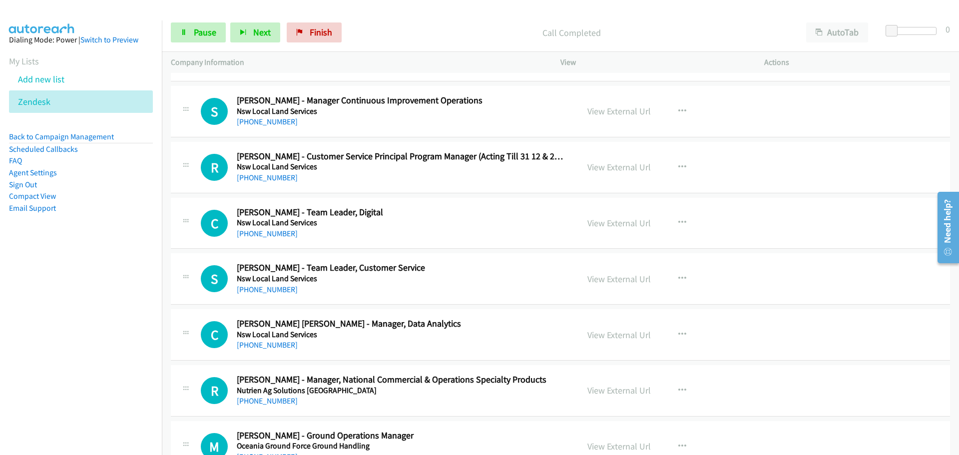
scroll to position [12086, 0]
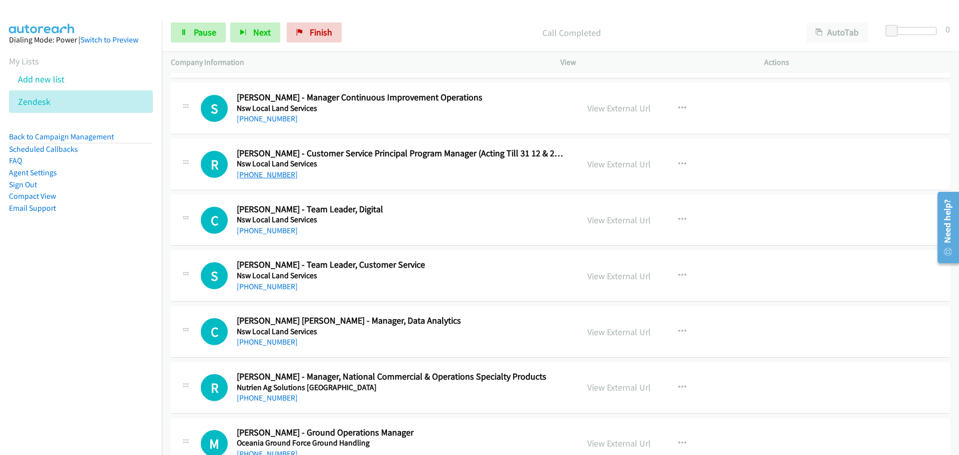
click at [280, 172] on link "+61 428 185 721" at bounding box center [267, 174] width 61 height 9
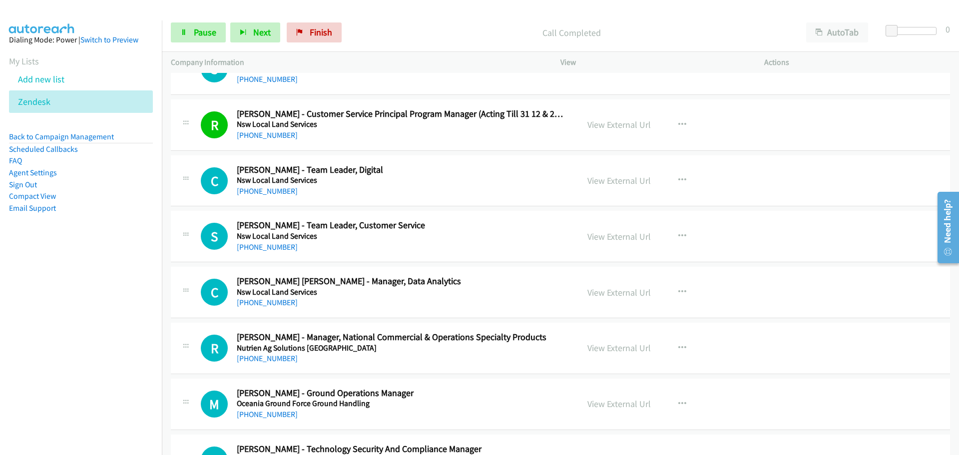
scroll to position [12186, 0]
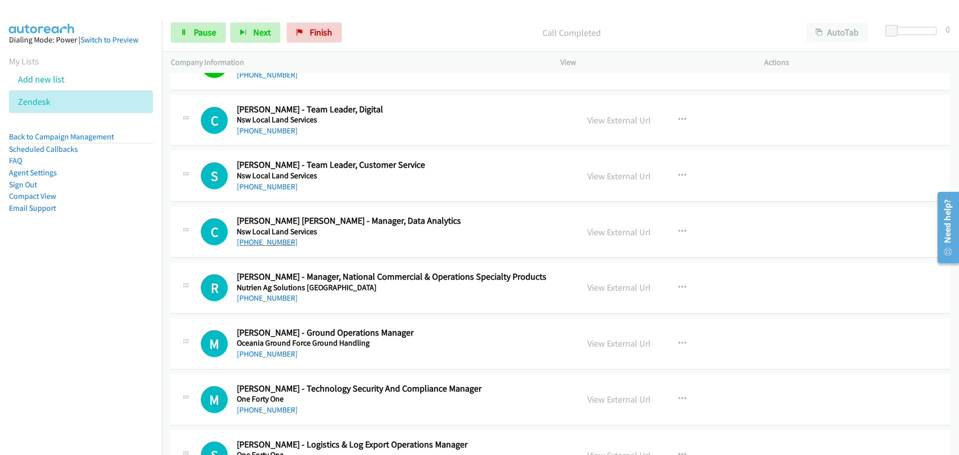
click at [279, 243] on link "+61 476 169 410" at bounding box center [267, 241] width 61 height 9
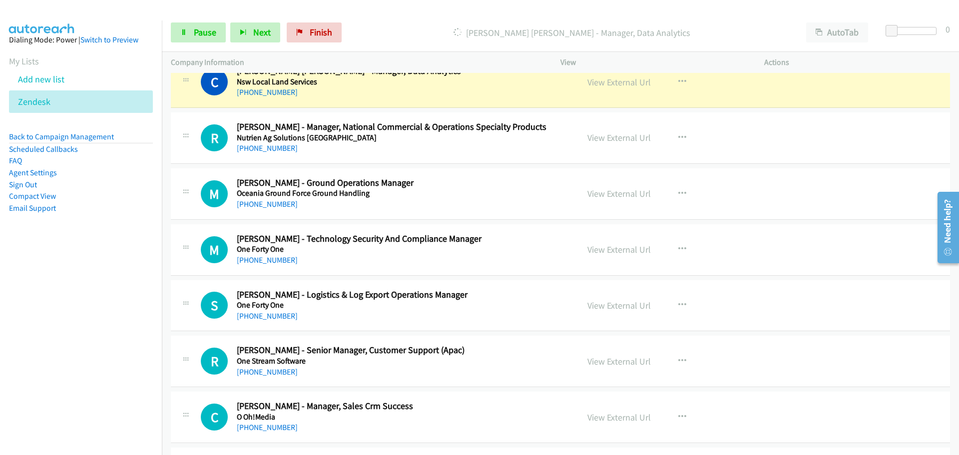
scroll to position [12286, 0]
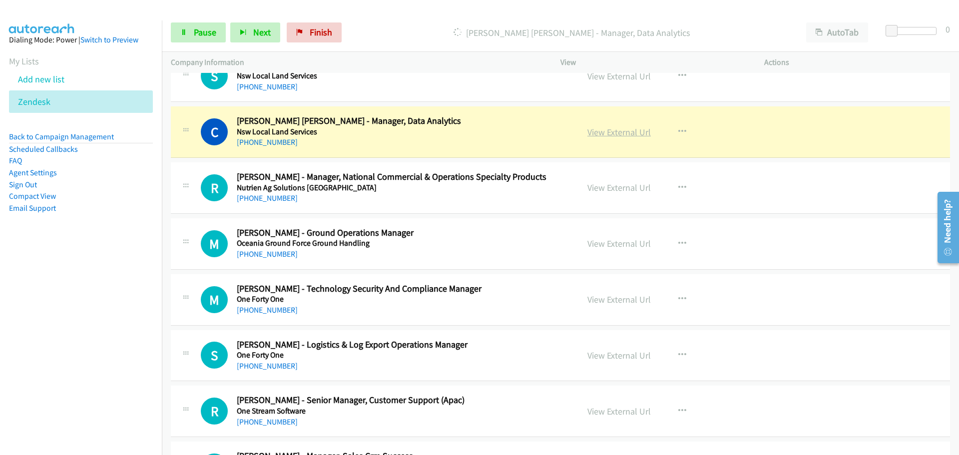
click at [616, 129] on link "View External Url" at bounding box center [618, 131] width 63 height 11
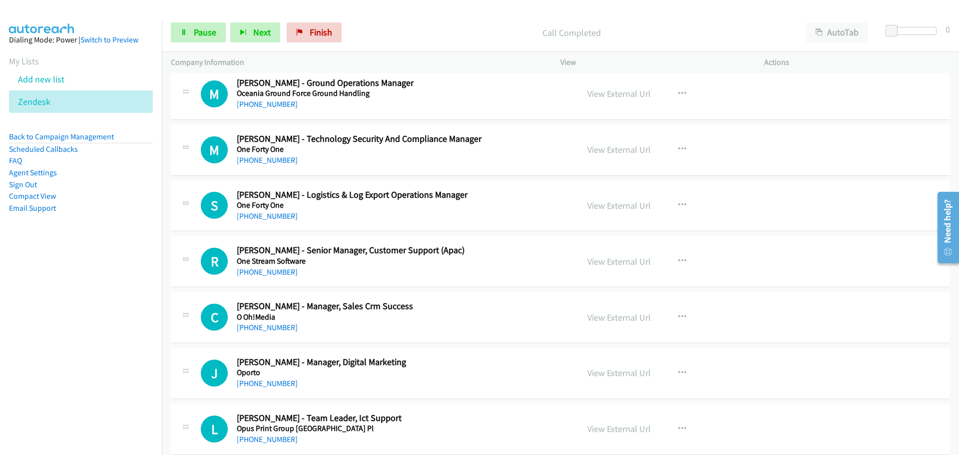
scroll to position [12535, 0]
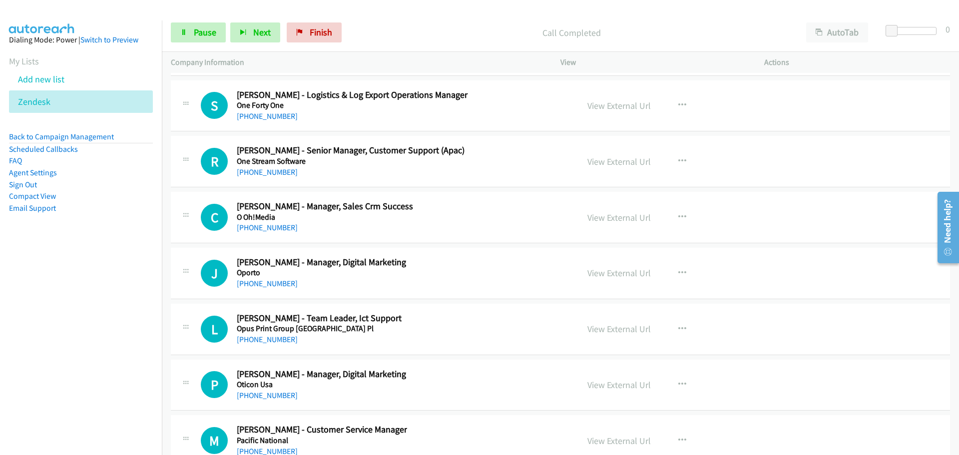
drag, startPoint x: 268, startPoint y: 173, endPoint x: 524, endPoint y: 209, distance: 259.2
click at [268, 173] on link "+61 400 377 539" at bounding box center [267, 171] width 61 height 9
click at [635, 159] on link "View External Url" at bounding box center [618, 161] width 63 height 11
click at [260, 227] on link "+61 405 801 303" at bounding box center [267, 227] width 61 height 9
click at [280, 281] on link "+61 401 768 187" at bounding box center [267, 283] width 61 height 9
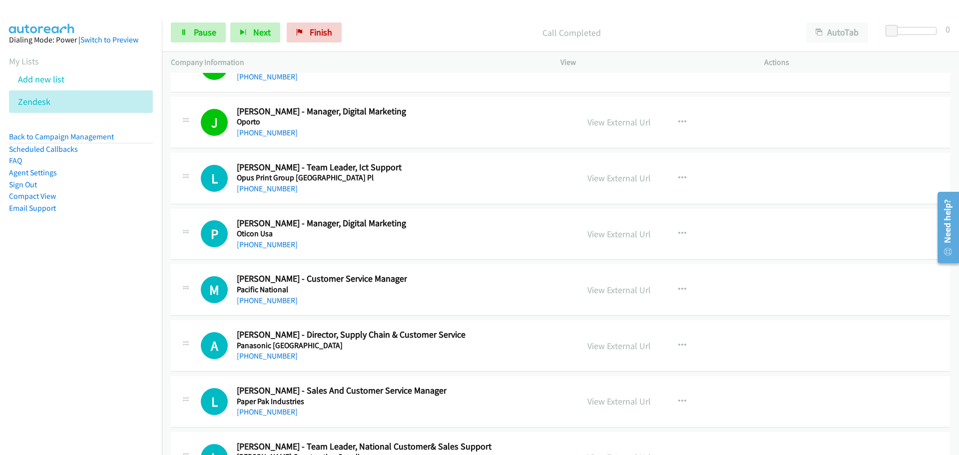
scroll to position [12735, 0]
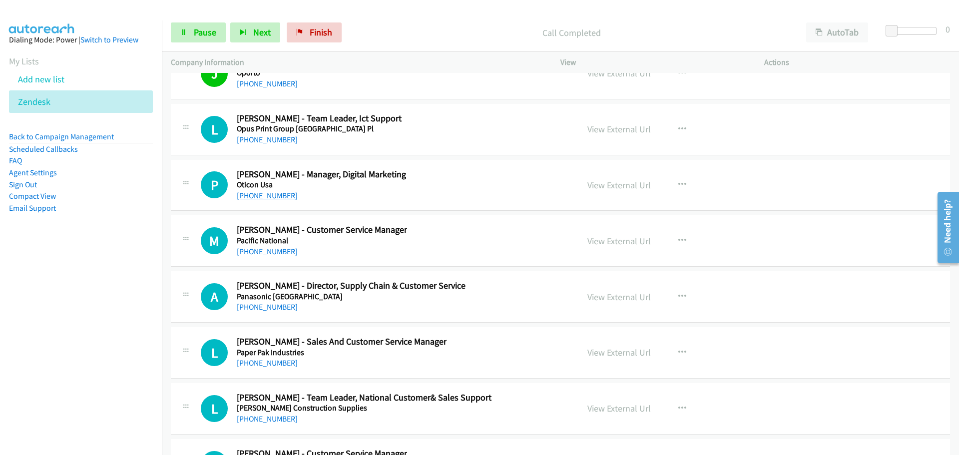
click at [269, 195] on link "+61 451 961 106" at bounding box center [267, 195] width 61 height 9
click at [272, 250] on link "+61 412 834 012" at bounding box center [267, 251] width 61 height 9
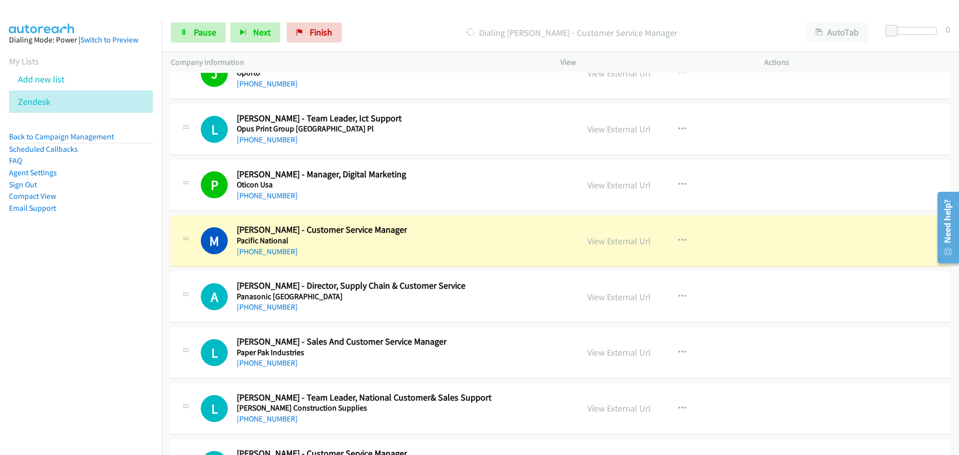
click at [659, 422] on div "View External Url View External Url Schedule/Manage Callback Start Calls Here R…" at bounding box center [684, 408] width 213 height 33
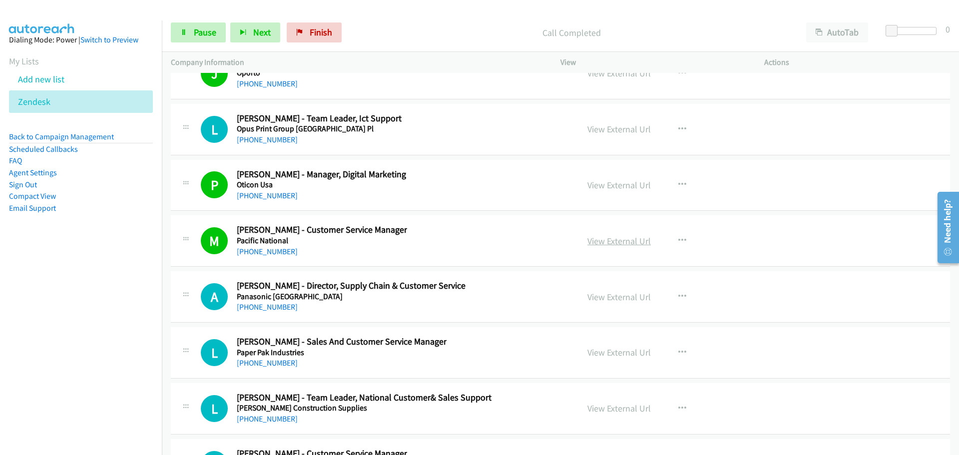
click at [614, 235] on link "View External Url" at bounding box center [618, 240] width 63 height 11
click at [265, 311] on link "+61 419 666 137" at bounding box center [267, 306] width 61 height 9
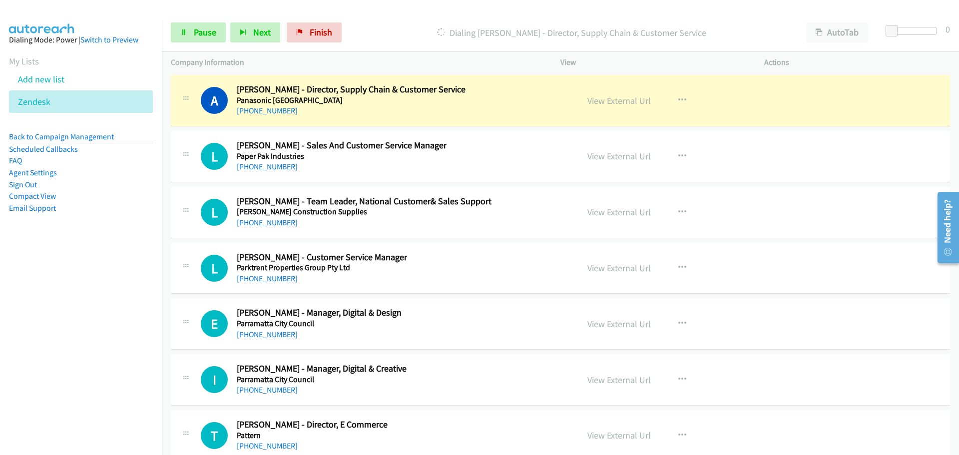
scroll to position [12935, 0]
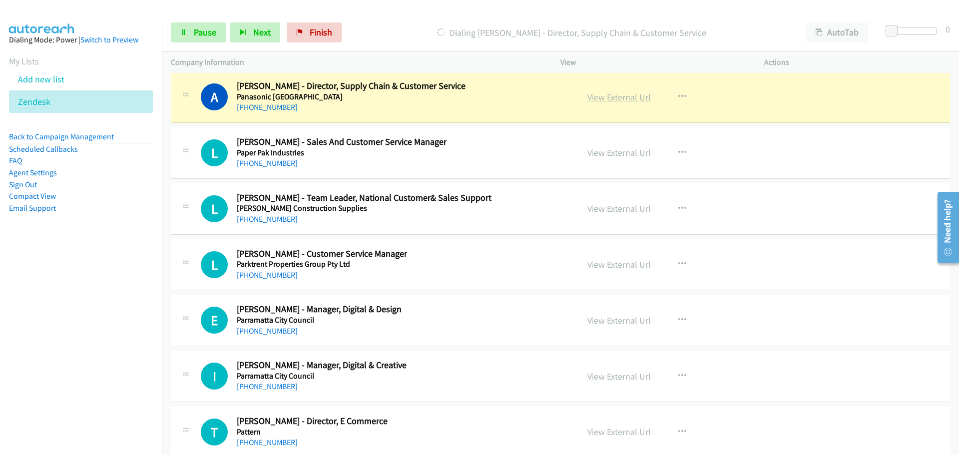
click at [600, 94] on link "View External Url" at bounding box center [618, 96] width 63 height 11
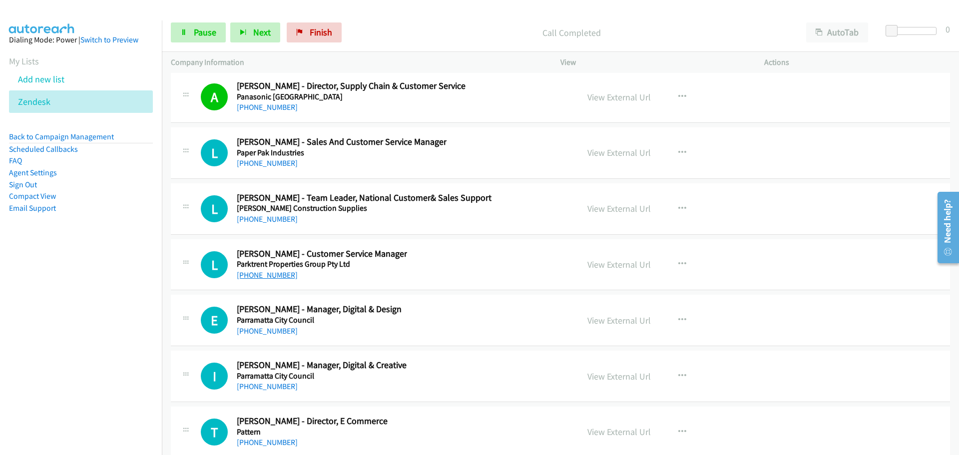
click at [280, 273] on link "+61 2 4225 2440" at bounding box center [267, 274] width 61 height 9
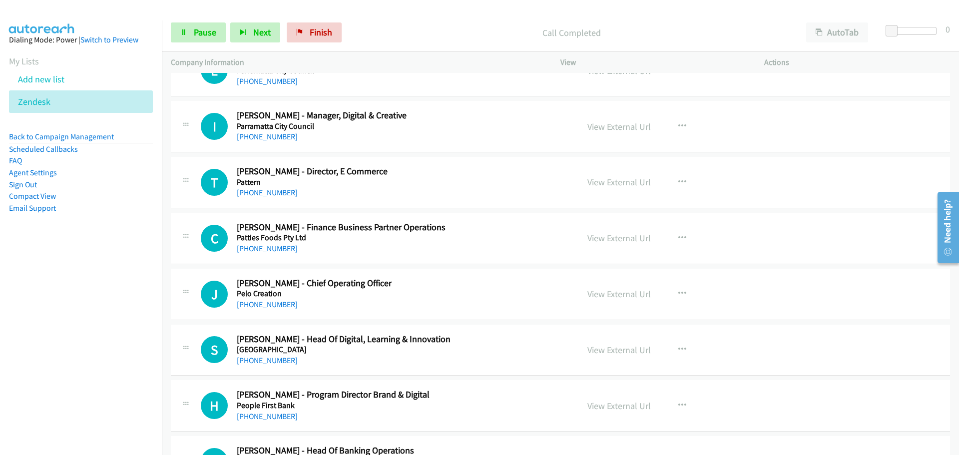
scroll to position [13135, 0]
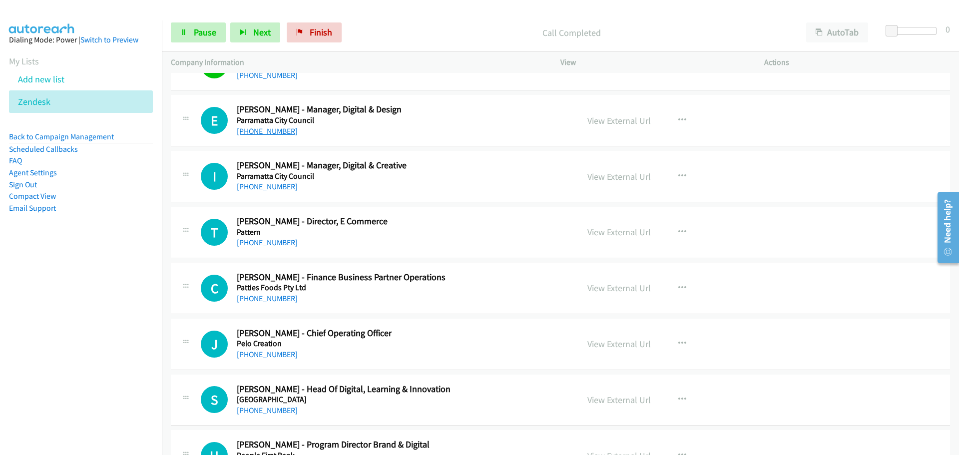
click at [267, 129] on link "+61 466 941 377" at bounding box center [267, 130] width 61 height 9
click at [277, 187] on link "+61 2 8741 7543" at bounding box center [267, 186] width 61 height 9
click at [267, 242] on link "+61 467 803 457" at bounding box center [267, 242] width 61 height 9
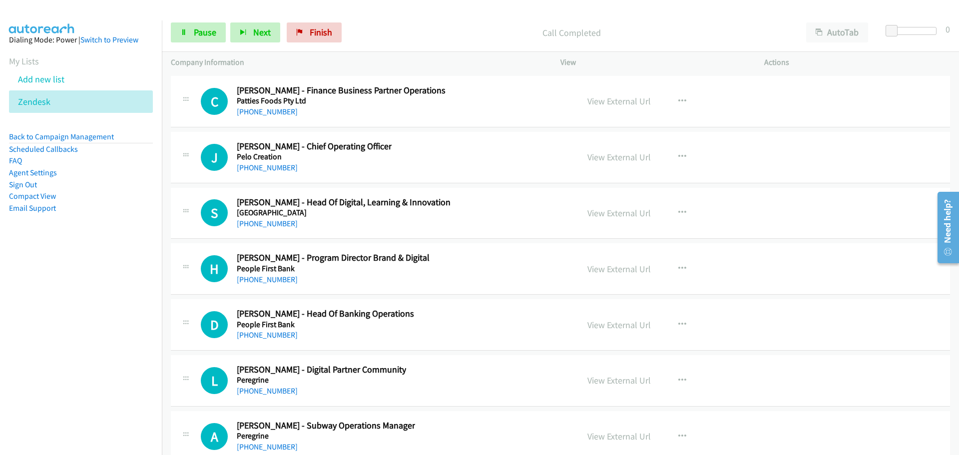
scroll to position [13334, 0]
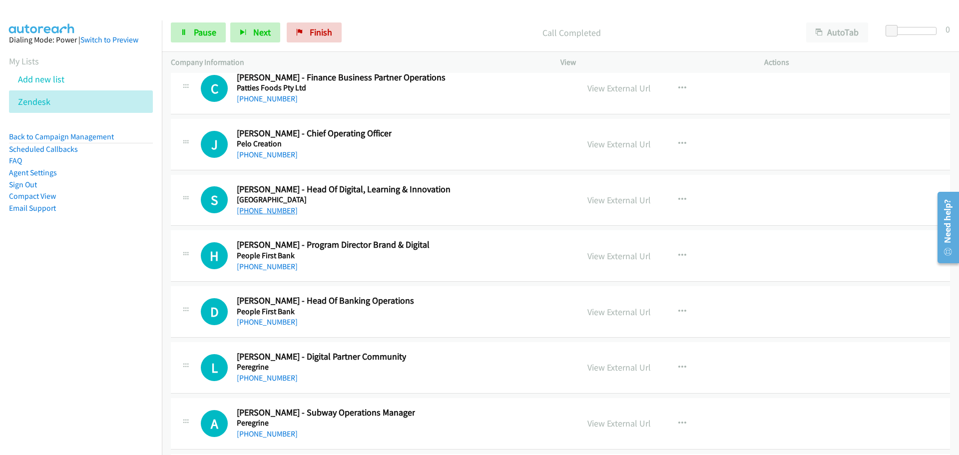
click at [274, 209] on link "+61 423 283 956" at bounding box center [267, 210] width 61 height 9
click at [269, 266] on link "+61 402 494 740" at bounding box center [267, 266] width 61 height 9
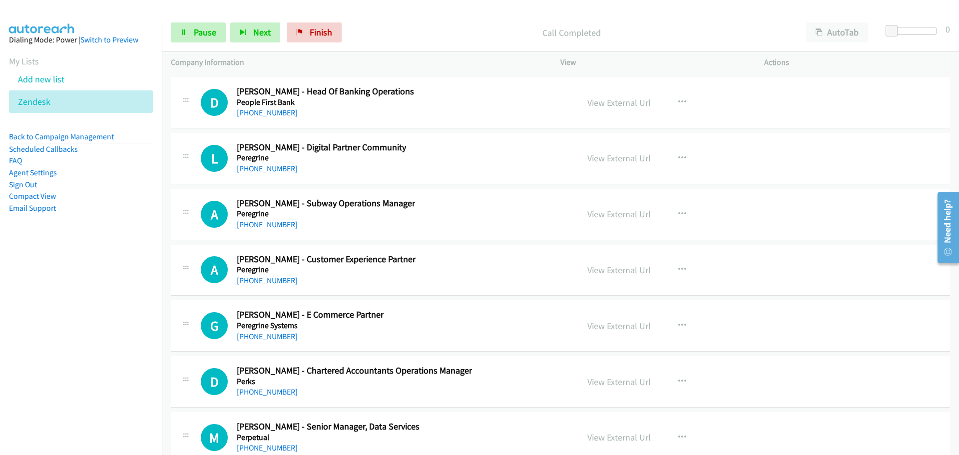
scroll to position [13584, 0]
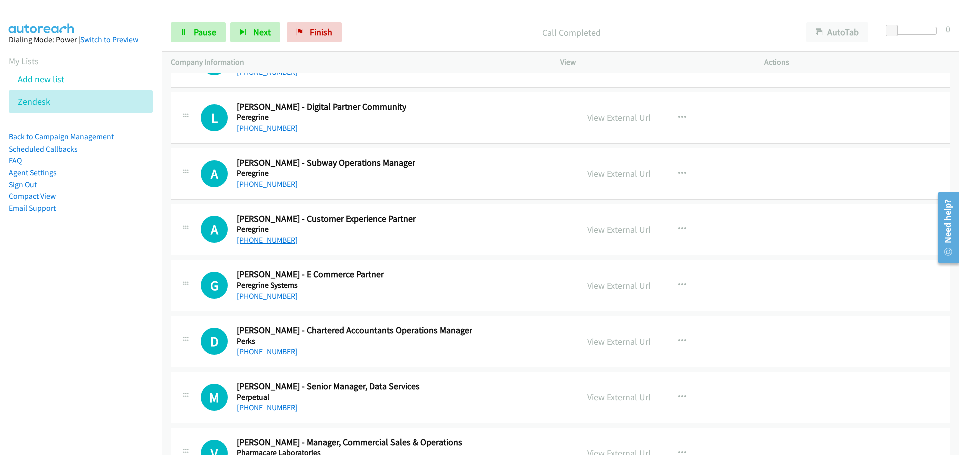
click at [266, 239] on link "+61 2 8026 1807" at bounding box center [267, 239] width 61 height 9
click at [281, 296] on link "+61 422 971 481" at bounding box center [267, 295] width 61 height 9
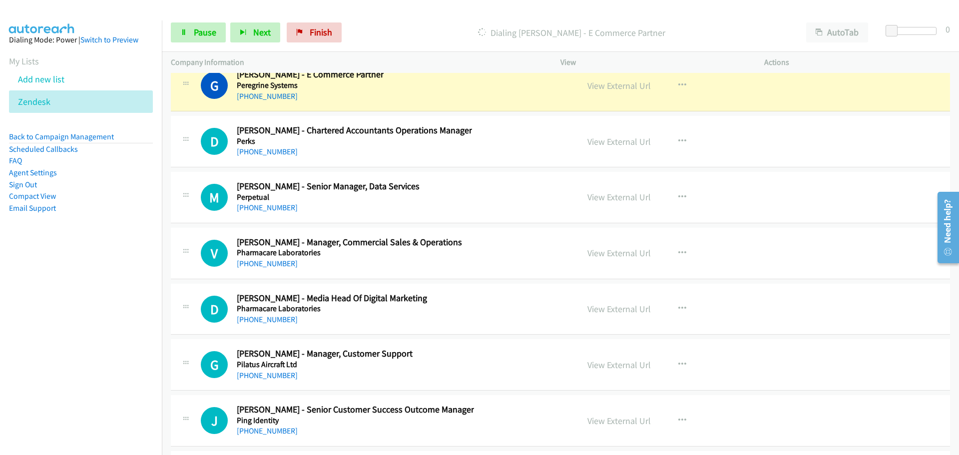
scroll to position [13734, 0]
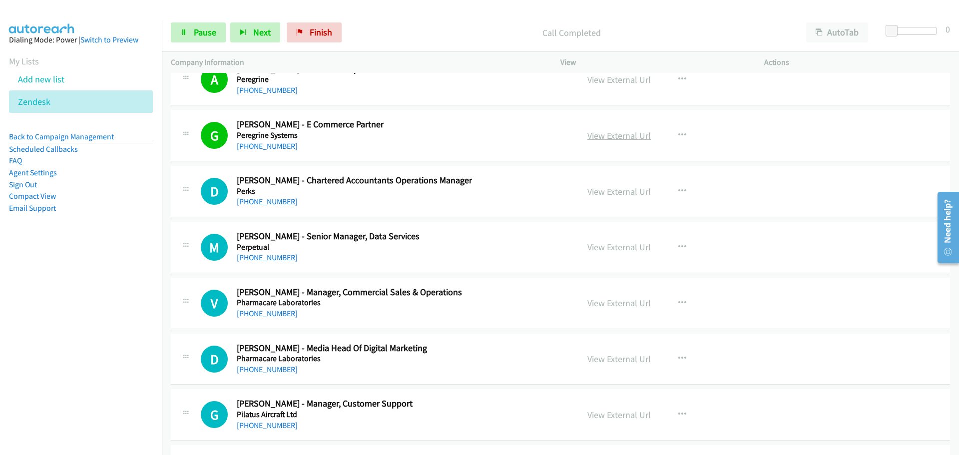
click at [600, 133] on link "View External Url" at bounding box center [618, 135] width 63 height 11
click at [280, 259] on link "+61 2 9229 9994" at bounding box center [267, 257] width 61 height 9
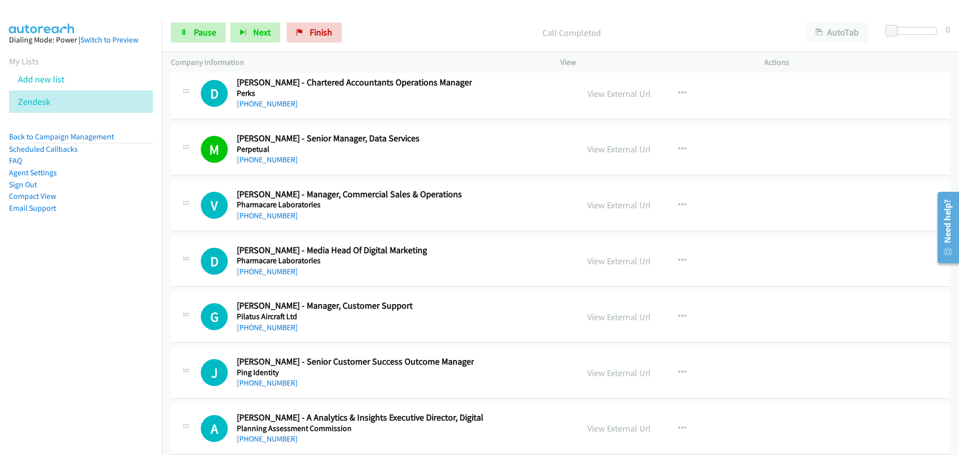
scroll to position [13834, 0]
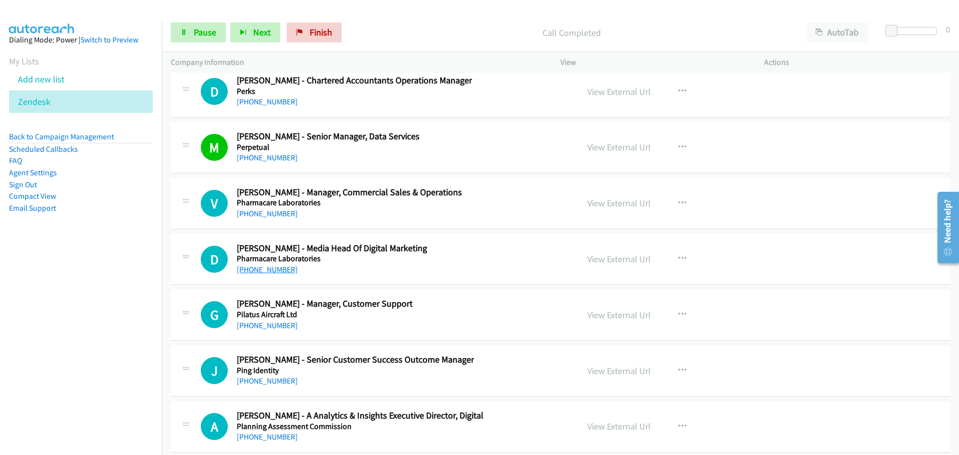
click at [259, 265] on link "+61 421 890 439" at bounding box center [267, 269] width 61 height 9
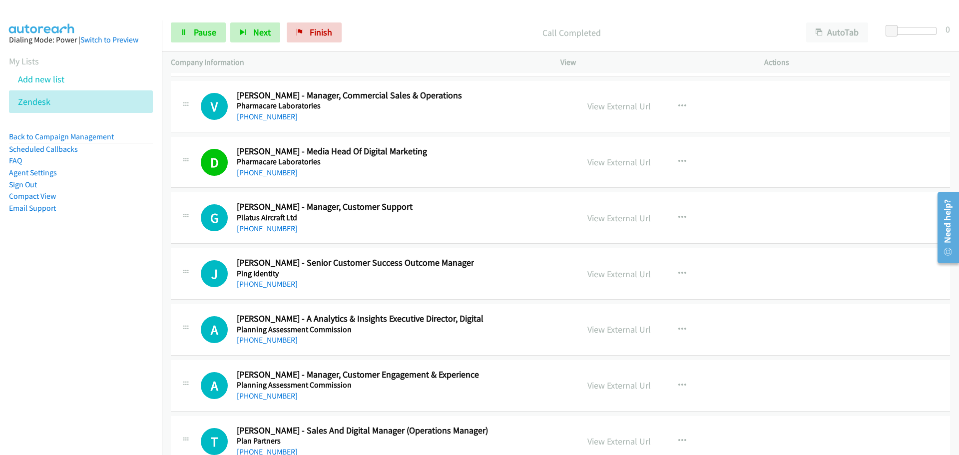
scroll to position [13934, 0]
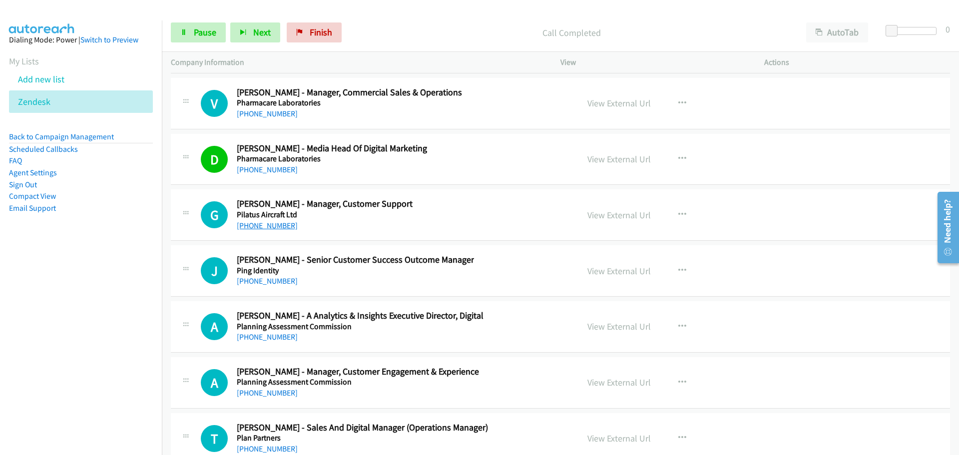
click at [252, 227] on link "+61 402 097 796" at bounding box center [267, 225] width 61 height 9
click at [284, 283] on link "+61 415 242 868" at bounding box center [267, 280] width 61 height 9
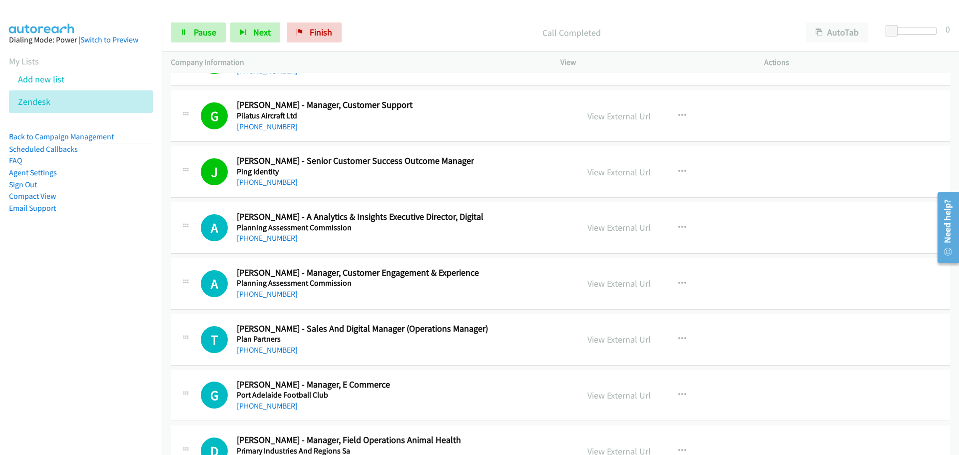
scroll to position [14033, 0]
click at [279, 238] on link "+61 2 9274 6585" at bounding box center [267, 236] width 61 height 9
drag, startPoint x: 278, startPoint y: 293, endPoint x: 392, endPoint y: 292, distance: 114.4
click at [278, 293] on link "+61 2 8289 6871" at bounding box center [267, 292] width 61 height 9
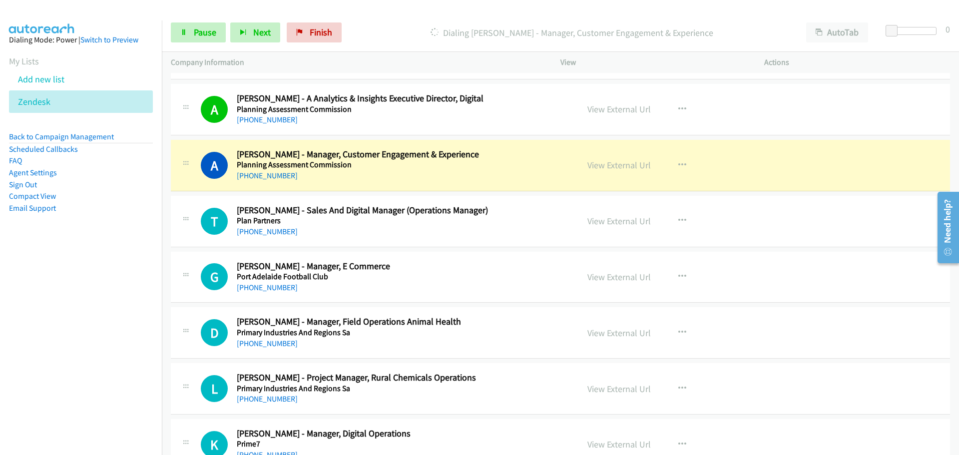
scroll to position [14183, 0]
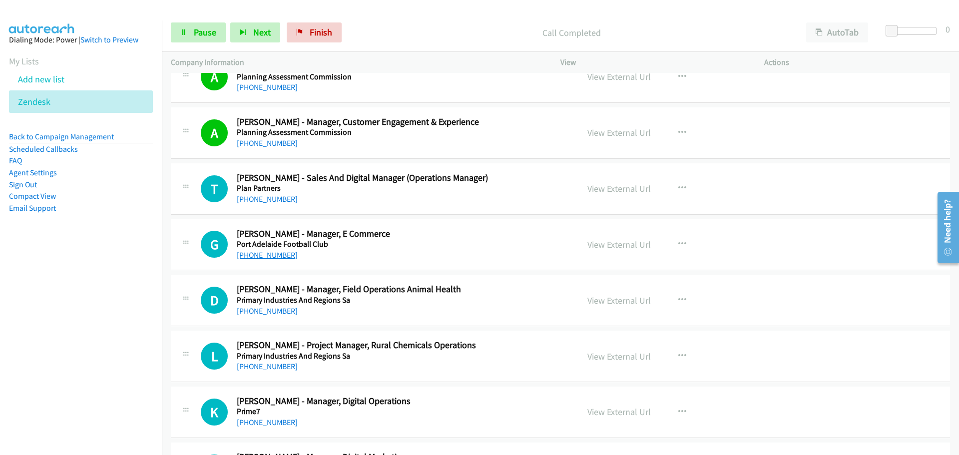
click at [267, 254] on link "+61 434 435 602" at bounding box center [267, 254] width 61 height 9
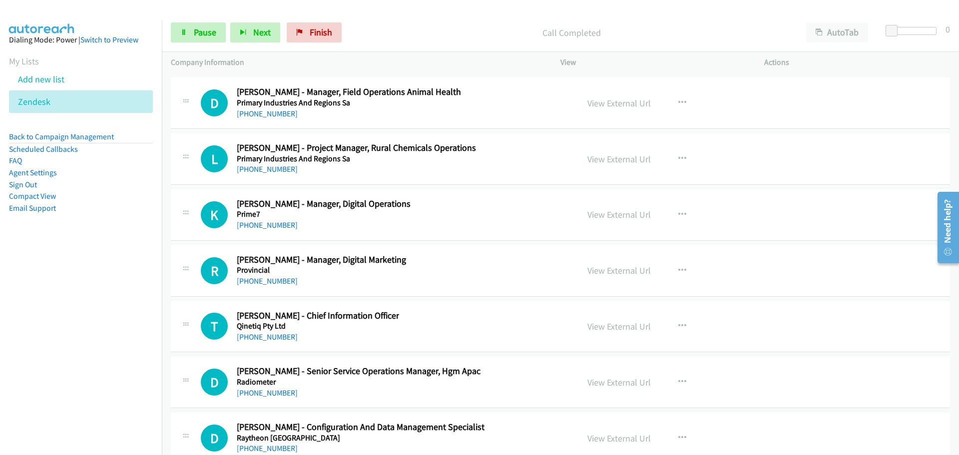
scroll to position [14383, 0]
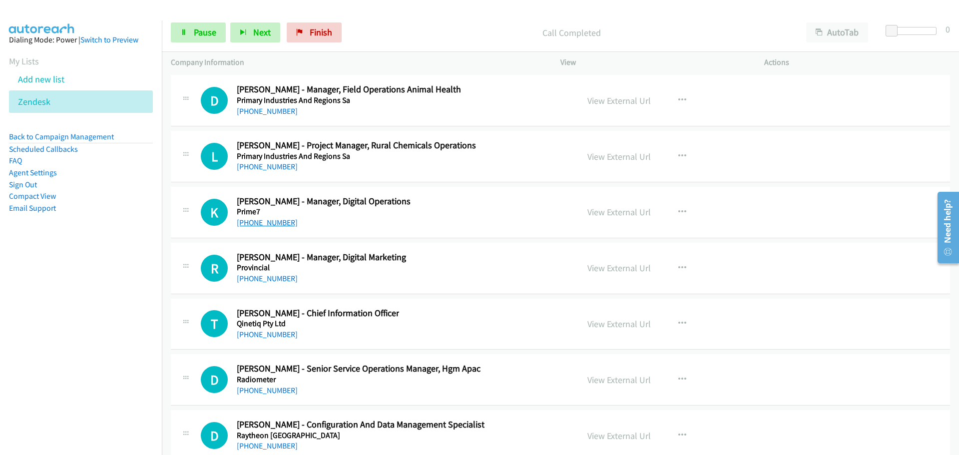
click at [278, 221] on link "+61 2 8514 5768" at bounding box center [267, 222] width 61 height 9
drag, startPoint x: 267, startPoint y: 279, endPoint x: 936, endPoint y: 281, distance: 669.2
click at [282, 279] on link "+61 481 760 913" at bounding box center [267, 278] width 61 height 9
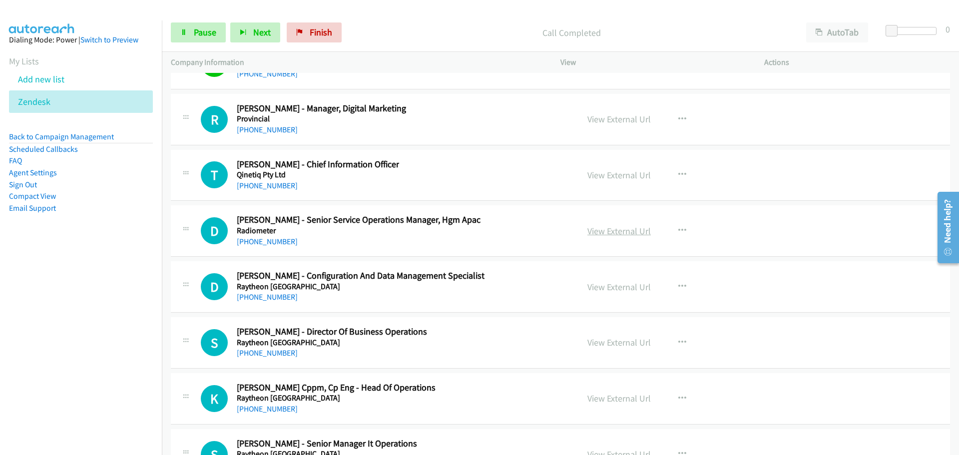
scroll to position [14533, 0]
click at [277, 182] on link "+61 402 833 120" at bounding box center [267, 184] width 61 height 9
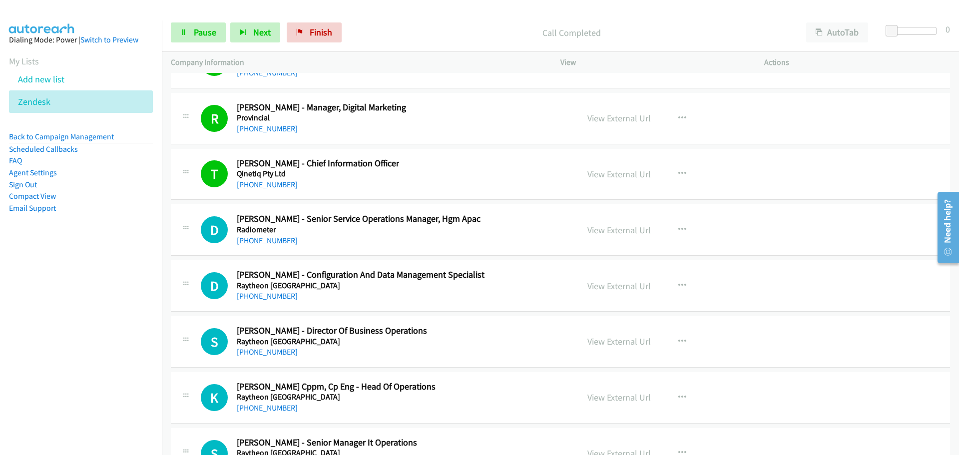
click at [260, 238] on link "+61 409 010 394" at bounding box center [267, 240] width 61 height 9
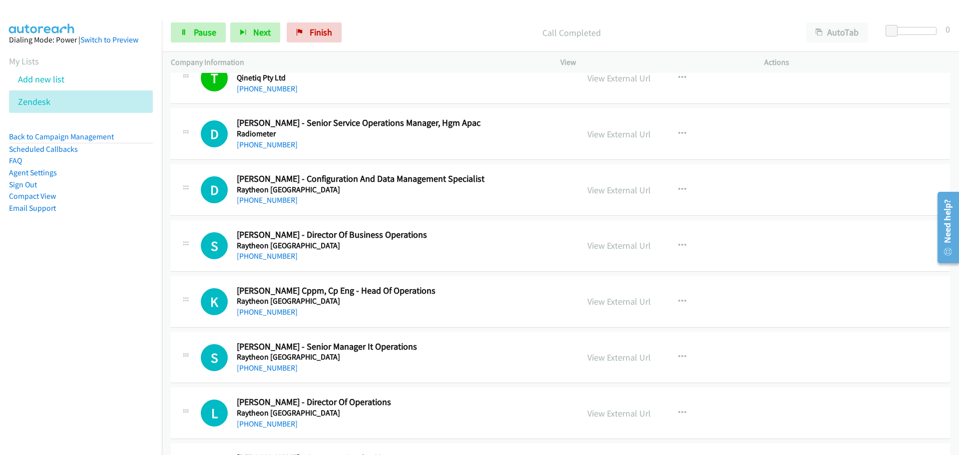
scroll to position [14633, 0]
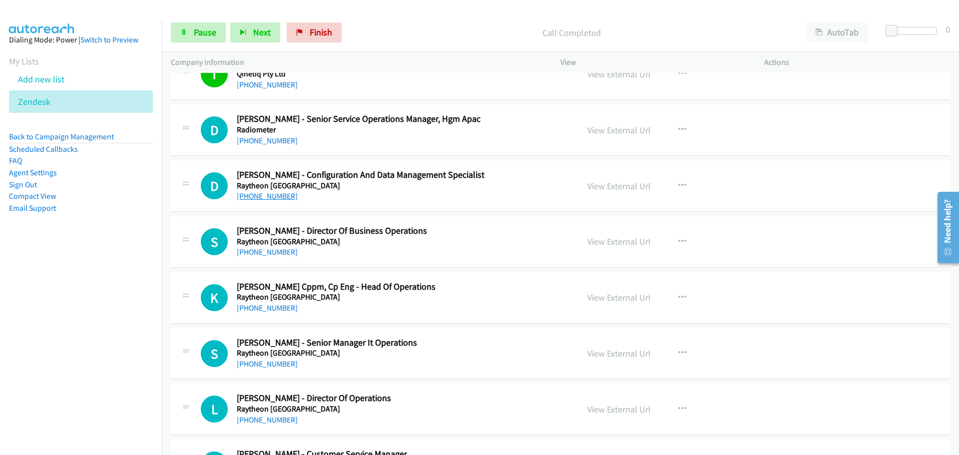
click at [267, 198] on link "+61 411 242 130" at bounding box center [267, 195] width 61 height 9
click at [608, 189] on link "View External Url" at bounding box center [618, 185] width 63 height 11
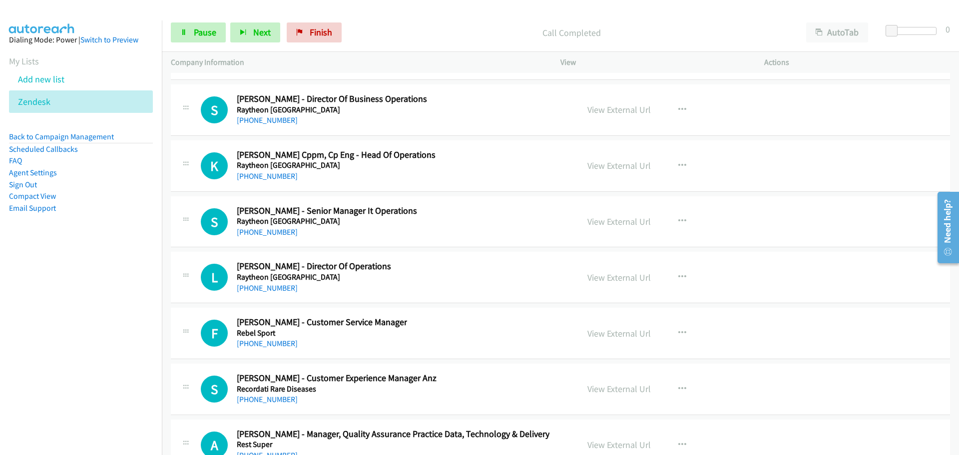
scroll to position [14783, 0]
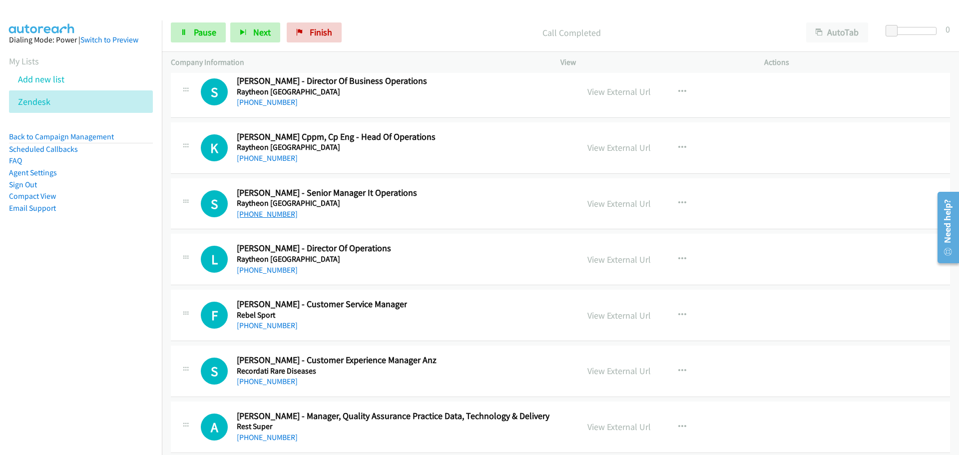
click at [260, 214] on link "+61 438 530 200" at bounding box center [267, 213] width 61 height 9
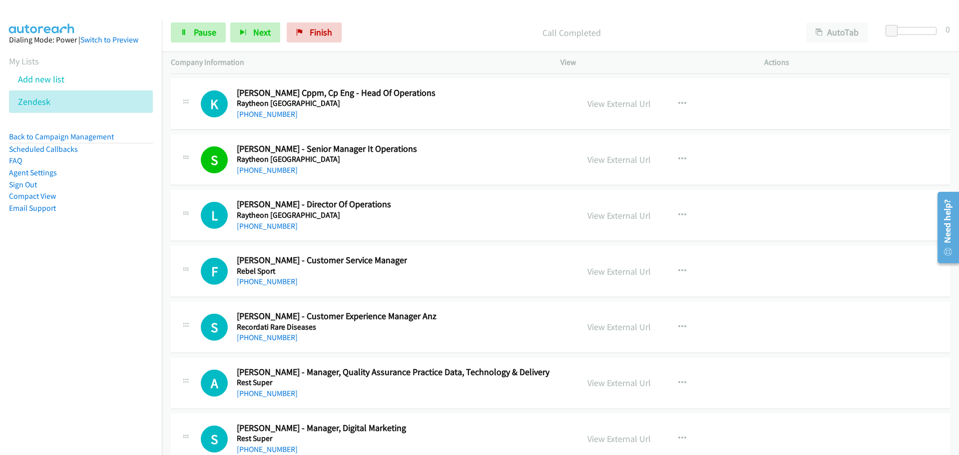
scroll to position [14932, 0]
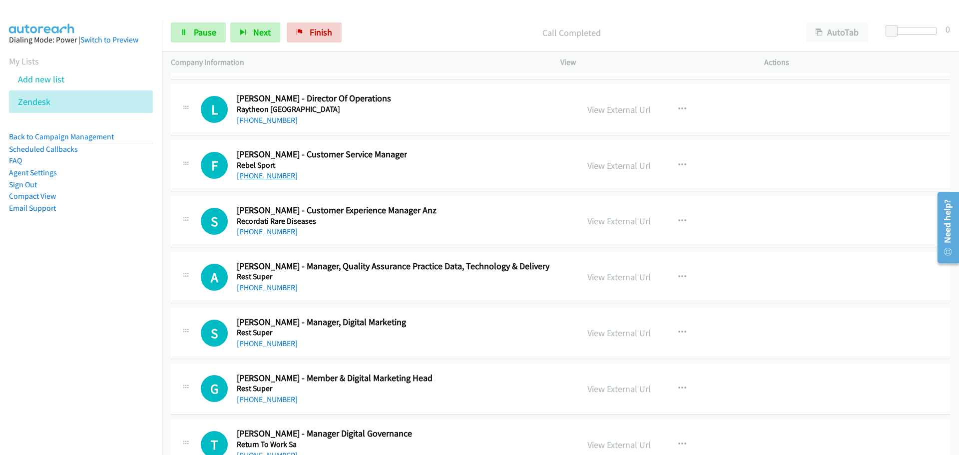
click at [272, 176] on link "+61 481 305 206" at bounding box center [267, 175] width 61 height 9
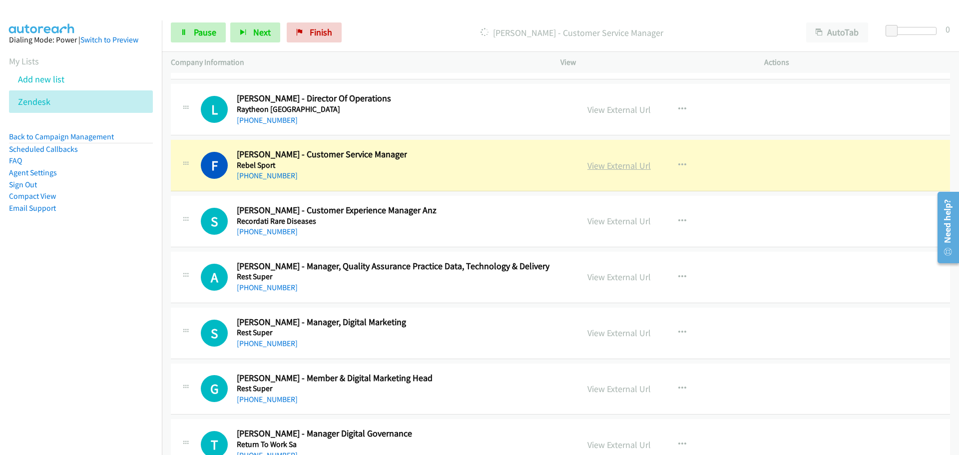
click at [597, 165] on link "View External Url" at bounding box center [618, 165] width 63 height 11
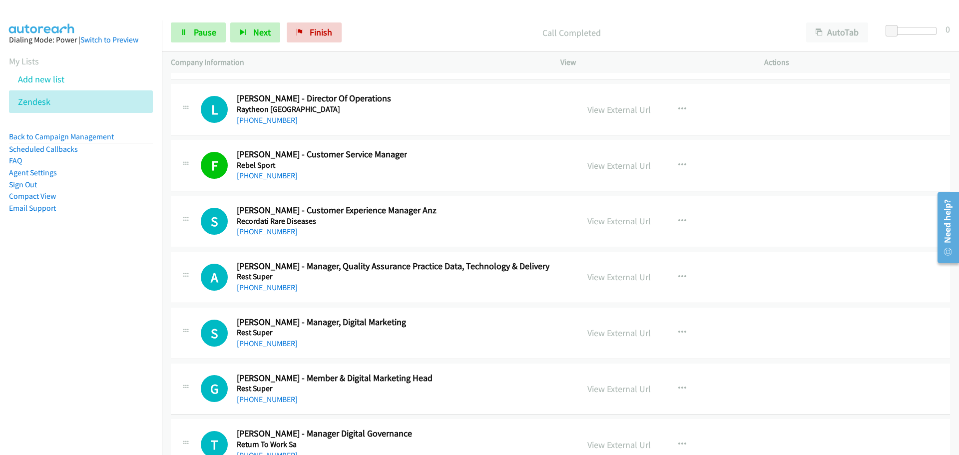
click at [278, 230] on link "+61 414 961 558" at bounding box center [267, 231] width 61 height 9
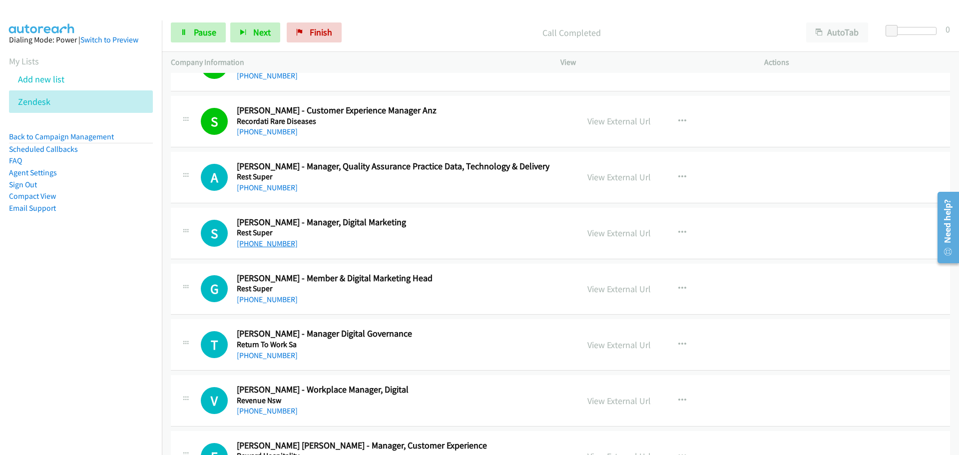
click at [284, 245] on link "+61 2 9086 6397" at bounding box center [267, 243] width 61 height 9
click at [635, 232] on link "View External Url" at bounding box center [618, 232] width 63 height 11
click at [265, 356] on link "+61 407 175 096" at bounding box center [267, 355] width 61 height 9
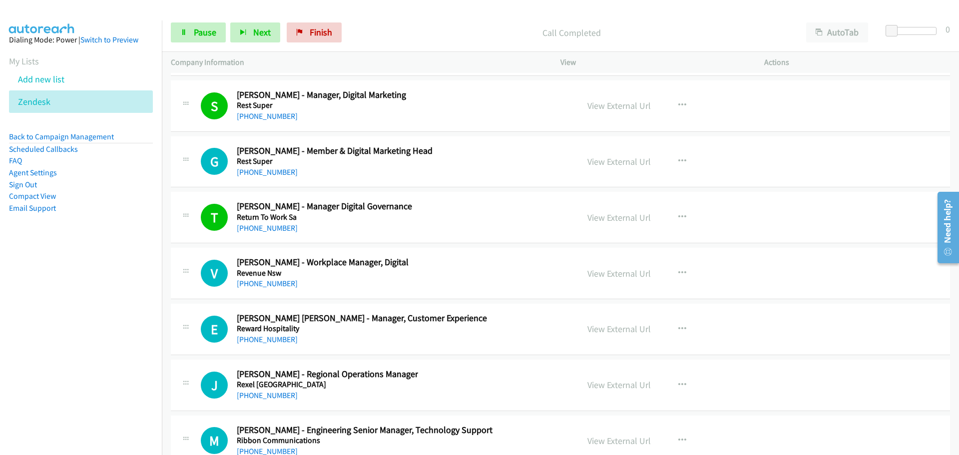
scroll to position [15182, 0]
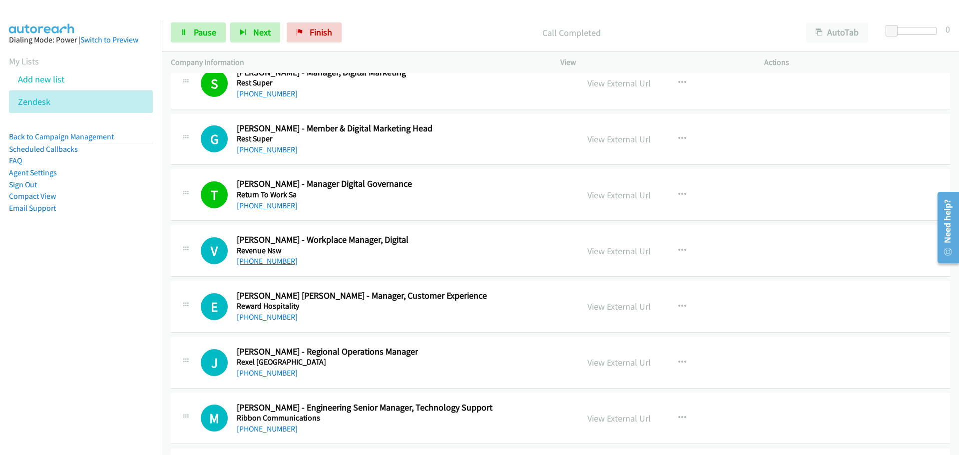
click at [287, 261] on link "+61 2 7808 6889" at bounding box center [267, 260] width 61 height 9
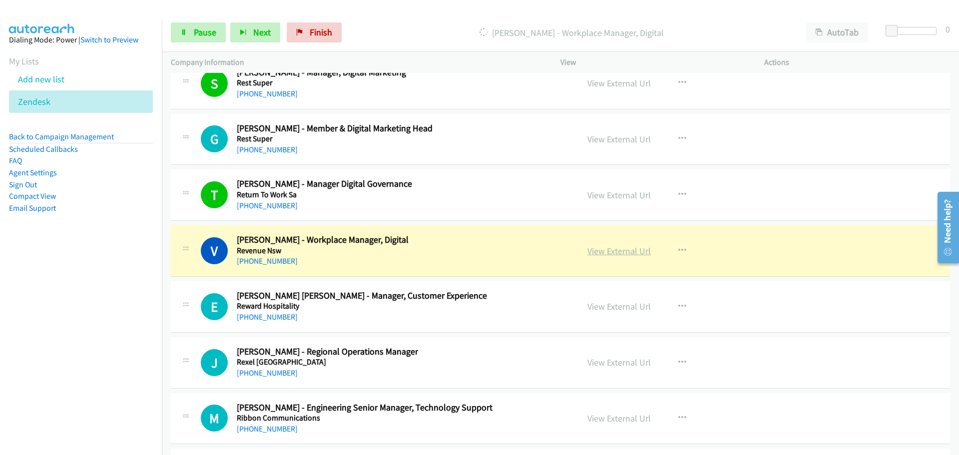
click at [606, 251] on link "View External Url" at bounding box center [618, 250] width 63 height 11
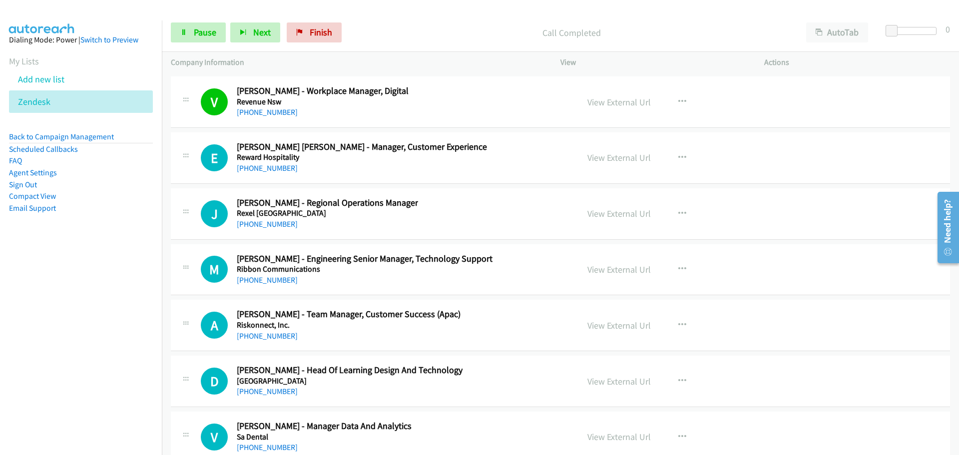
scroll to position [15332, 0]
click at [253, 165] on link "+61 438 275 435" at bounding box center [267, 166] width 61 height 9
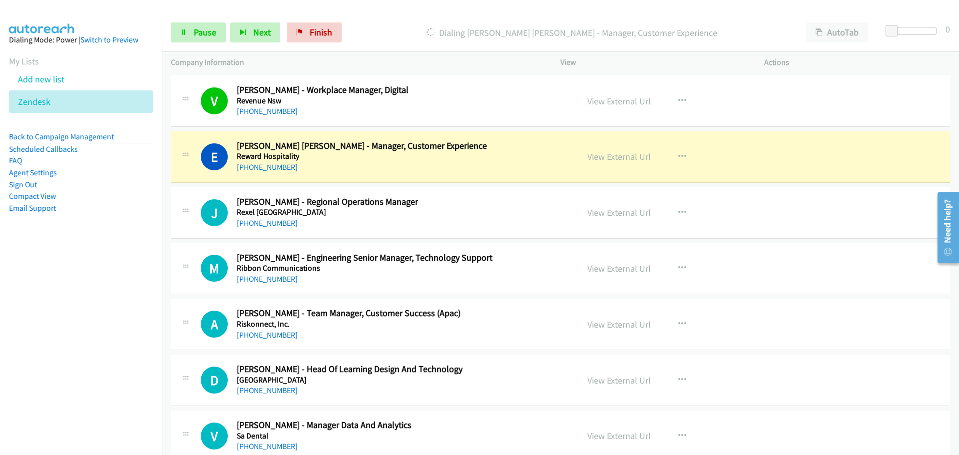
click at [134, 272] on nav "Dialing Mode: Power | Switch to Preview My Lists Add new list Zendesk Back to C…" at bounding box center [81, 247] width 162 height 455
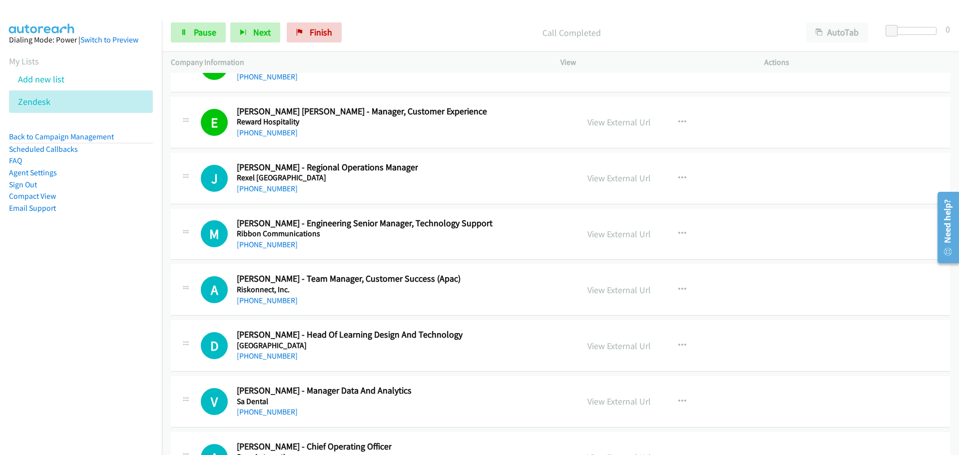
scroll to position [15432, 0]
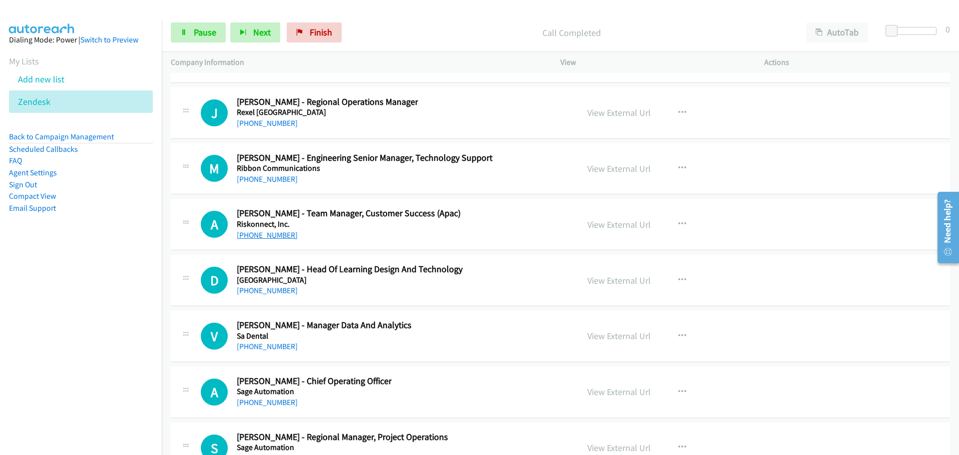
drag, startPoint x: 257, startPoint y: 237, endPoint x: 275, endPoint y: 235, distance: 18.0
click at [257, 237] on link "+61 414 214 297" at bounding box center [267, 234] width 61 height 9
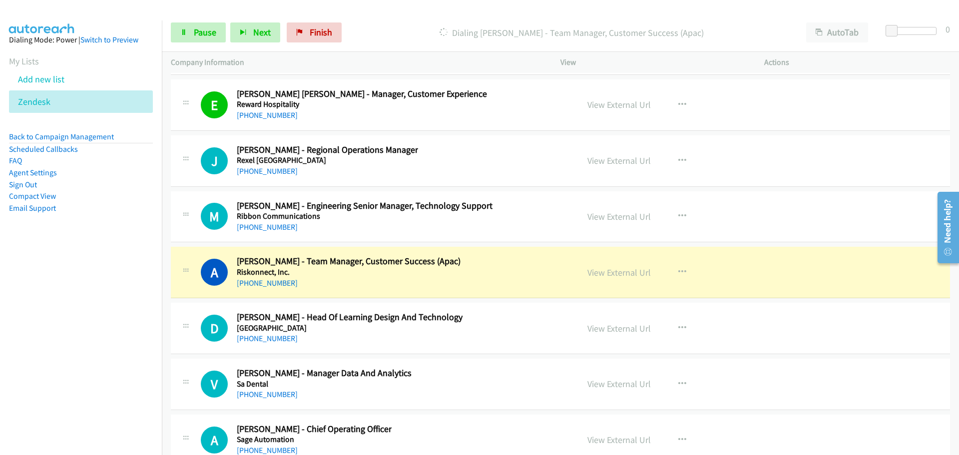
scroll to position [15382, 0]
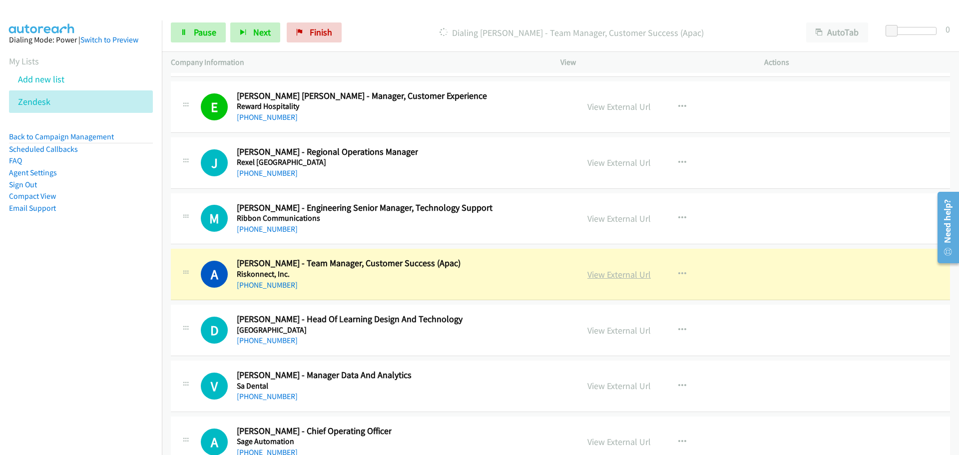
click at [634, 276] on link "View External Url" at bounding box center [618, 274] width 63 height 11
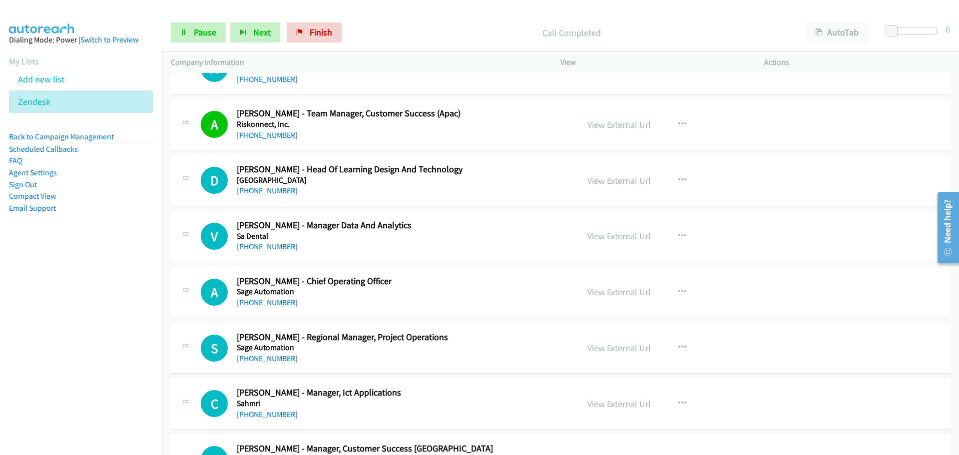
scroll to position [15582, 0]
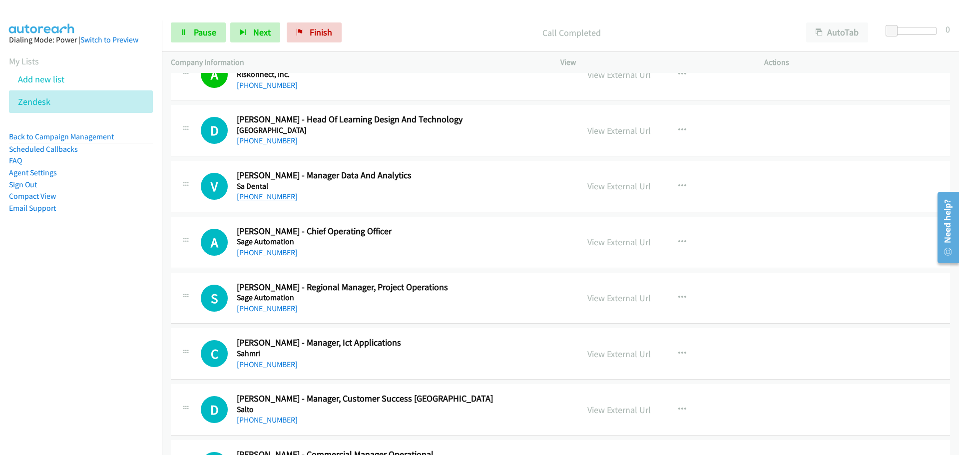
drag, startPoint x: 274, startPoint y: 196, endPoint x: 281, endPoint y: 193, distance: 8.1
click at [274, 196] on link "+61 450 620 026" at bounding box center [267, 196] width 61 height 9
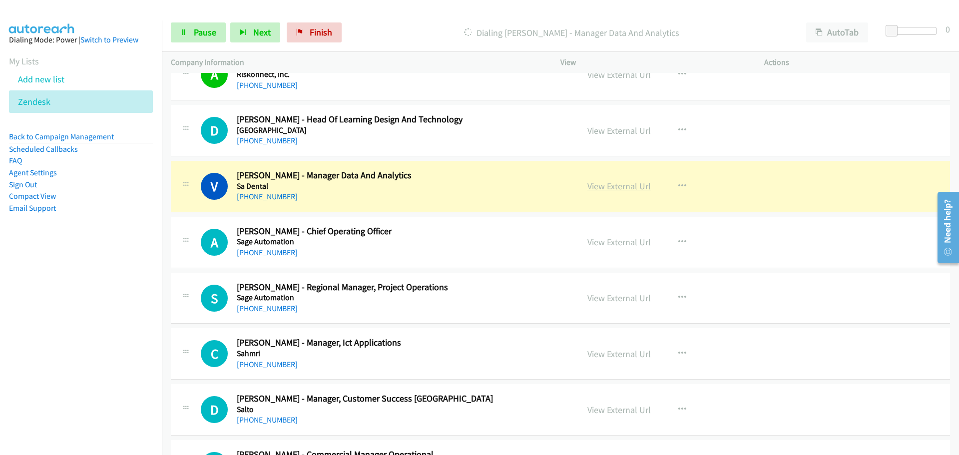
click at [623, 188] on link "View External Url" at bounding box center [618, 185] width 63 height 11
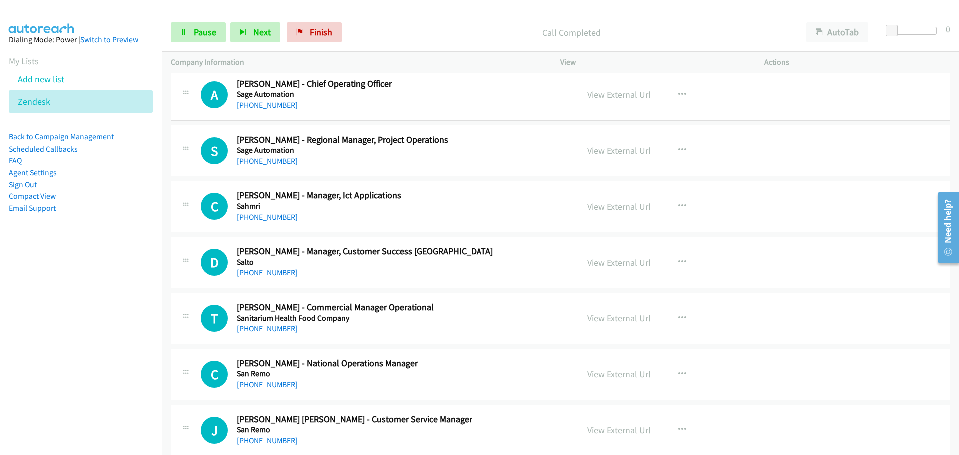
scroll to position [15731, 0]
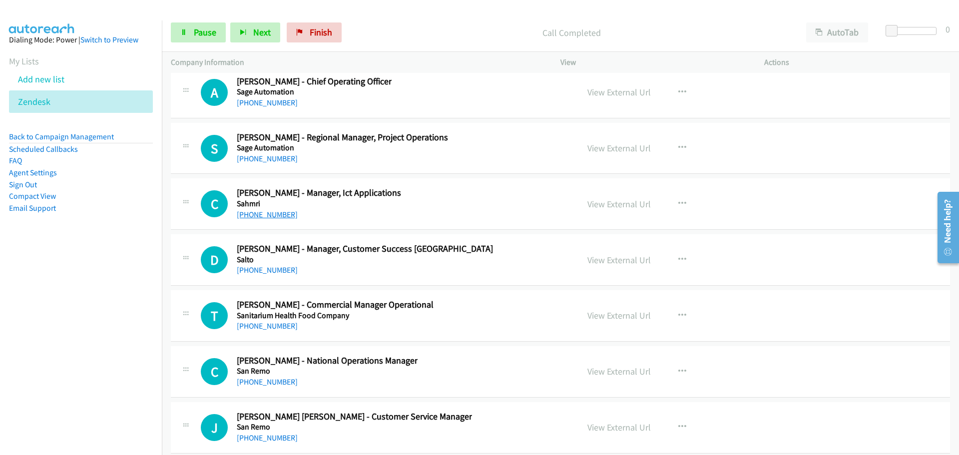
click at [278, 213] on link "+61 432 916 654" at bounding box center [267, 214] width 61 height 9
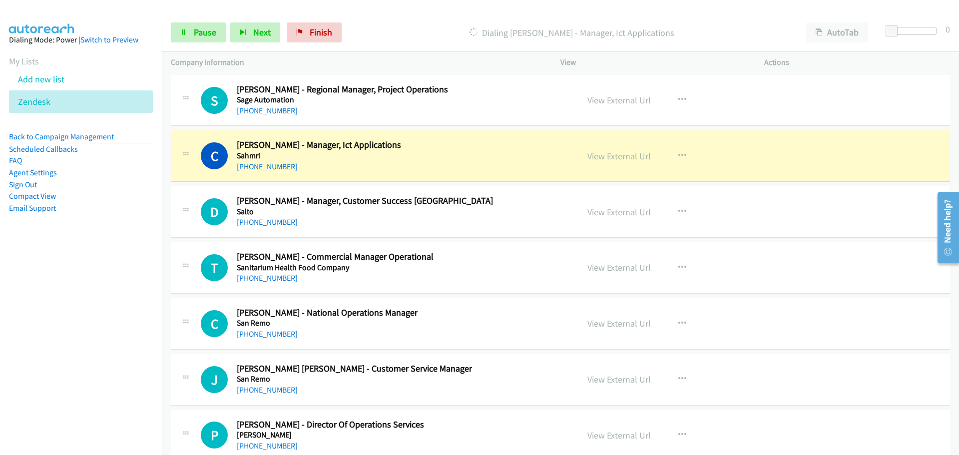
scroll to position [15831, 0]
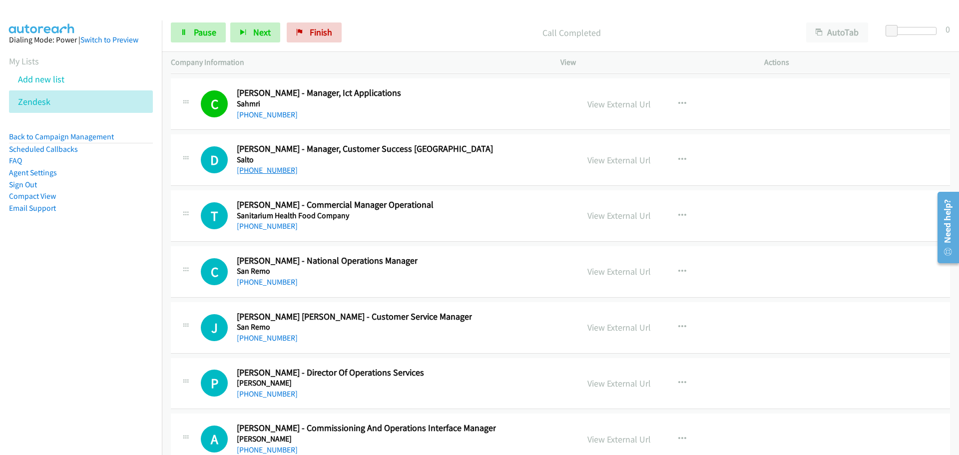
click at [269, 168] on link "+61 448 025 112" at bounding box center [267, 169] width 61 height 9
click at [256, 338] on link "+61 8 8261 0265" at bounding box center [267, 337] width 61 height 9
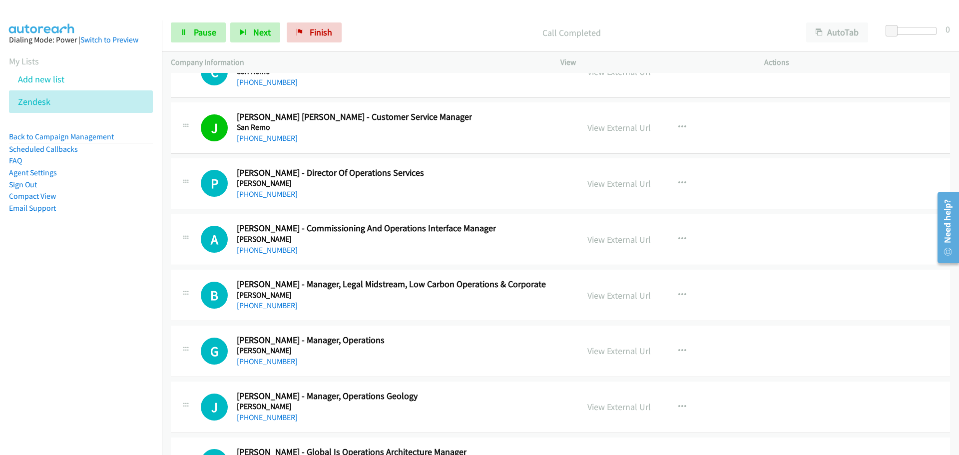
scroll to position [16081, 0]
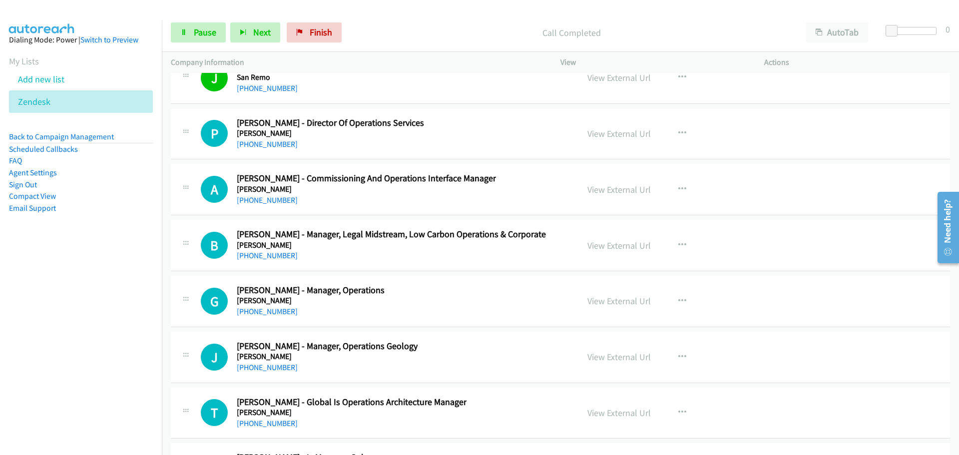
drag, startPoint x: 261, startPoint y: 197, endPoint x: 924, endPoint y: 193, distance: 663.7
click at [261, 197] on link "+61 439 090 243" at bounding box center [267, 199] width 61 height 9
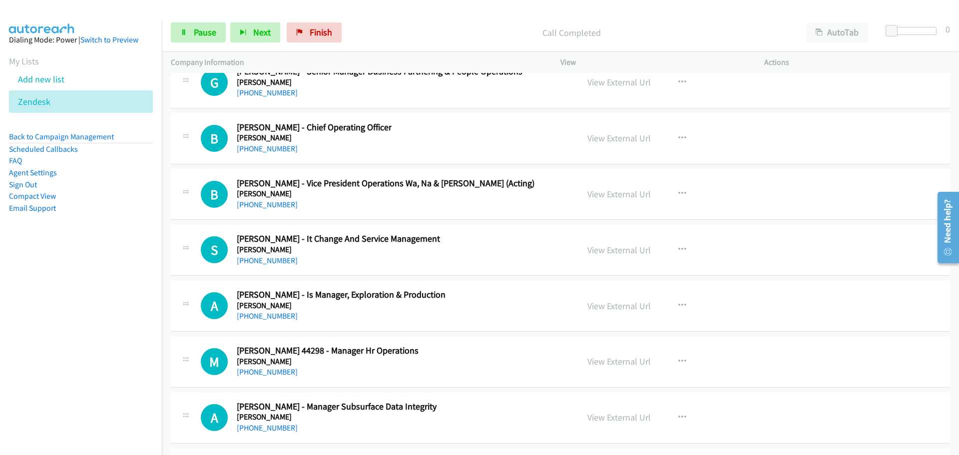
scroll to position [16580, 0]
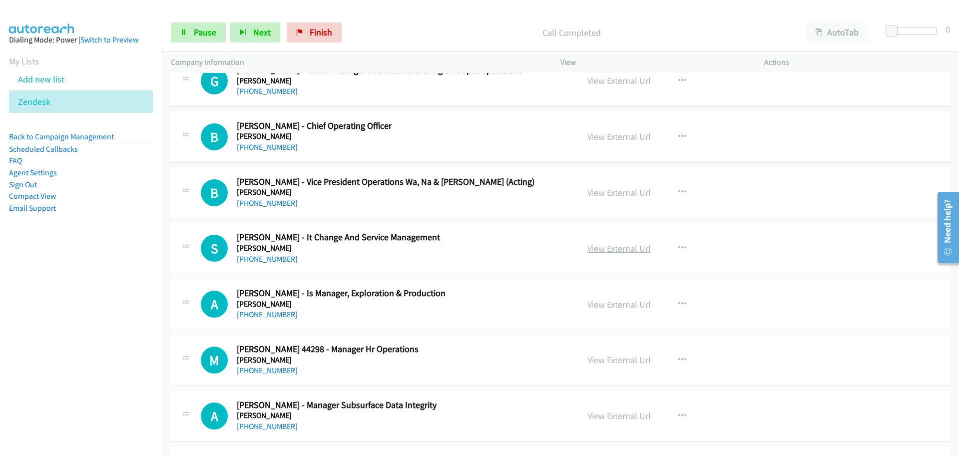
drag, startPoint x: 264, startPoint y: 256, endPoint x: 614, endPoint y: 250, distance: 350.1
click at [264, 256] on link "+61 422 758 237" at bounding box center [267, 258] width 61 height 9
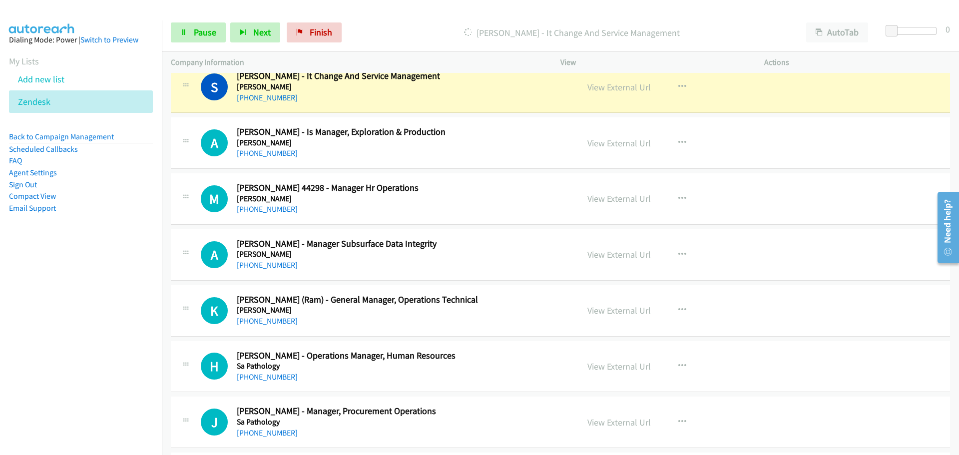
scroll to position [16730, 0]
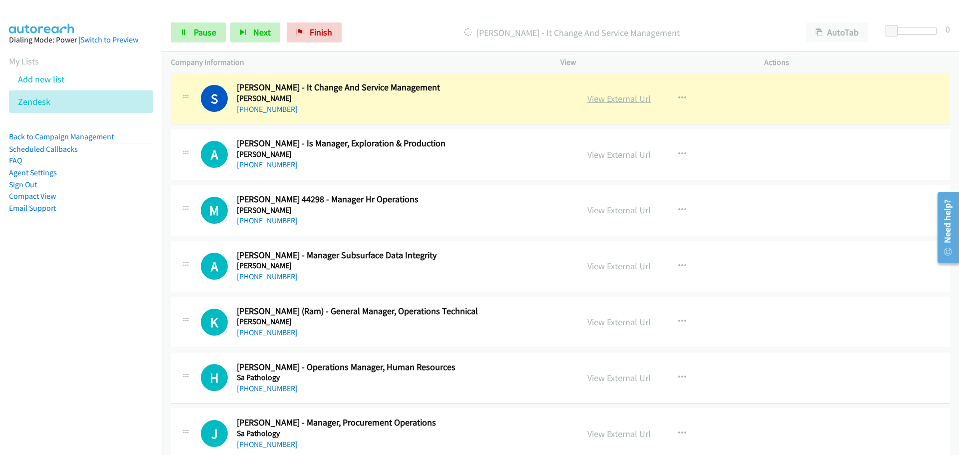
click at [623, 97] on link "View External Url" at bounding box center [618, 98] width 63 height 11
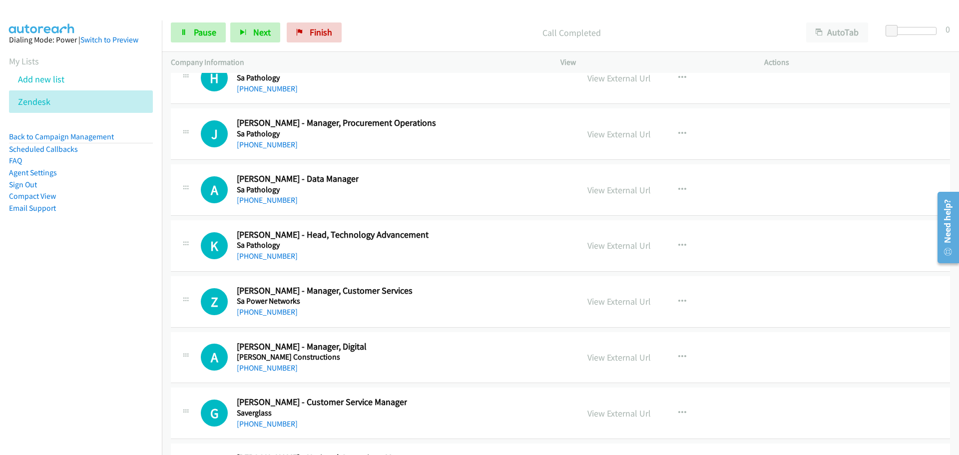
scroll to position [16980, 0]
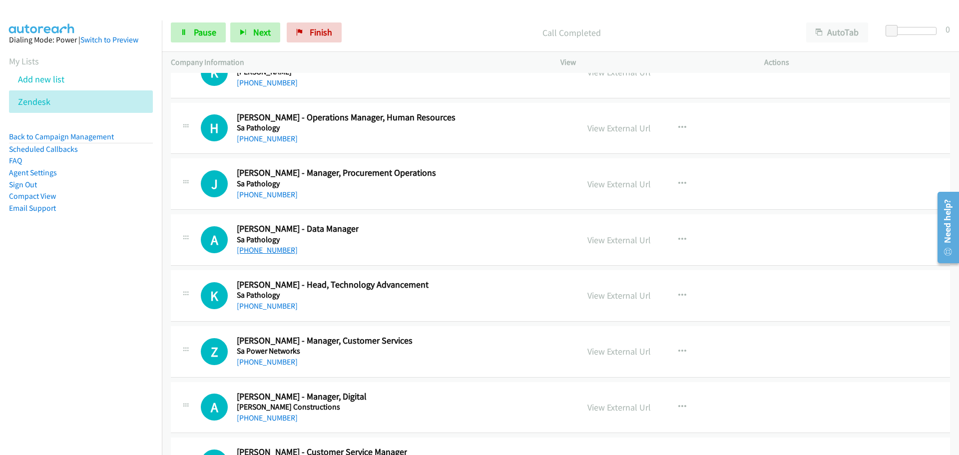
click at [283, 249] on link "+61 405 138 550" at bounding box center [267, 249] width 61 height 9
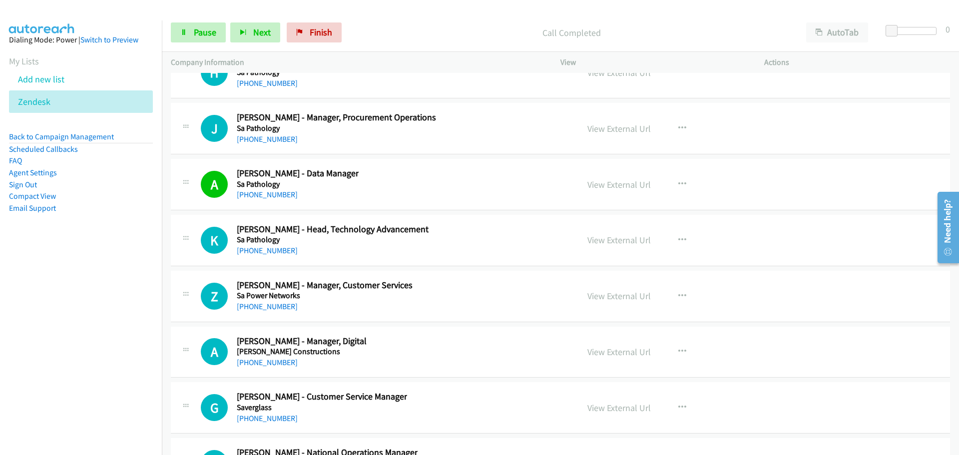
scroll to position [17080, 0]
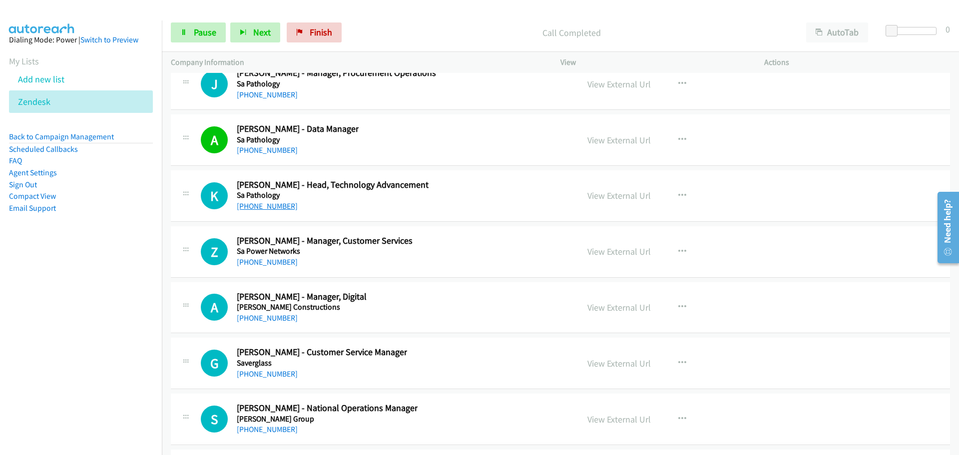
click at [276, 207] on link "+61 428 746 271" at bounding box center [267, 205] width 61 height 9
click at [275, 265] on link "+61 435 809 768" at bounding box center [267, 261] width 61 height 9
click at [628, 197] on link "View External Url" at bounding box center [618, 195] width 63 height 11
drag, startPoint x: 267, startPoint y: 260, endPoint x: 618, endPoint y: 254, distance: 351.1
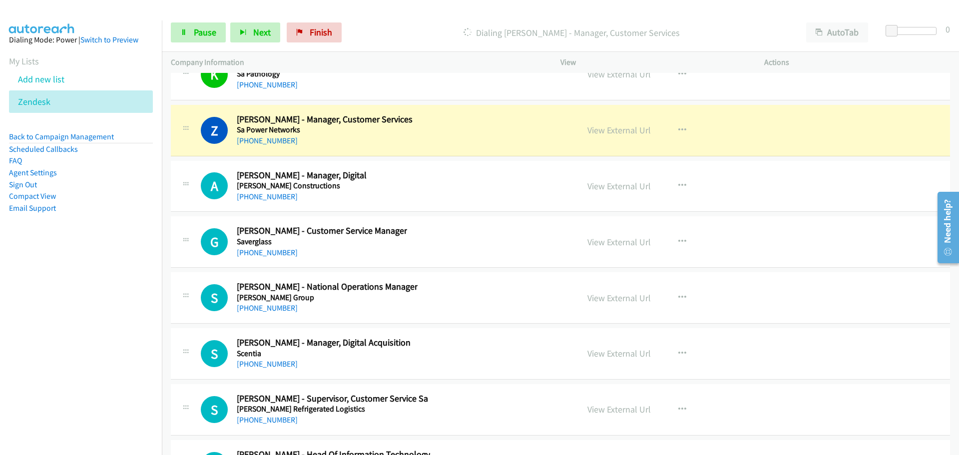
scroll to position [17230, 0]
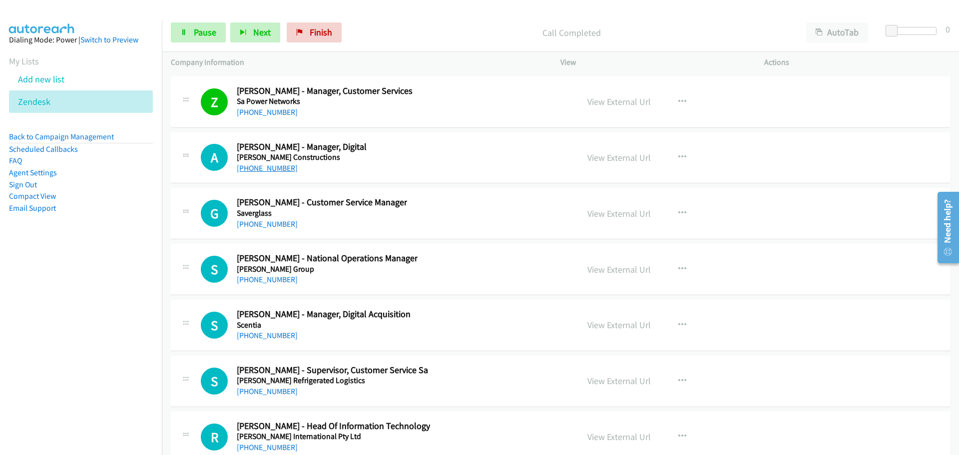
click at [275, 171] on link "+61 434 077 759" at bounding box center [267, 167] width 61 height 9
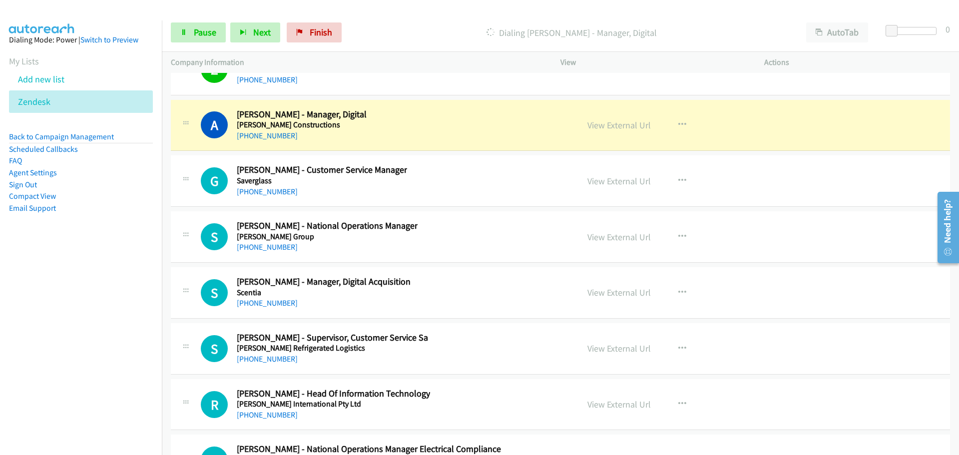
scroll to position [17280, 0]
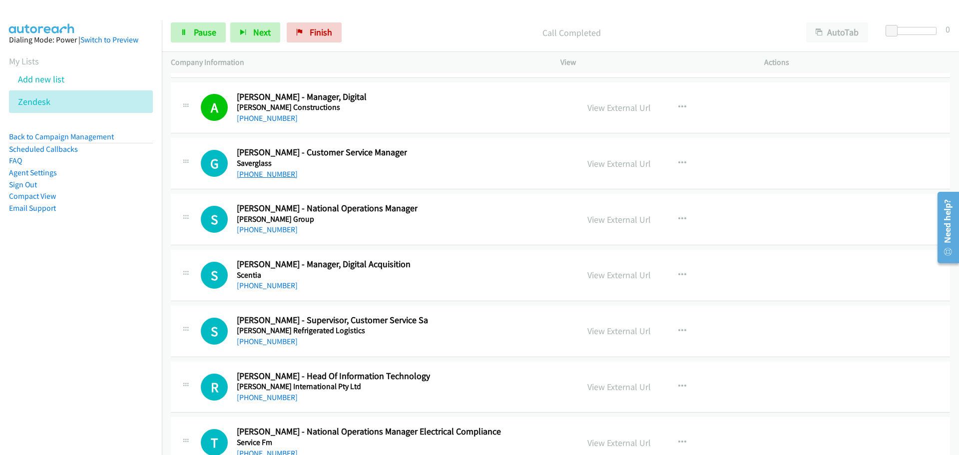
click at [254, 175] on link "+61 477 615 681" at bounding box center [267, 173] width 61 height 9
click at [259, 169] on link "+61 477 615 681" at bounding box center [267, 173] width 61 height 9
click at [262, 283] on link "+61 2 8039 4329" at bounding box center [267, 285] width 61 height 9
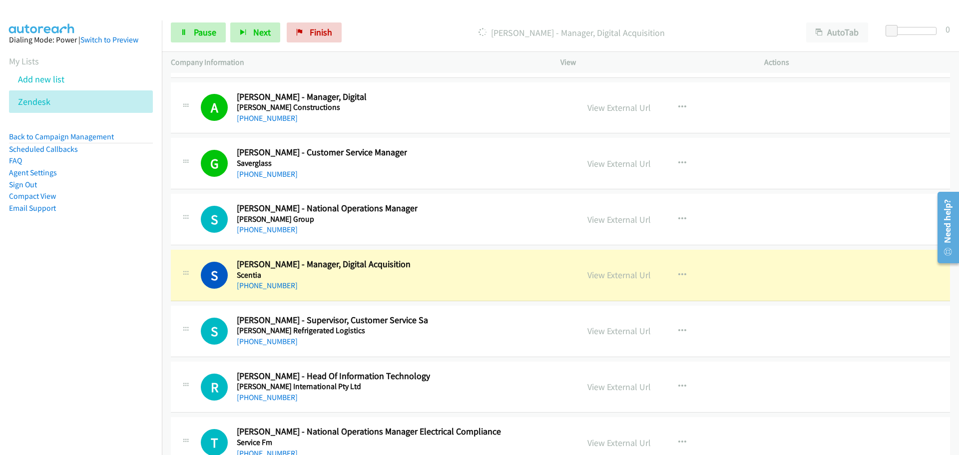
scroll to position [17429, 0]
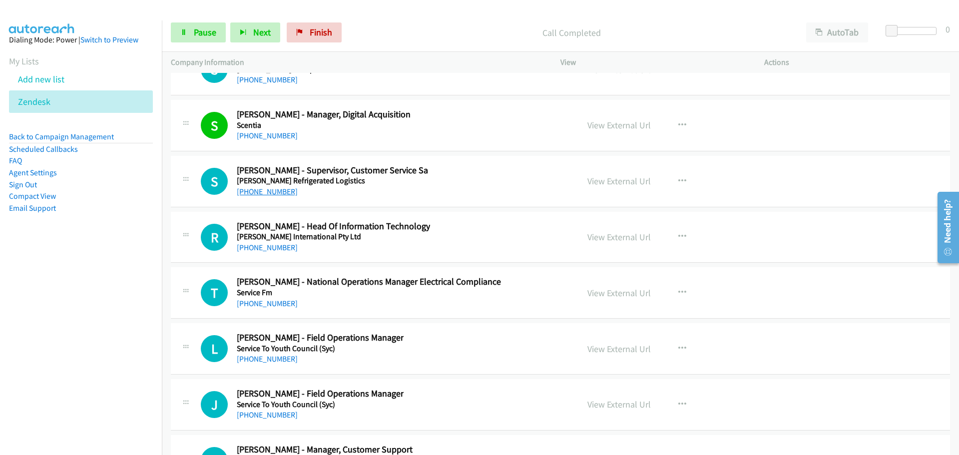
click at [274, 189] on link "+61 8 8256 6143" at bounding box center [267, 191] width 61 height 9
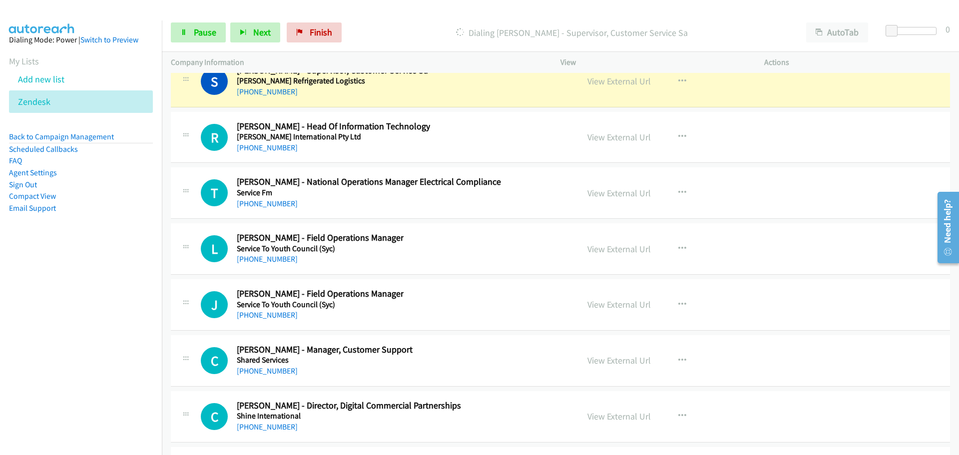
scroll to position [17479, 0]
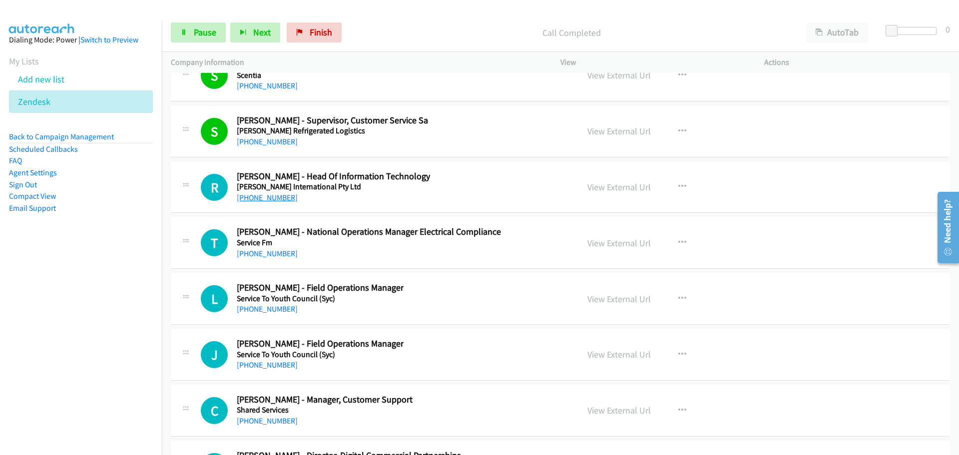
click at [281, 193] on link "+61 415 274 762" at bounding box center [267, 197] width 61 height 9
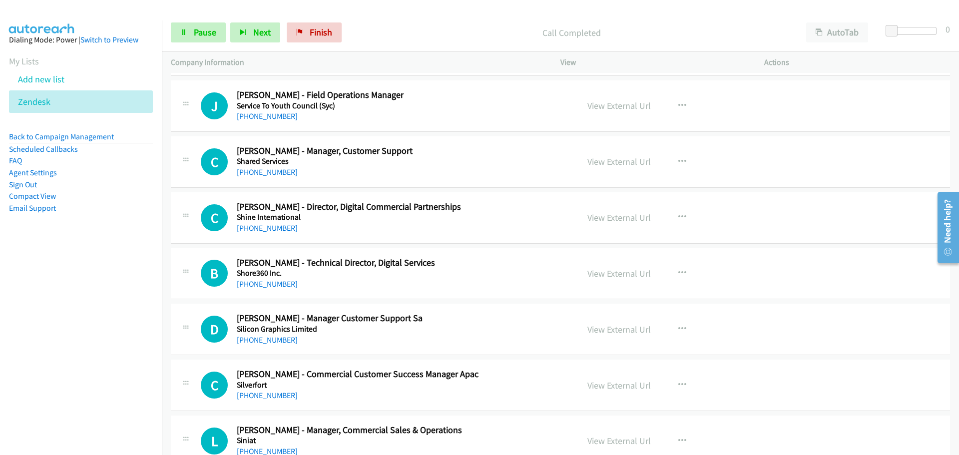
scroll to position [17729, 0]
click at [275, 169] on link "+61 434 122 140" at bounding box center [267, 170] width 61 height 9
click at [271, 225] on link "+61 2 8587 1162" at bounding box center [267, 226] width 61 height 9
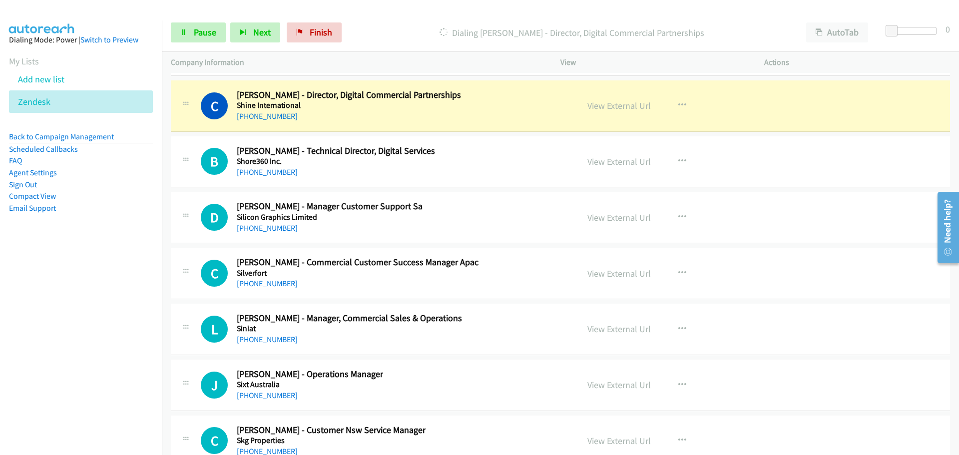
scroll to position [17829, 0]
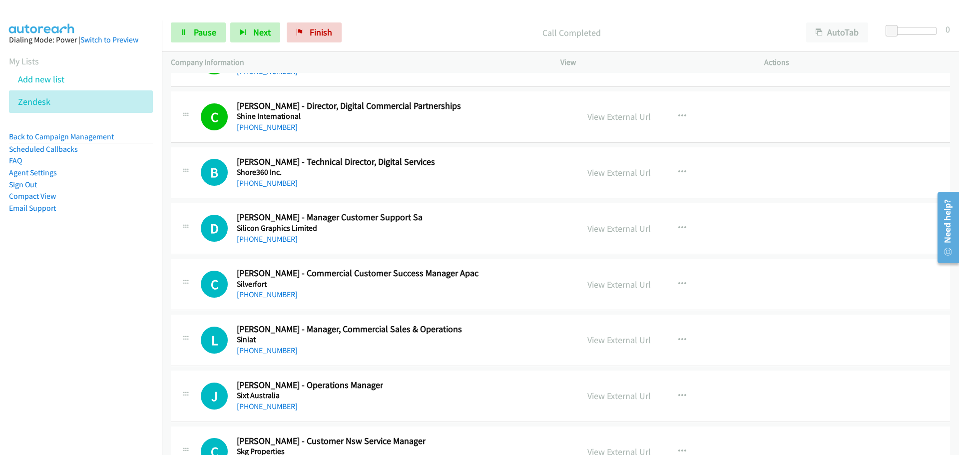
drag, startPoint x: 282, startPoint y: 186, endPoint x: 897, endPoint y: 212, distance: 615.8
click at [282, 186] on link "+61 438 061 209" at bounding box center [267, 182] width 61 height 9
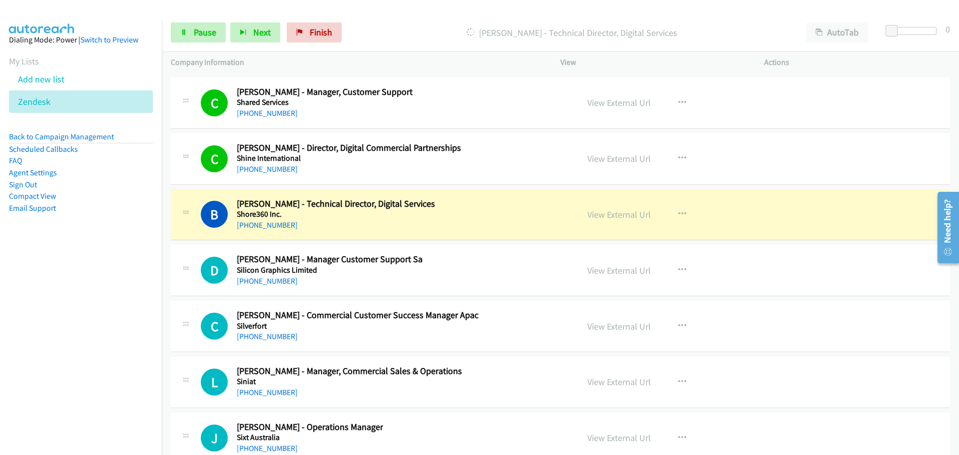
scroll to position [17779, 0]
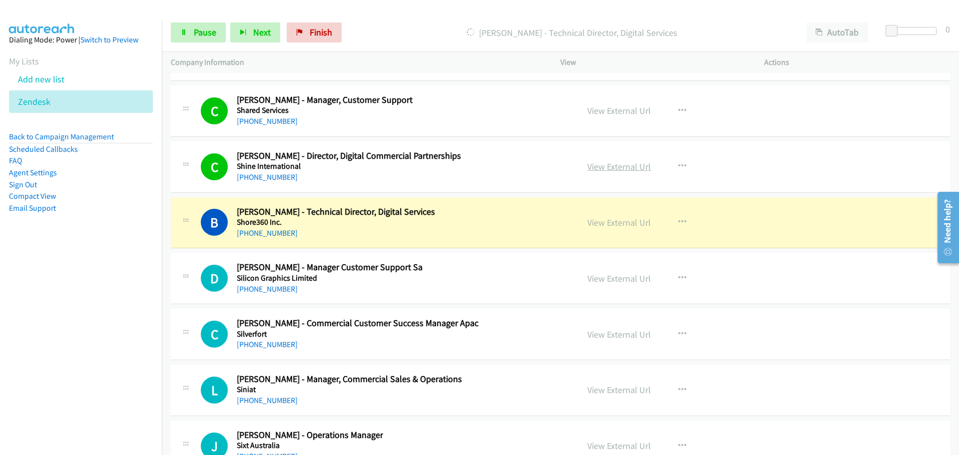
click at [626, 166] on link "View External Url" at bounding box center [618, 166] width 63 height 11
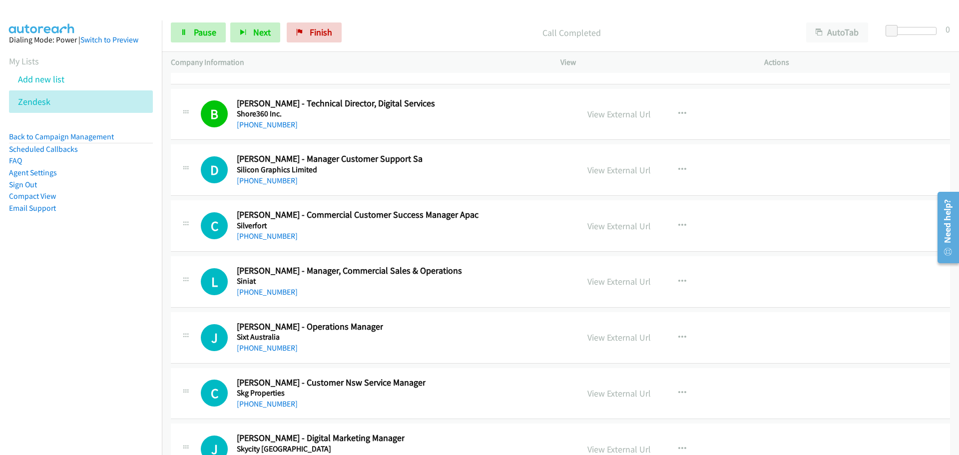
scroll to position [17929, 0]
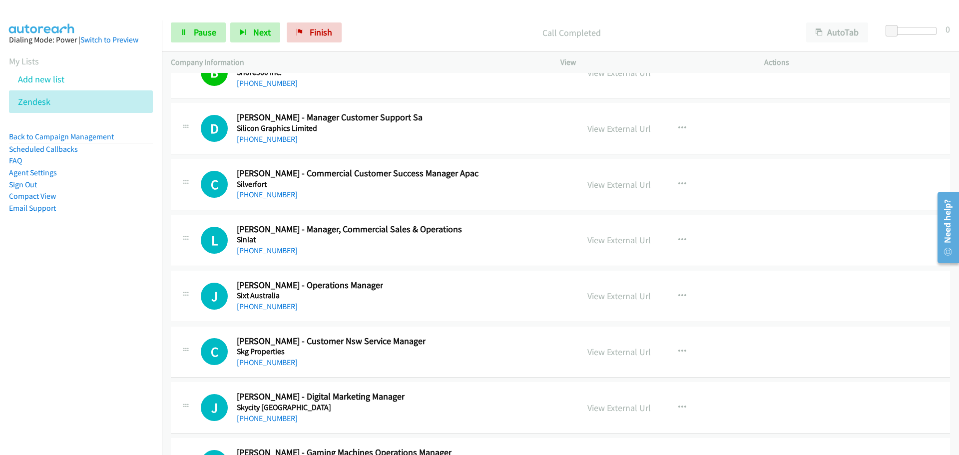
drag, startPoint x: 273, startPoint y: 137, endPoint x: 938, endPoint y: 161, distance: 665.1
click at [273, 137] on link "+61 419 704 247" at bounding box center [267, 138] width 61 height 9
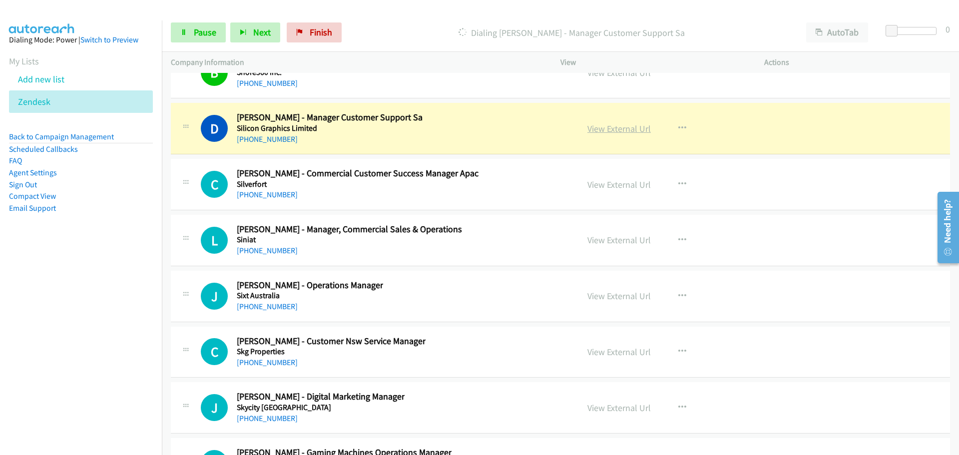
click at [611, 131] on link "View External Url" at bounding box center [618, 128] width 63 height 11
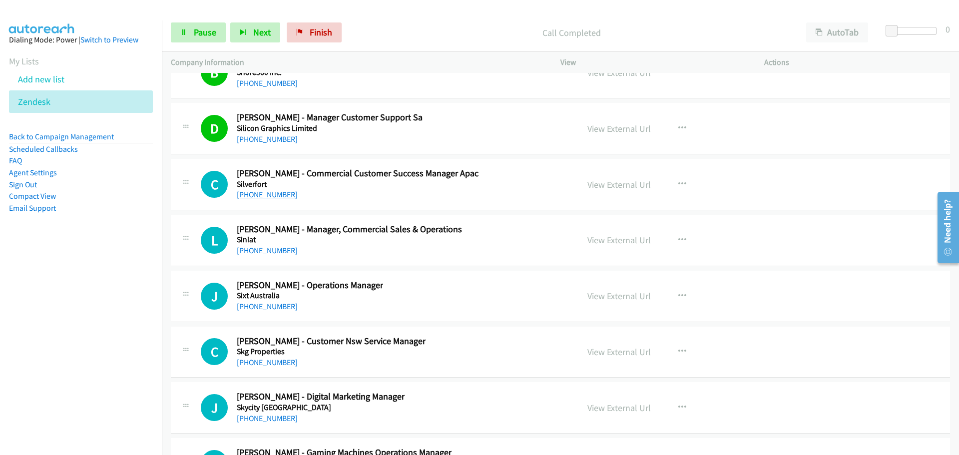
click at [283, 197] on link "+61 2 7466 7529" at bounding box center [267, 194] width 61 height 9
click at [252, 250] on link "+61 498 019 257" at bounding box center [267, 250] width 61 height 9
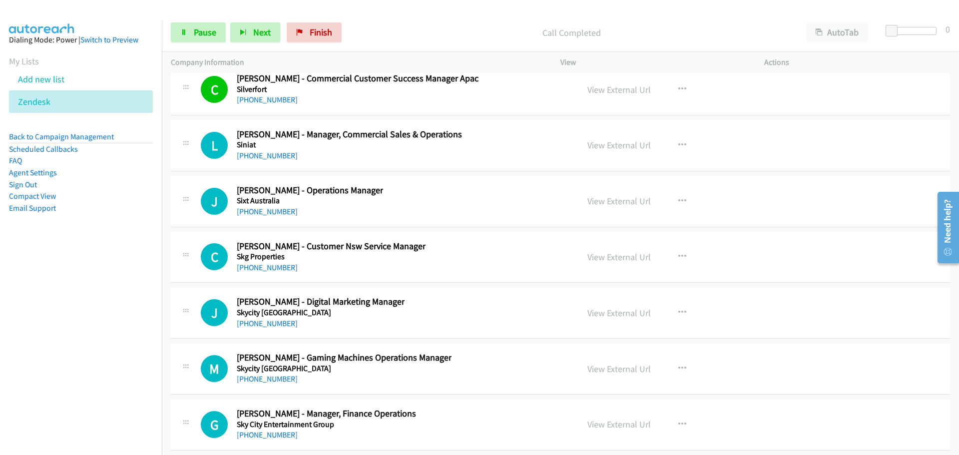
scroll to position [18079, 0]
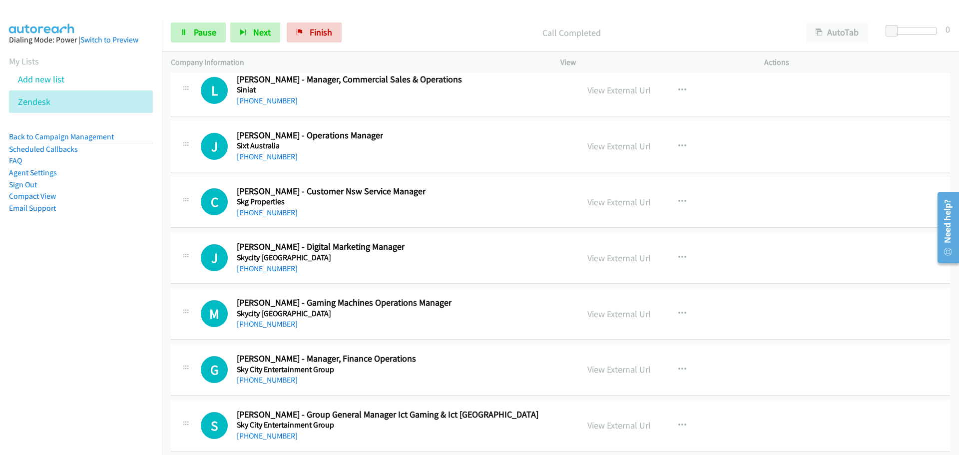
drag, startPoint x: 9, startPoint y: 59, endPoint x: 601, endPoint y: 244, distance: 619.5
click at [278, 210] on link "+61 402 796 017" at bounding box center [267, 212] width 61 height 9
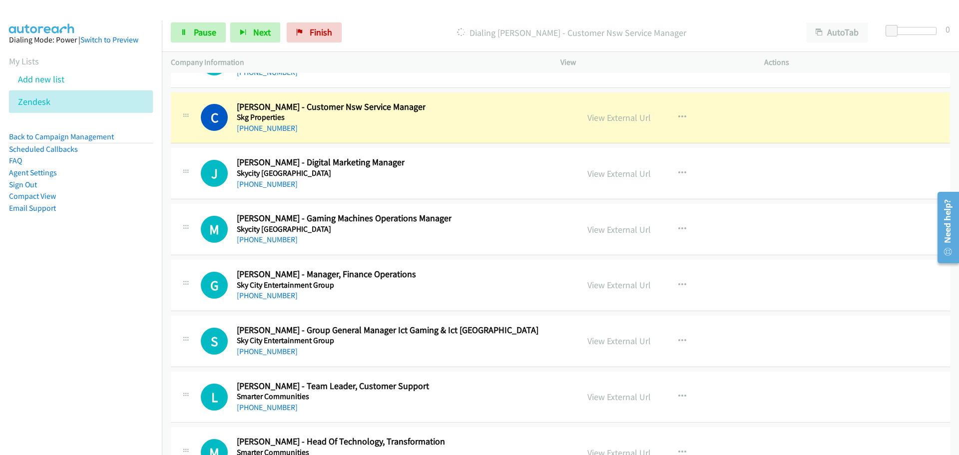
scroll to position [18179, 0]
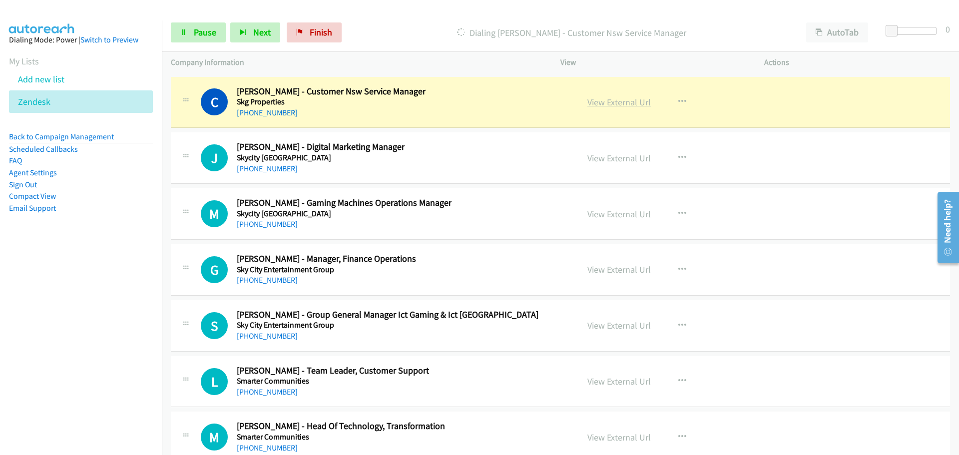
click at [614, 106] on link "View External Url" at bounding box center [618, 101] width 63 height 11
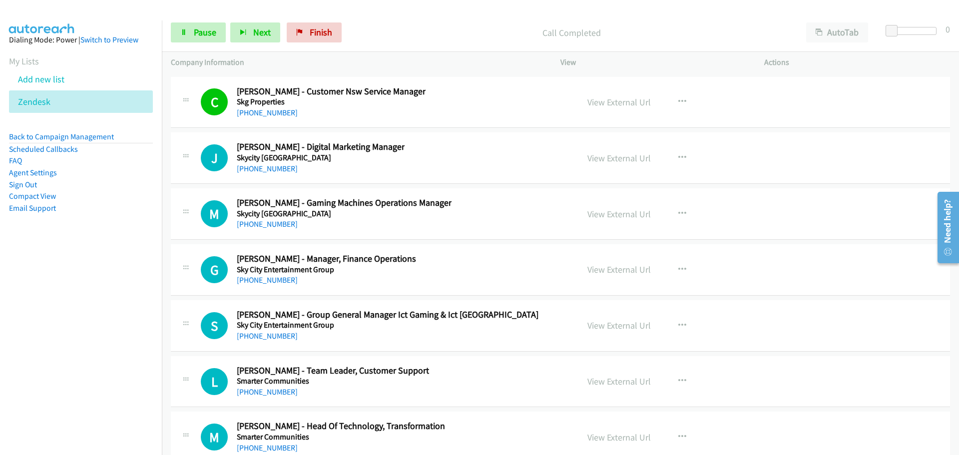
drag, startPoint x: 269, startPoint y: 166, endPoint x: 935, endPoint y: 177, distance: 666.8
click at [269, 166] on link "+61 466 260 102" at bounding box center [267, 168] width 61 height 9
click at [283, 340] on link "+61 421 589 809" at bounding box center [267, 335] width 61 height 9
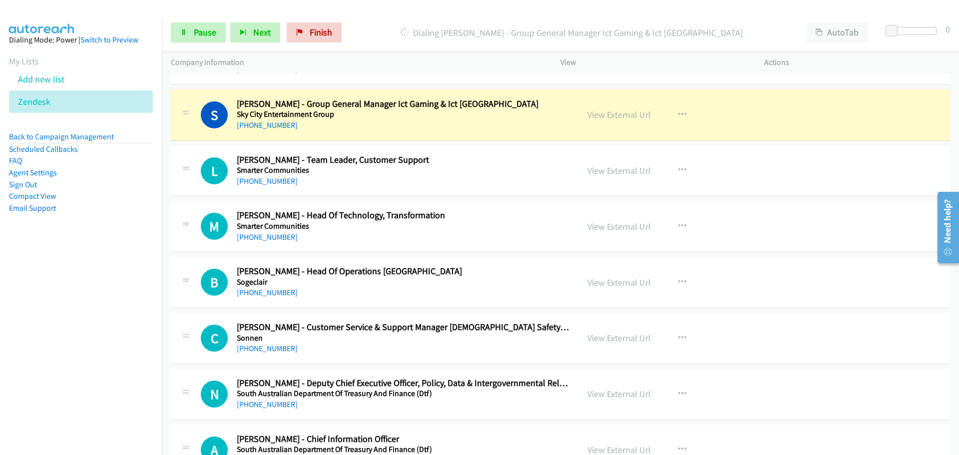
scroll to position [18378, 0]
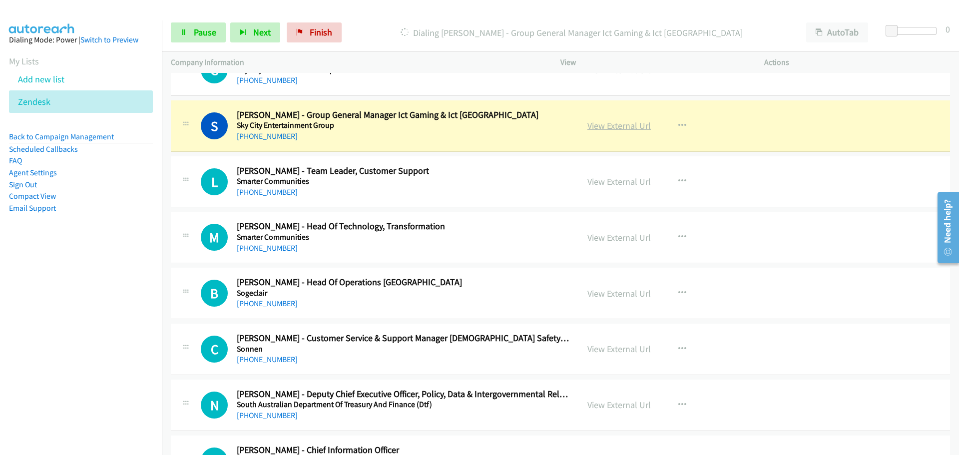
click at [627, 121] on link "View External Url" at bounding box center [618, 125] width 63 height 11
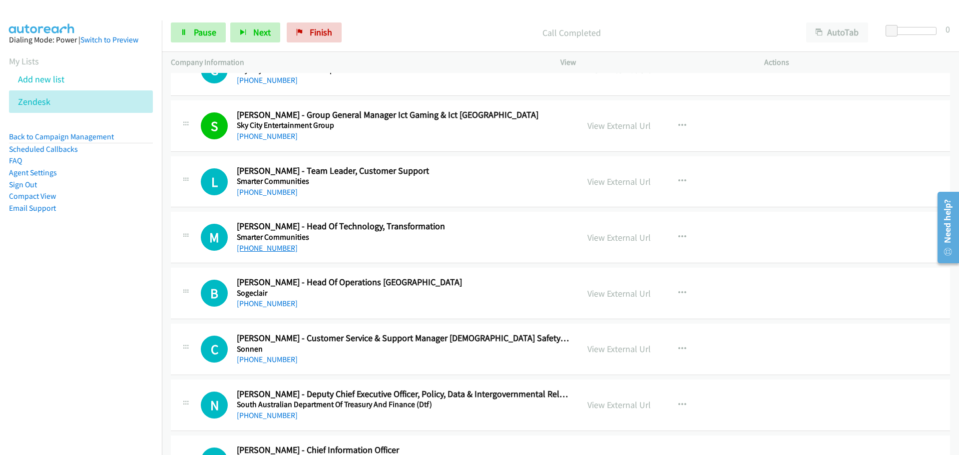
click at [274, 247] on link "+61 450 800 019" at bounding box center [267, 247] width 61 height 9
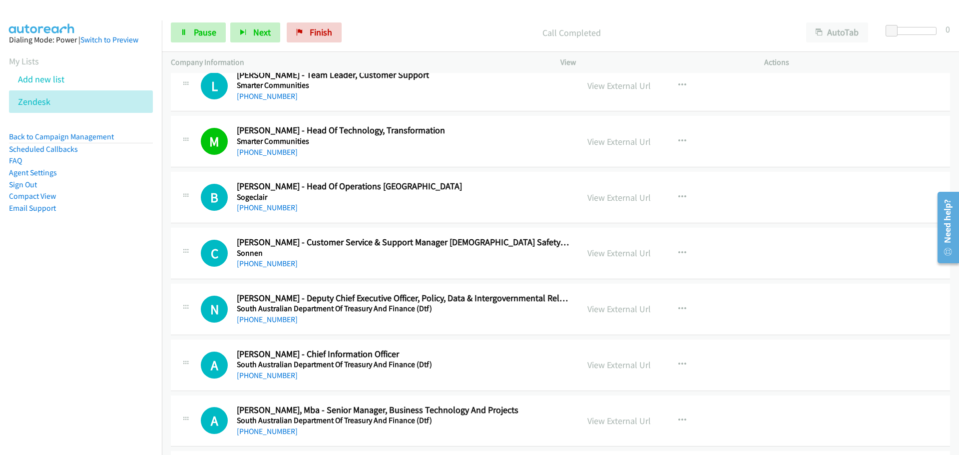
scroll to position [18478, 0]
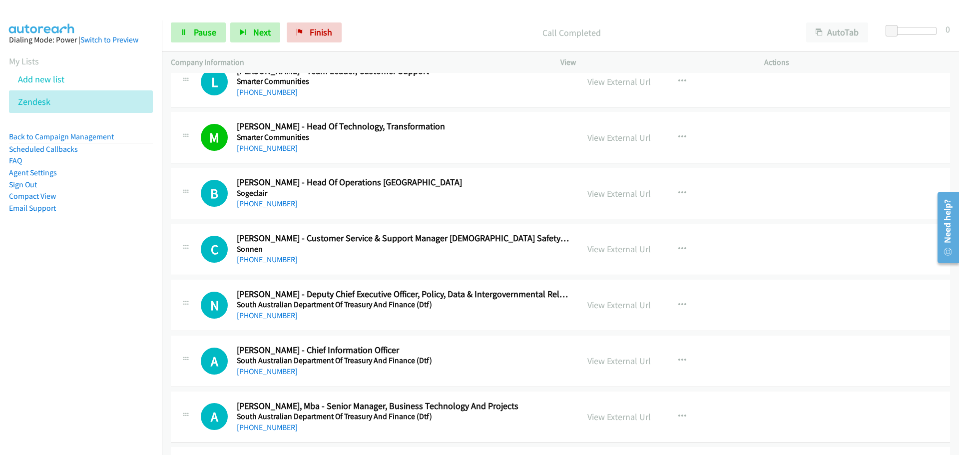
click at [264, 254] on div "+61 409 843 951" at bounding box center [403, 260] width 333 height 12
click at [279, 263] on link "+61 409 843 951" at bounding box center [267, 259] width 61 height 9
click at [284, 260] on link "+61 409 843 951" at bounding box center [267, 259] width 61 height 9
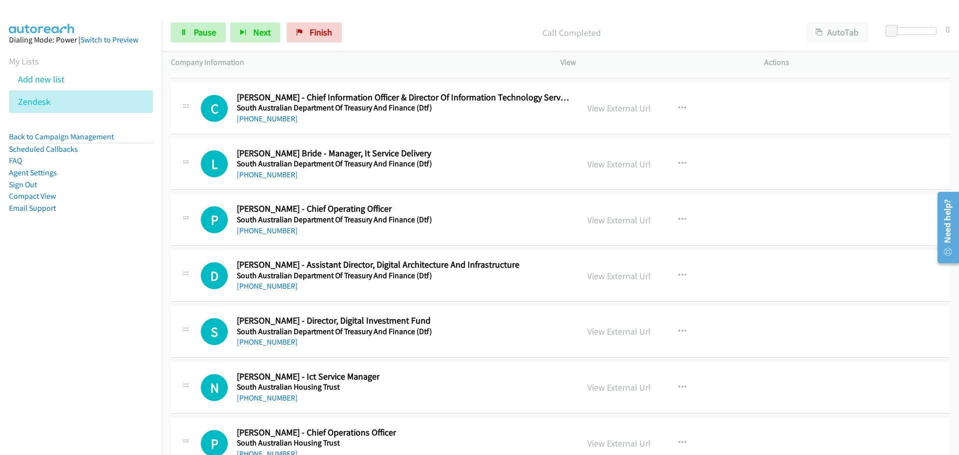
scroll to position [19028, 0]
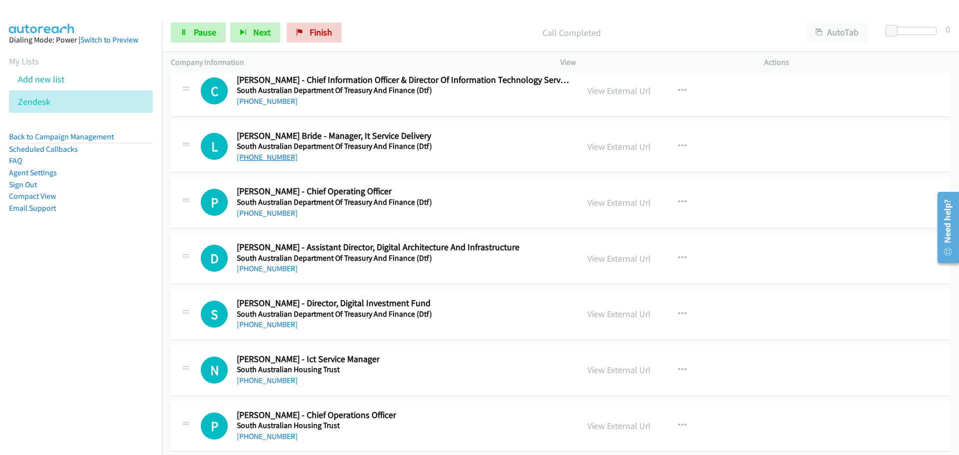
click at [256, 157] on link "+61 421 993 192" at bounding box center [267, 156] width 61 height 9
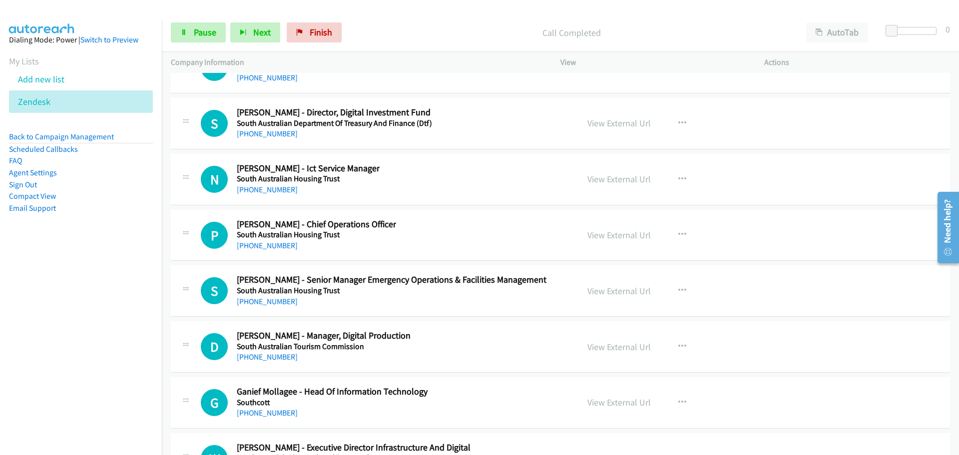
scroll to position [19227, 0]
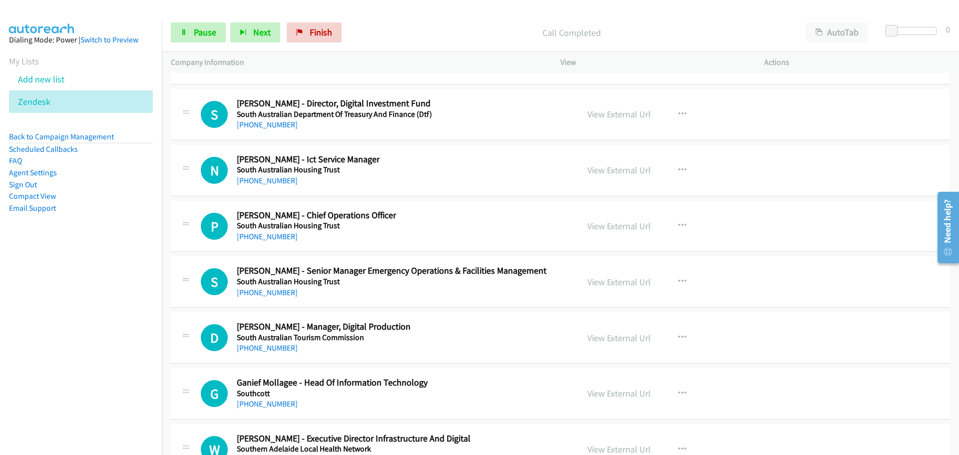
drag, startPoint x: 272, startPoint y: 182, endPoint x: 836, endPoint y: 203, distance: 564.7
click at [268, 179] on link "+61 416 309 343" at bounding box center [267, 180] width 61 height 9
